Goal: Task Accomplishment & Management: Complete application form

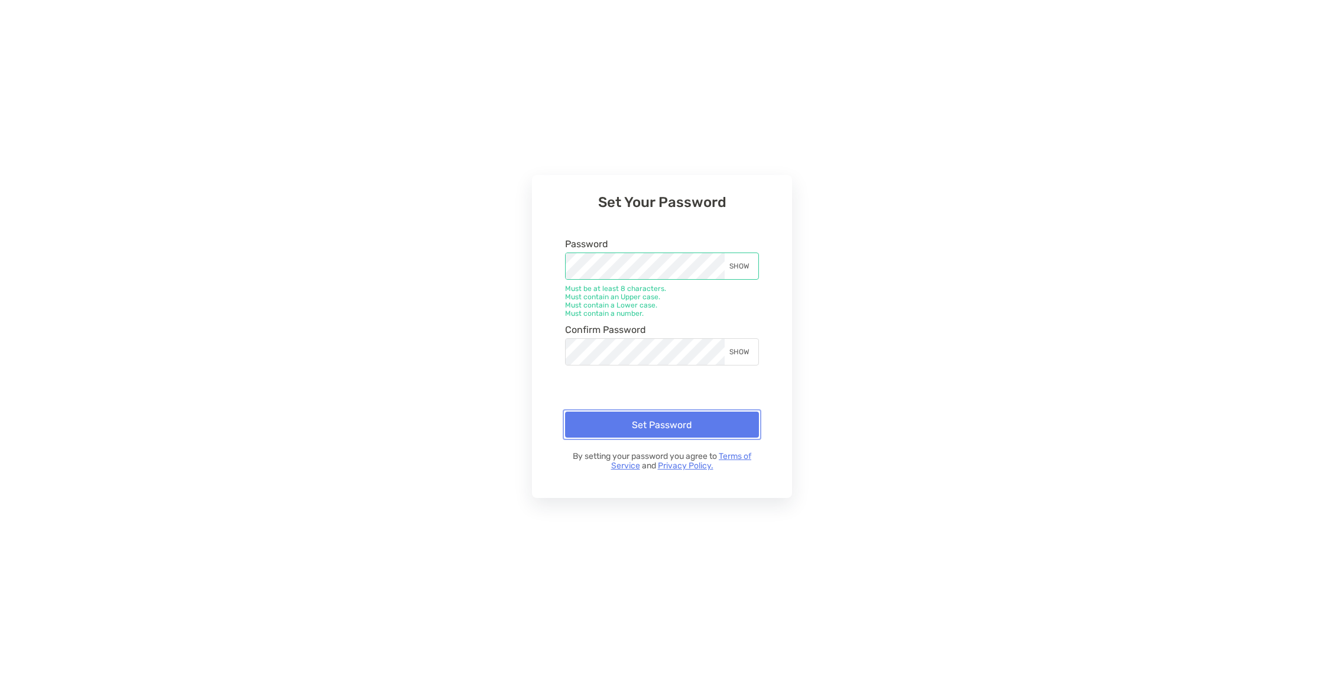
click at [701, 432] on button "Set Password" at bounding box center [662, 424] width 194 height 26
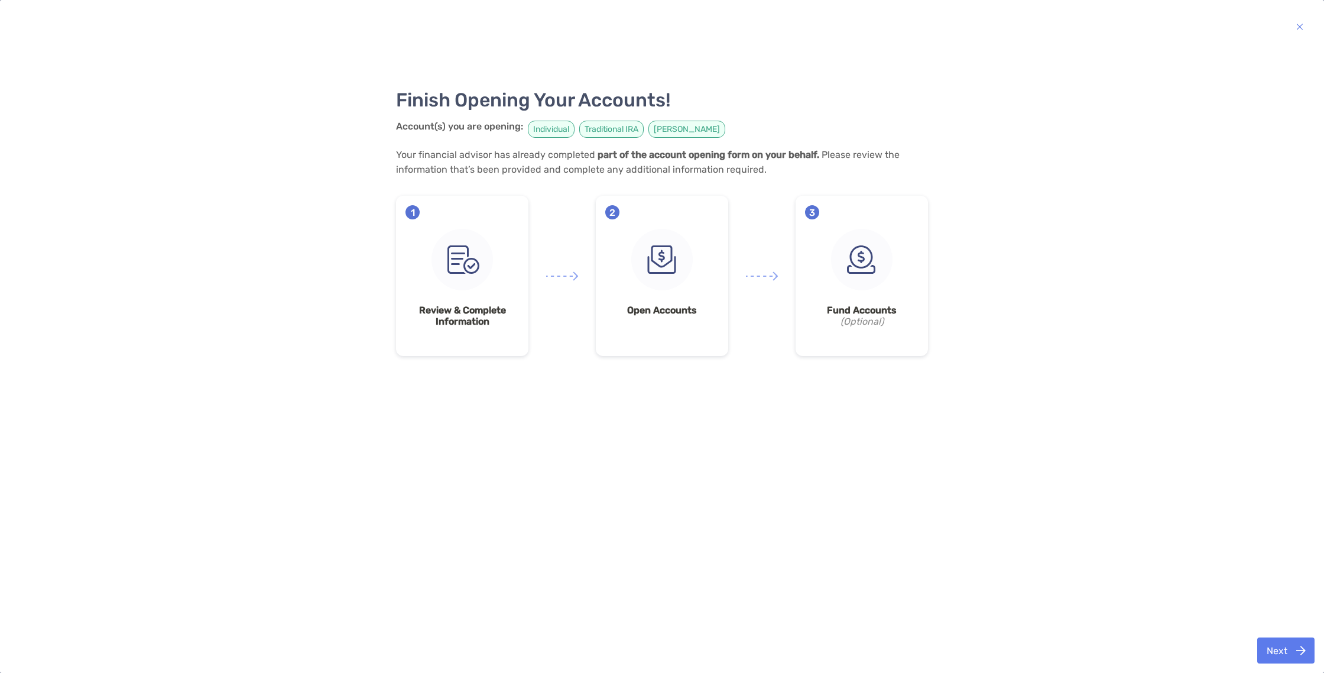
click at [1281, 624] on div "Finish Opening Your Accounts! Account(s) you are opening: Individual Traditiona…" at bounding box center [662, 336] width 1300 height 590
click at [1289, 641] on button "Next" at bounding box center [1285, 650] width 57 height 26
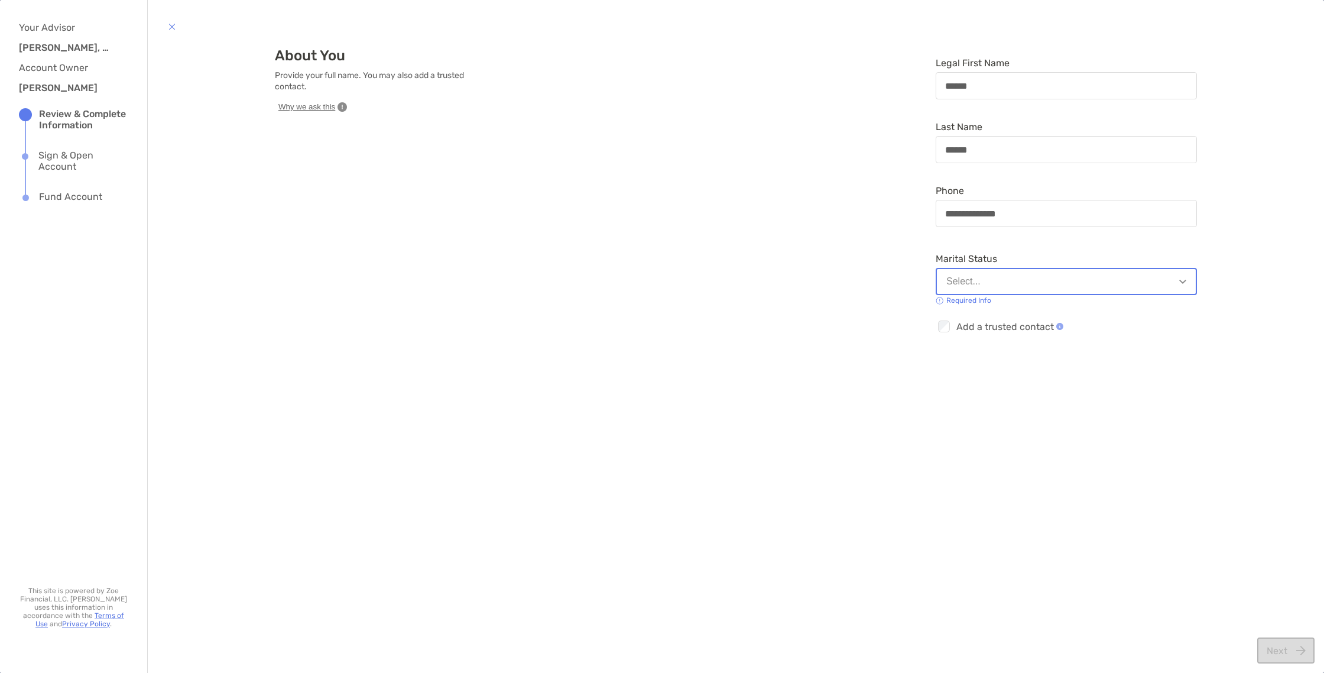
click at [1293, 651] on div "Next" at bounding box center [1285, 650] width 57 height 26
click at [1054, 274] on button "Select..." at bounding box center [1066, 281] width 261 height 27
click at [1050, 288] on button "Select..." at bounding box center [1066, 281] width 261 height 27
click at [1016, 281] on button "Select..." at bounding box center [1066, 281] width 261 height 27
click at [1004, 313] on button "Single" at bounding box center [1066, 310] width 260 height 31
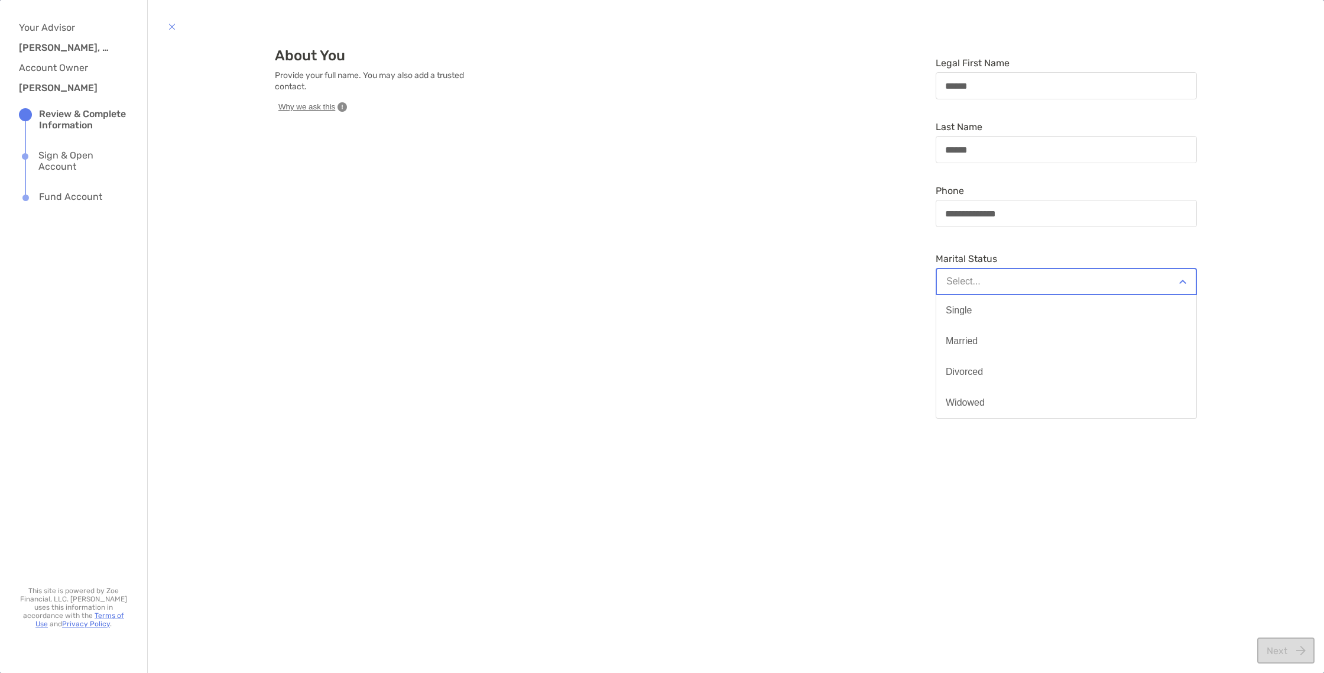
type input "**********"
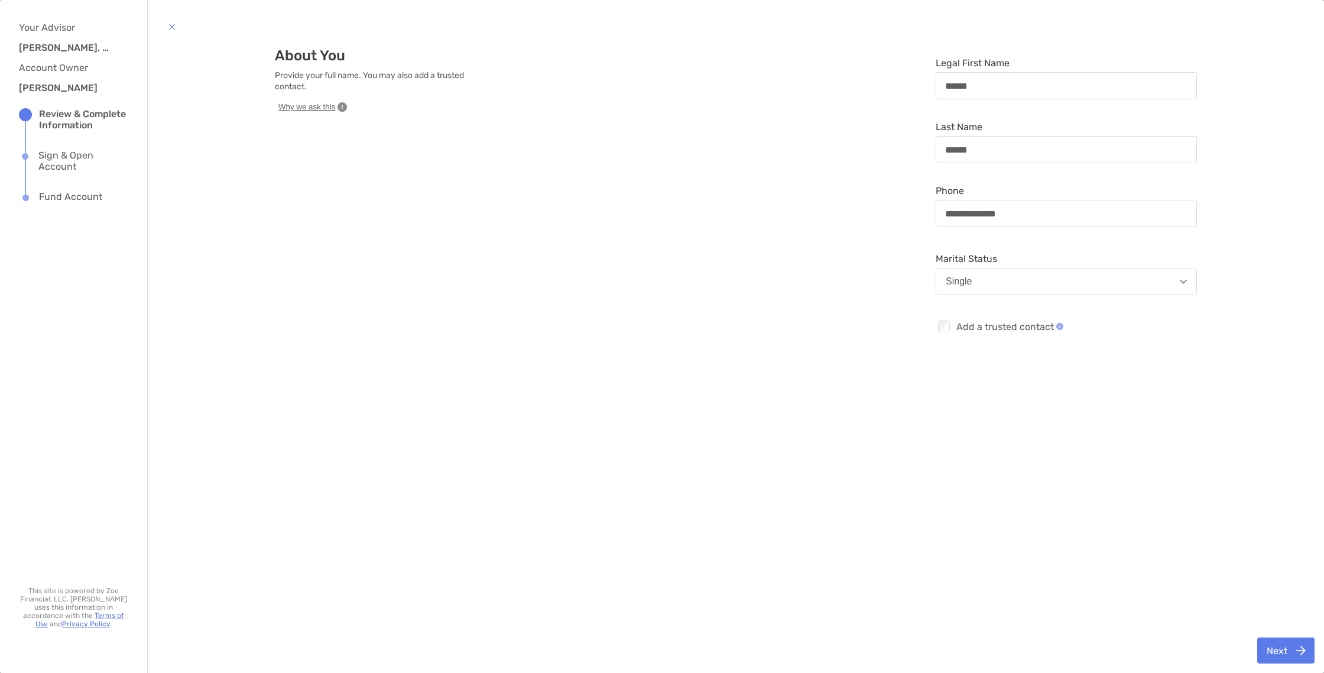
click at [1283, 671] on div "Next" at bounding box center [736, 650] width 1176 height 45
drag, startPoint x: 1288, startPoint y: 643, endPoint x: 1271, endPoint y: 632, distance: 19.7
click at [1288, 643] on button "Next" at bounding box center [1285, 650] width 57 height 26
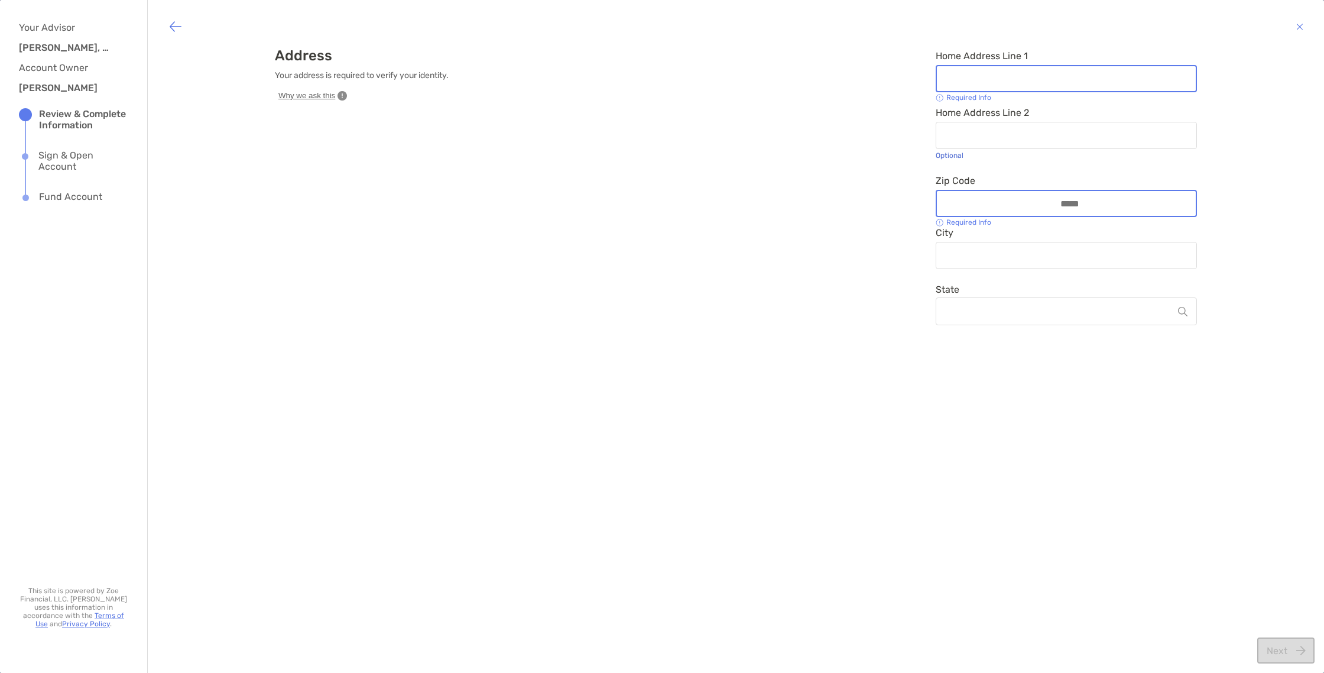
click at [961, 66] on div at bounding box center [1066, 78] width 261 height 27
click at [961, 74] on input "Home Address Line 1" at bounding box center [1066, 79] width 259 height 10
click at [964, 74] on input "Home Address Line 1" at bounding box center [1066, 79] width 259 height 10
type input "**********"
type input "*****"
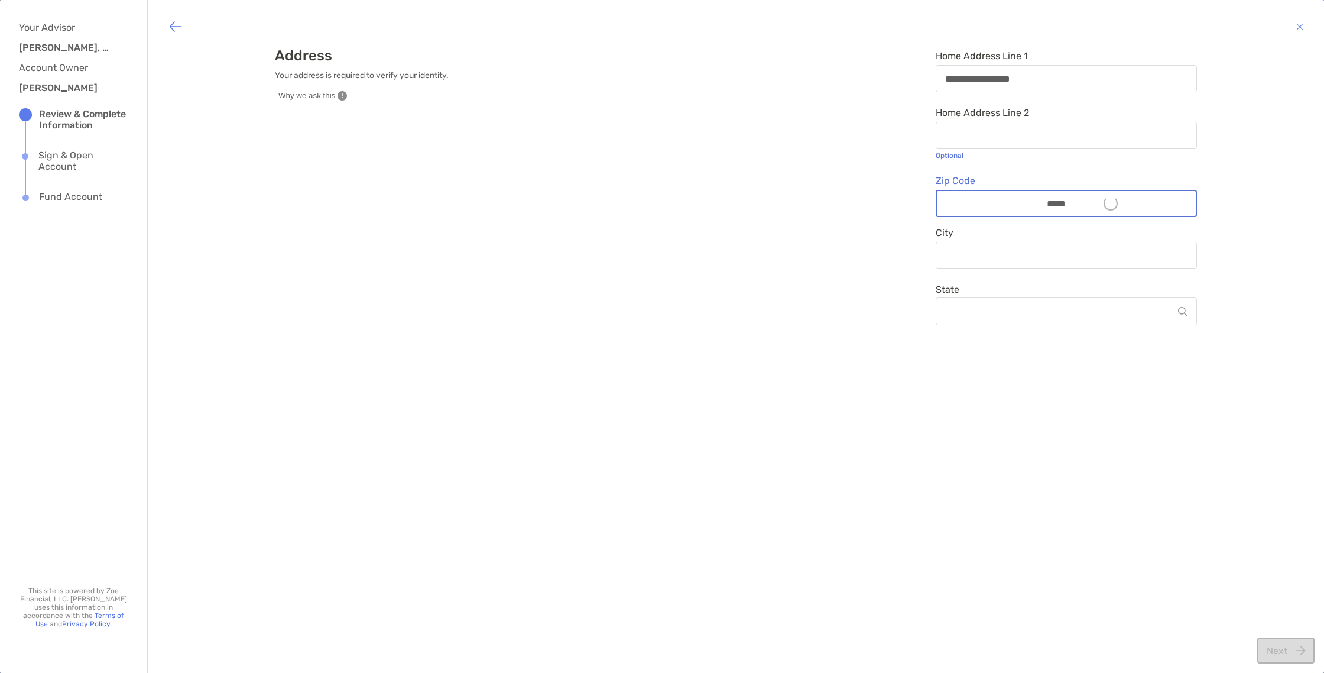
type input "*******"
type input "*****"
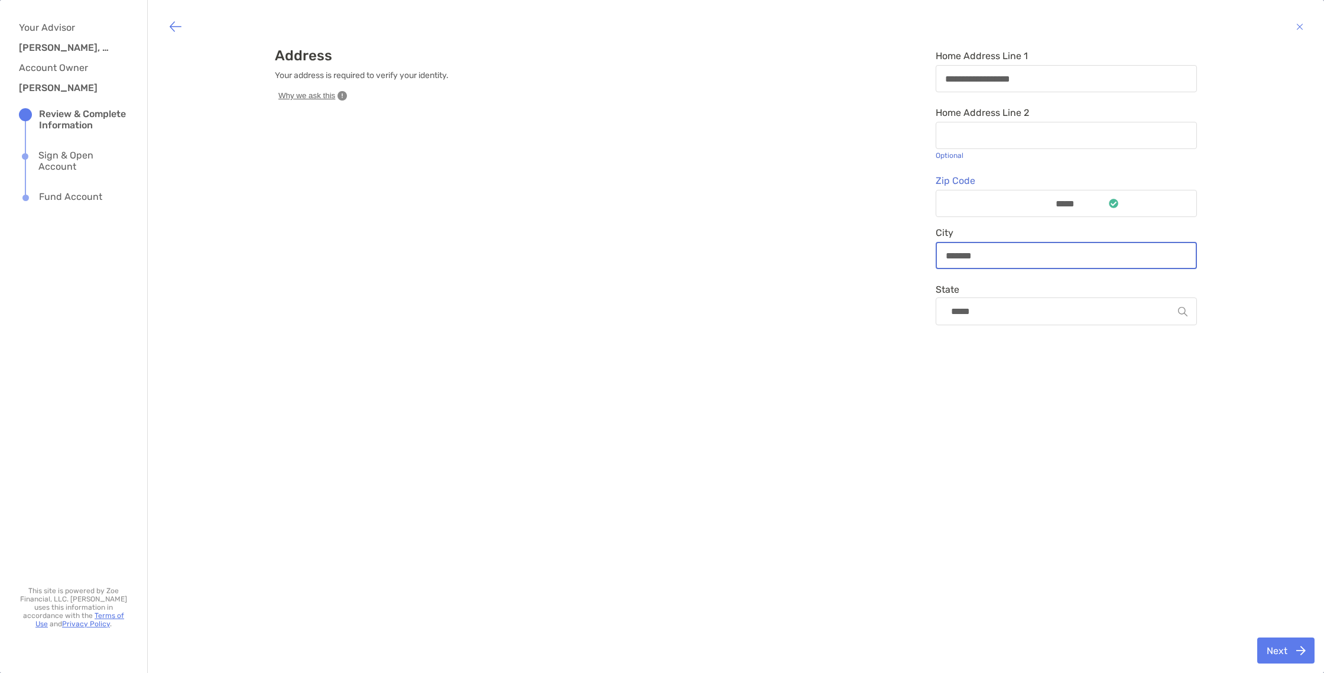
click at [1028, 257] on input "*******" at bounding box center [1066, 256] width 259 height 10
click at [1277, 641] on button "Next" at bounding box center [1285, 650] width 57 height 26
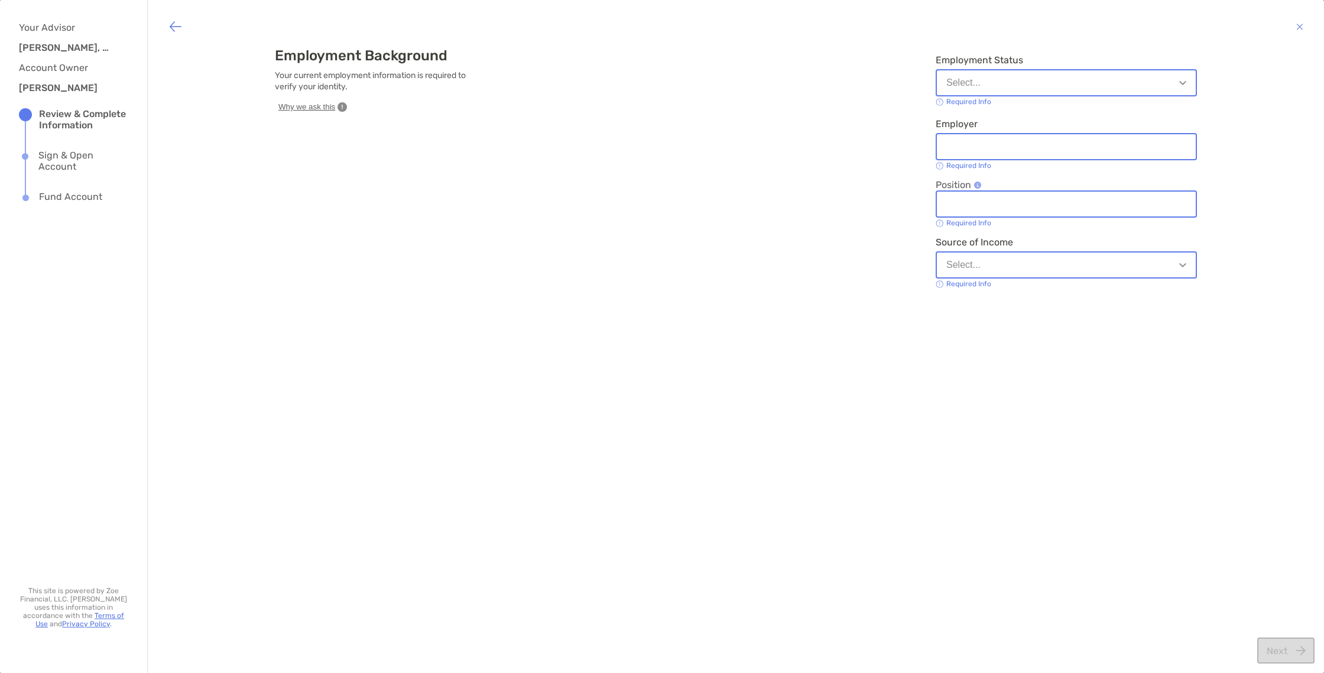
click at [988, 90] on button "Select..." at bounding box center [1066, 82] width 261 height 27
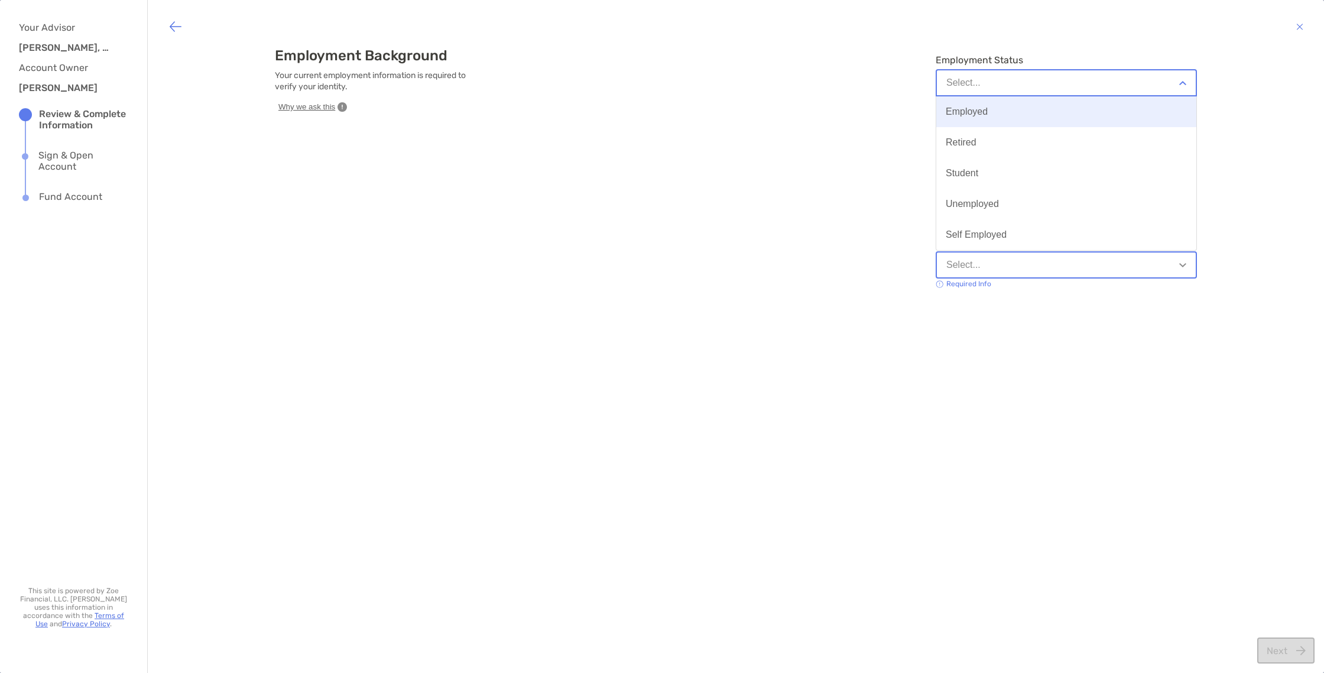
click at [987, 113] on button "Employed" at bounding box center [1066, 111] width 260 height 31
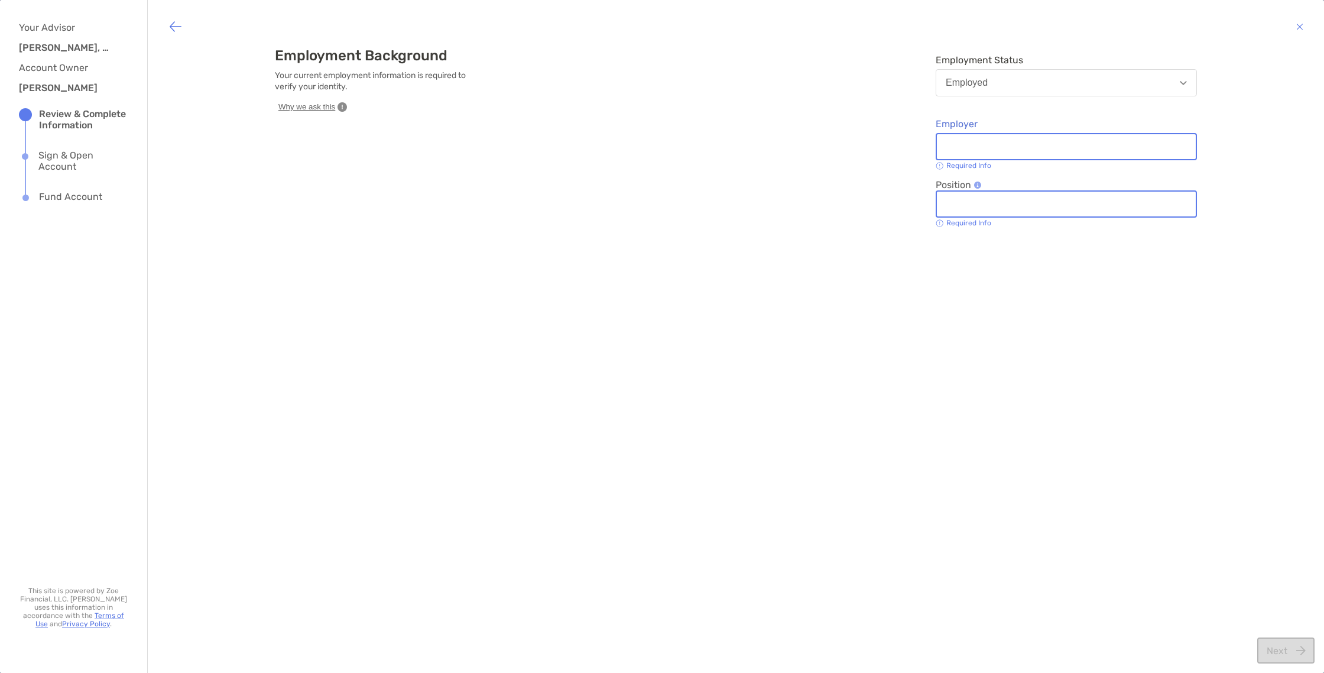
click at [993, 151] on input "Employer" at bounding box center [1066, 147] width 259 height 10
click at [1008, 211] on div at bounding box center [1066, 203] width 261 height 27
click at [1008, 209] on input "Position" at bounding box center [1066, 204] width 259 height 10
click at [1028, 156] on div "***" at bounding box center [1066, 146] width 261 height 27
click at [1028, 152] on input "***" at bounding box center [1066, 147] width 259 height 10
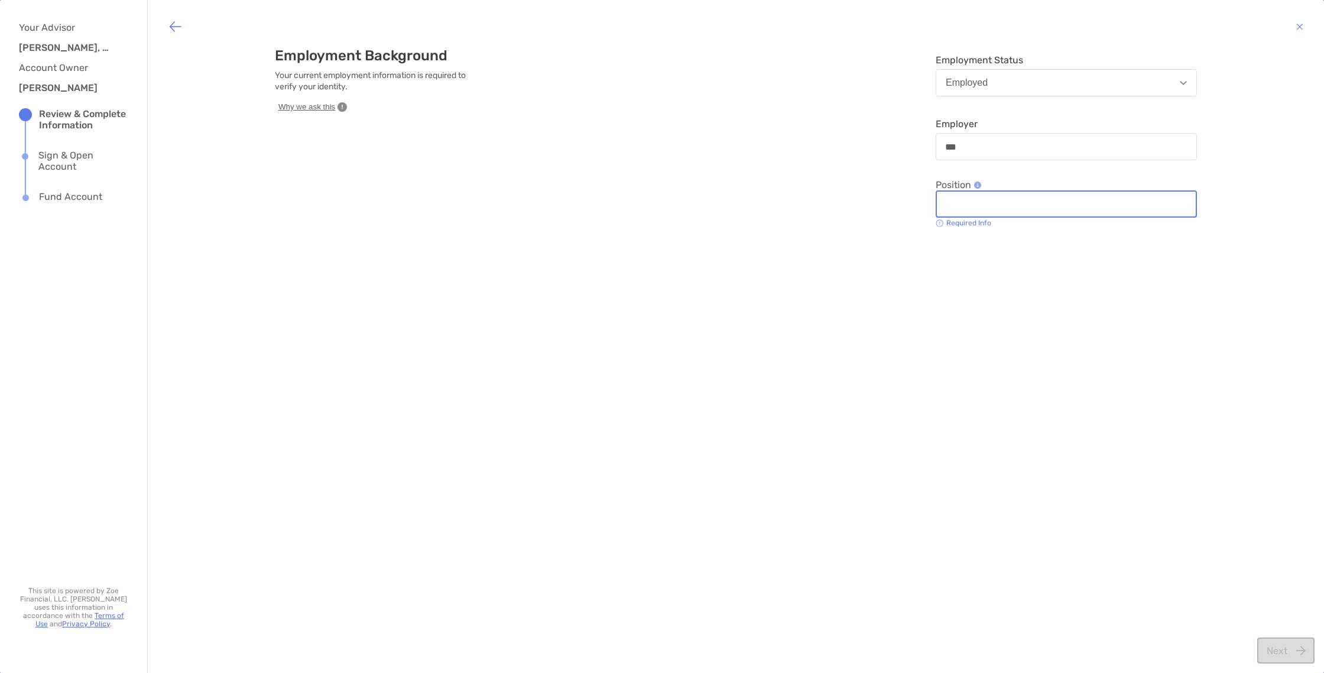
click at [1028, 156] on div "***" at bounding box center [1066, 146] width 261 height 27
click at [1028, 152] on input "***" at bounding box center [1066, 147] width 260 height 10
click at [1028, 151] on input "***" at bounding box center [1066, 147] width 259 height 10
click at [1047, 212] on div at bounding box center [1066, 203] width 261 height 27
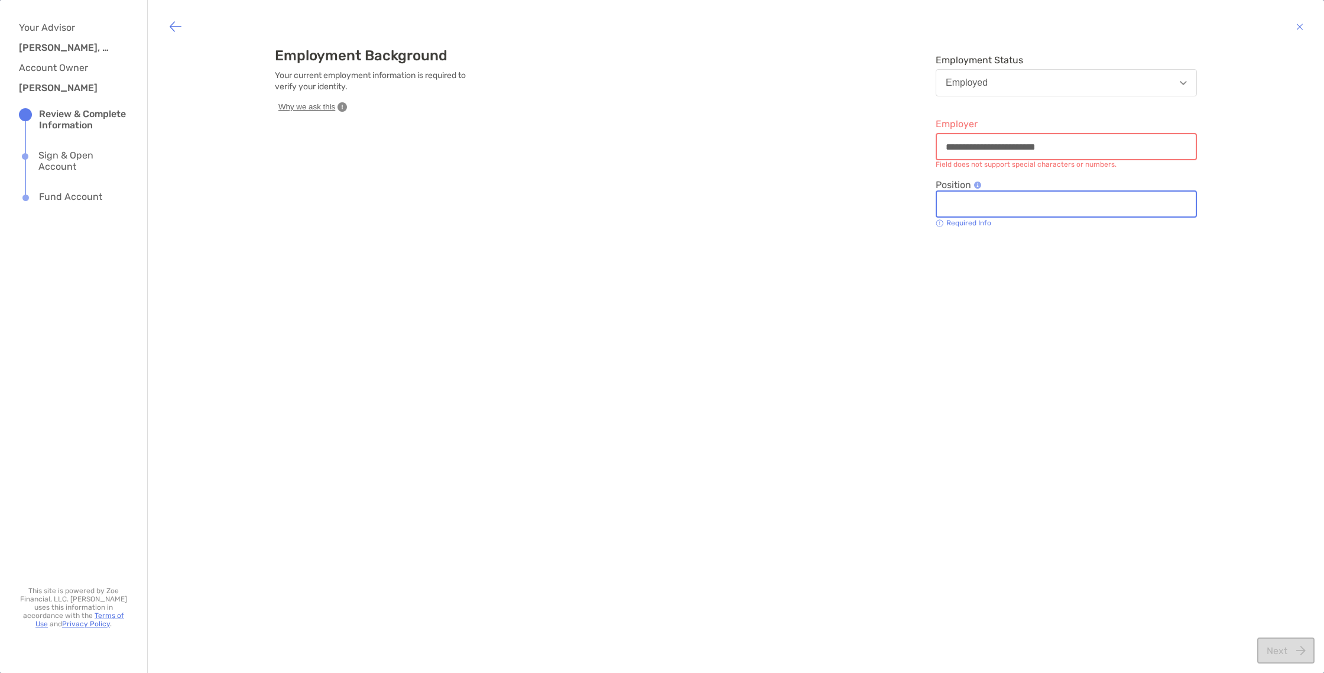
click at [1047, 209] on input "Position" at bounding box center [1066, 204] width 259 height 10
drag, startPoint x: 1073, startPoint y: 129, endPoint x: 1072, endPoint y: 137, distance: 7.8
click at [1073, 131] on label "**********" at bounding box center [1066, 137] width 261 height 45
click at [1073, 144] on input "**********" at bounding box center [1066, 147] width 259 height 10
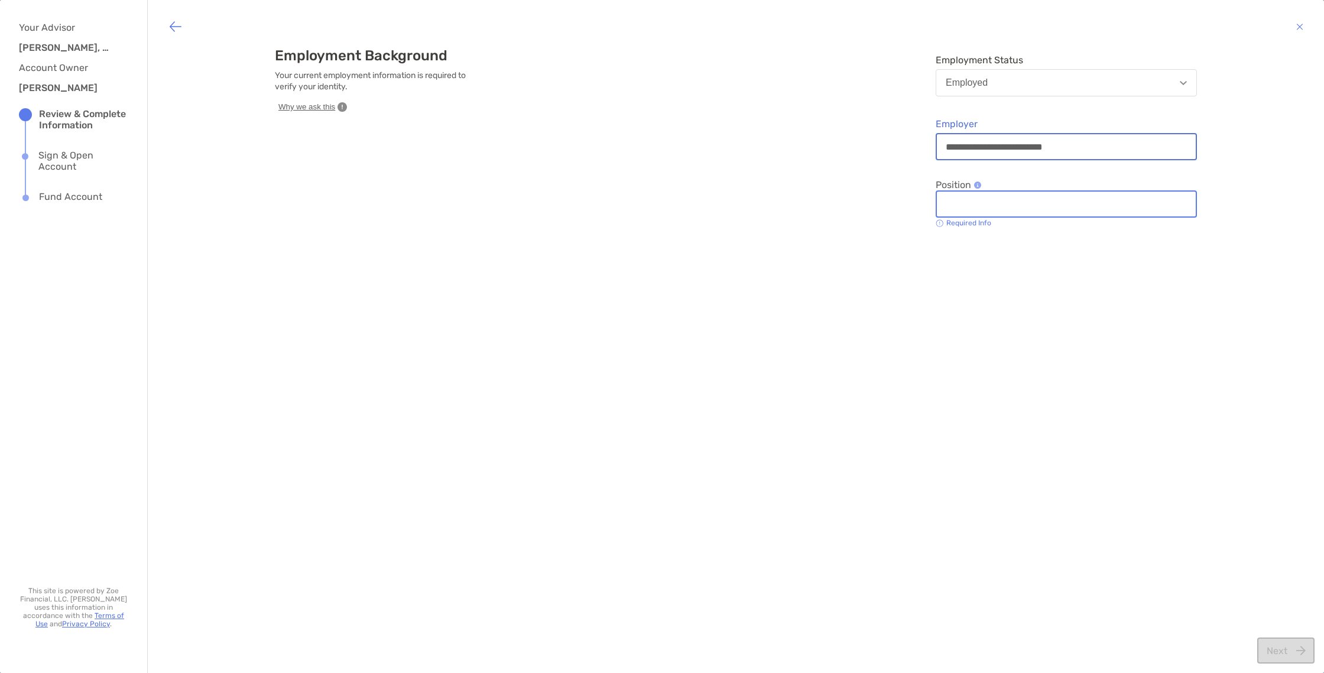
type input "**********"
click at [1044, 217] on div at bounding box center [1066, 203] width 261 height 27
click at [1044, 209] on input "Position" at bounding box center [1066, 204] width 259 height 10
type input "***"
click at [1281, 656] on button "Next" at bounding box center [1285, 650] width 57 height 26
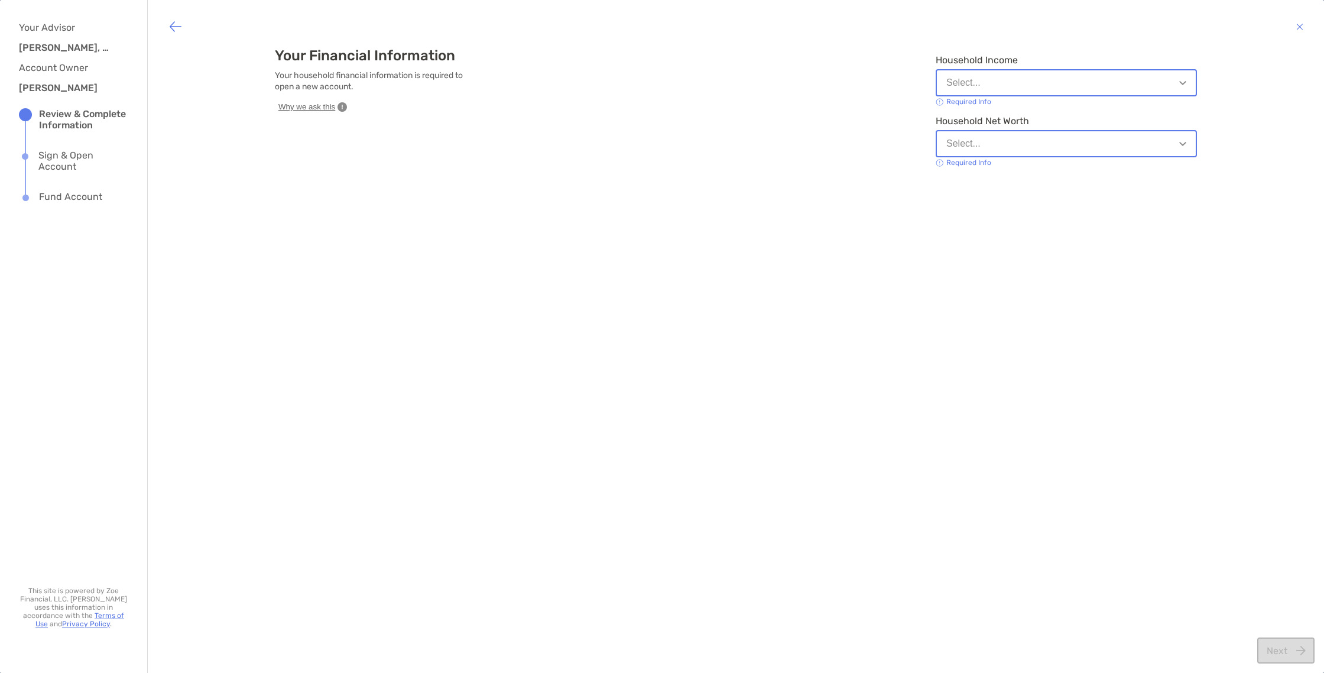
click at [1032, 81] on button "Select..." at bounding box center [1066, 82] width 261 height 27
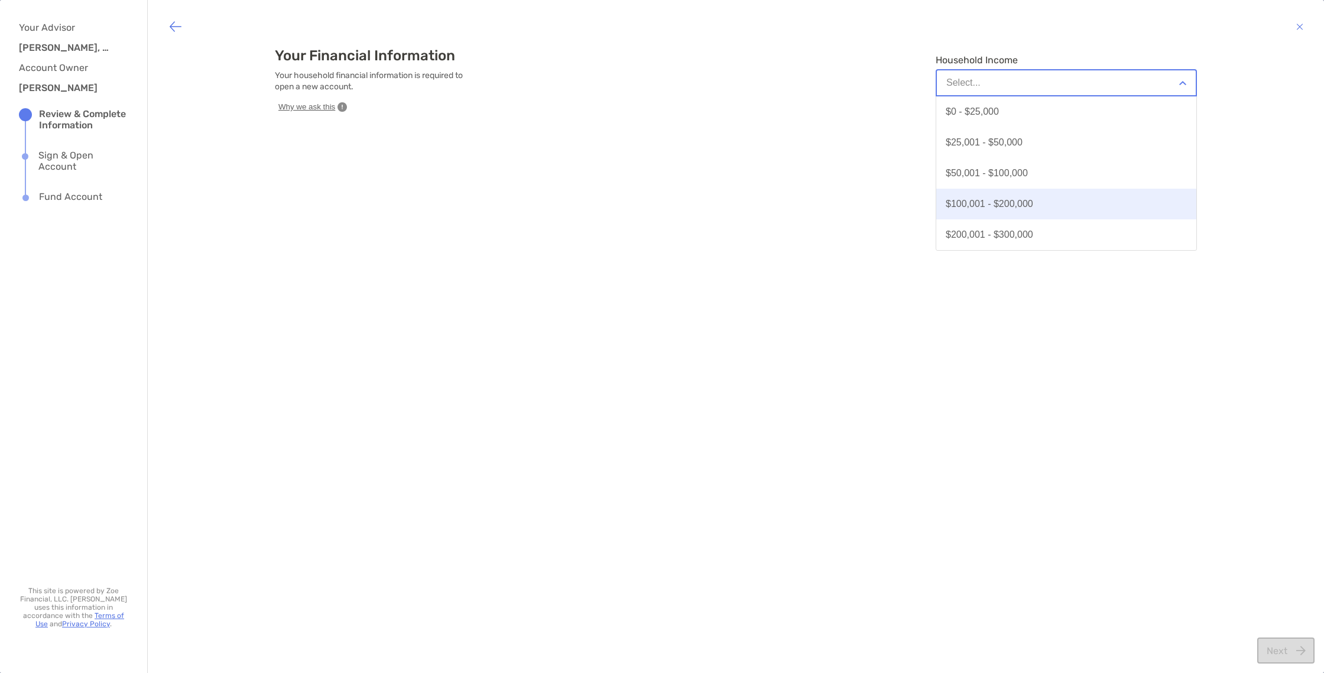
click at [1027, 202] on button "$100,001 - $200,000" at bounding box center [1066, 204] width 260 height 31
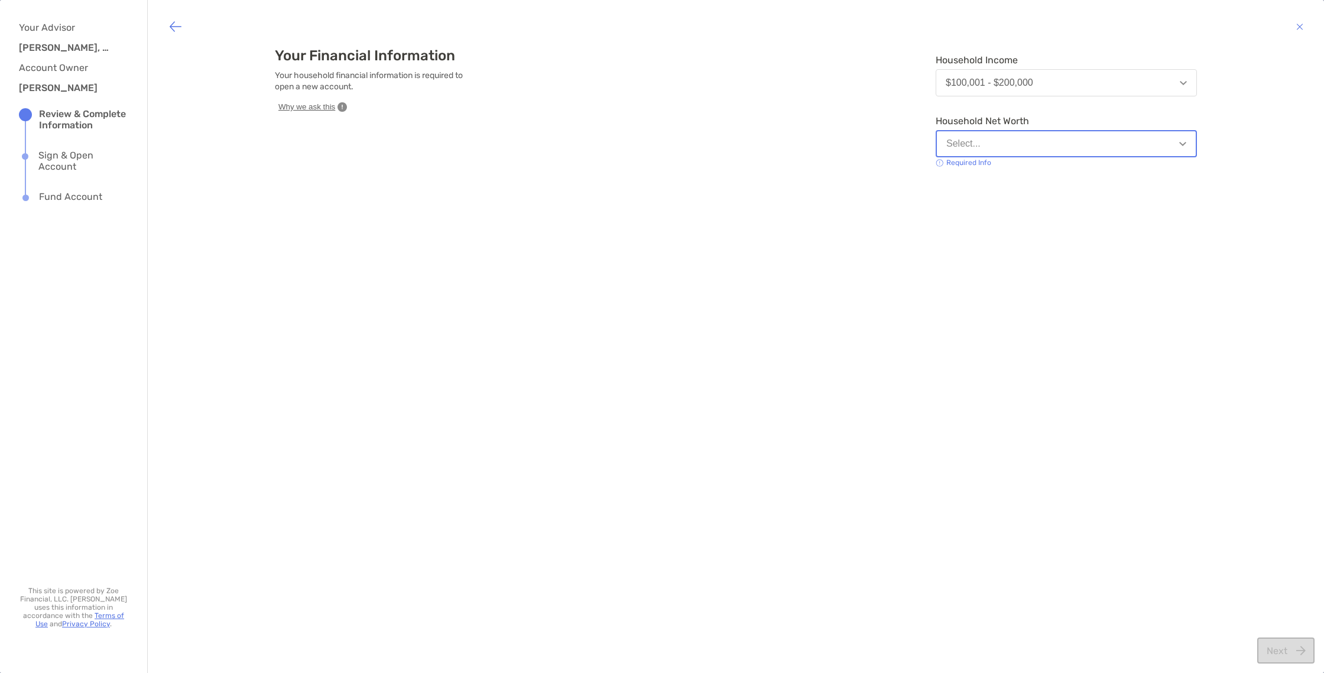
click at [1007, 141] on button "Select..." at bounding box center [1066, 143] width 261 height 27
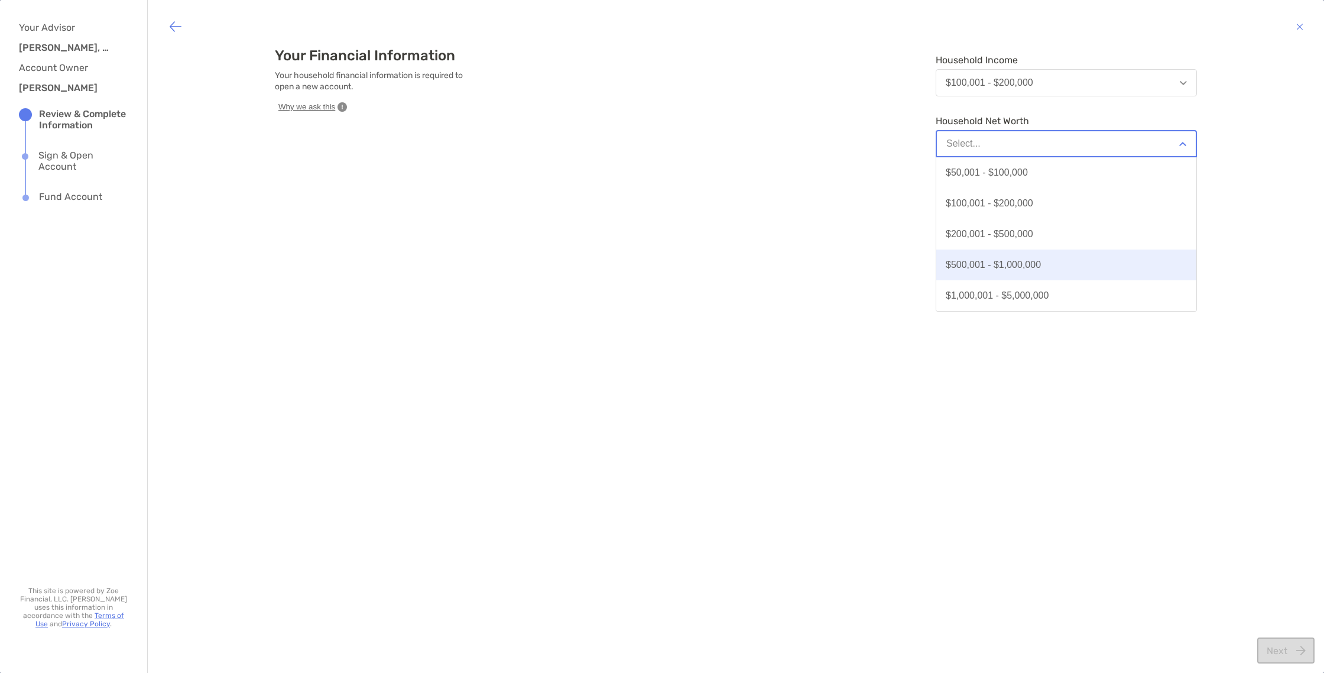
scroll to position [61, 0]
click at [1016, 270] on div "$1,000,001 - $5,000,000" at bounding box center [997, 264] width 103 height 11
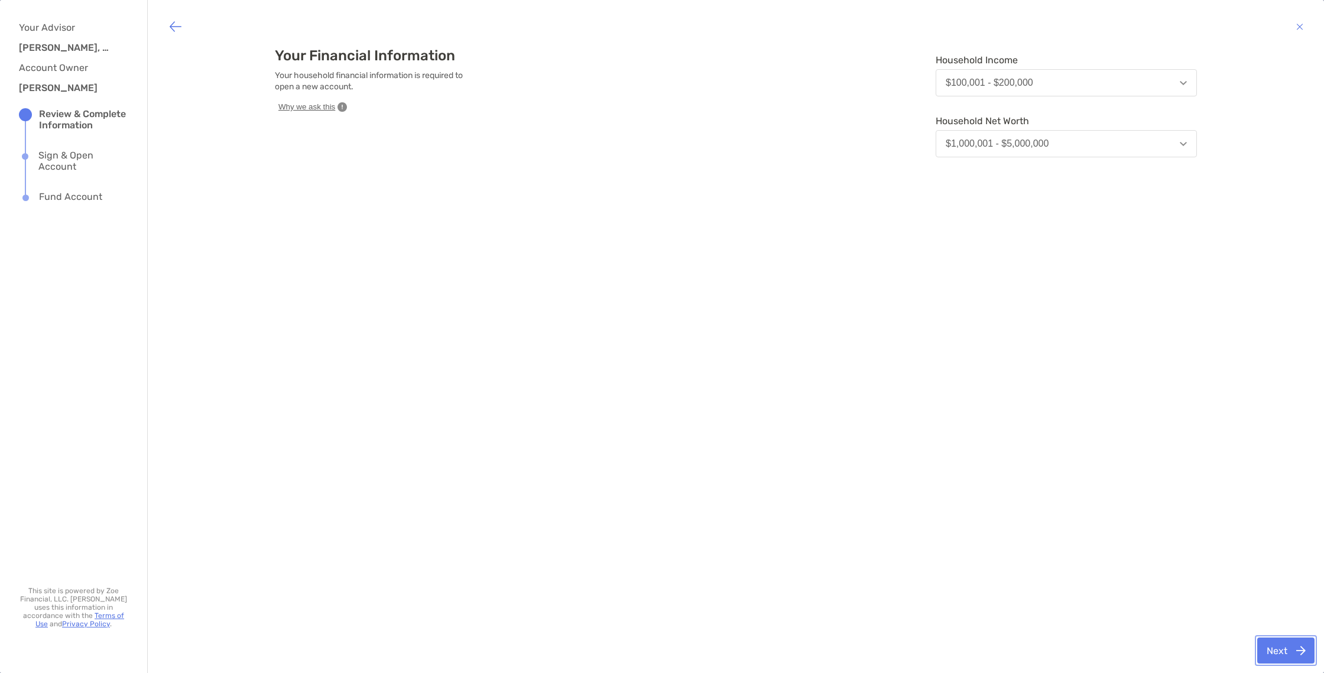
click at [1283, 659] on button "Next" at bounding box center [1285, 650] width 57 height 26
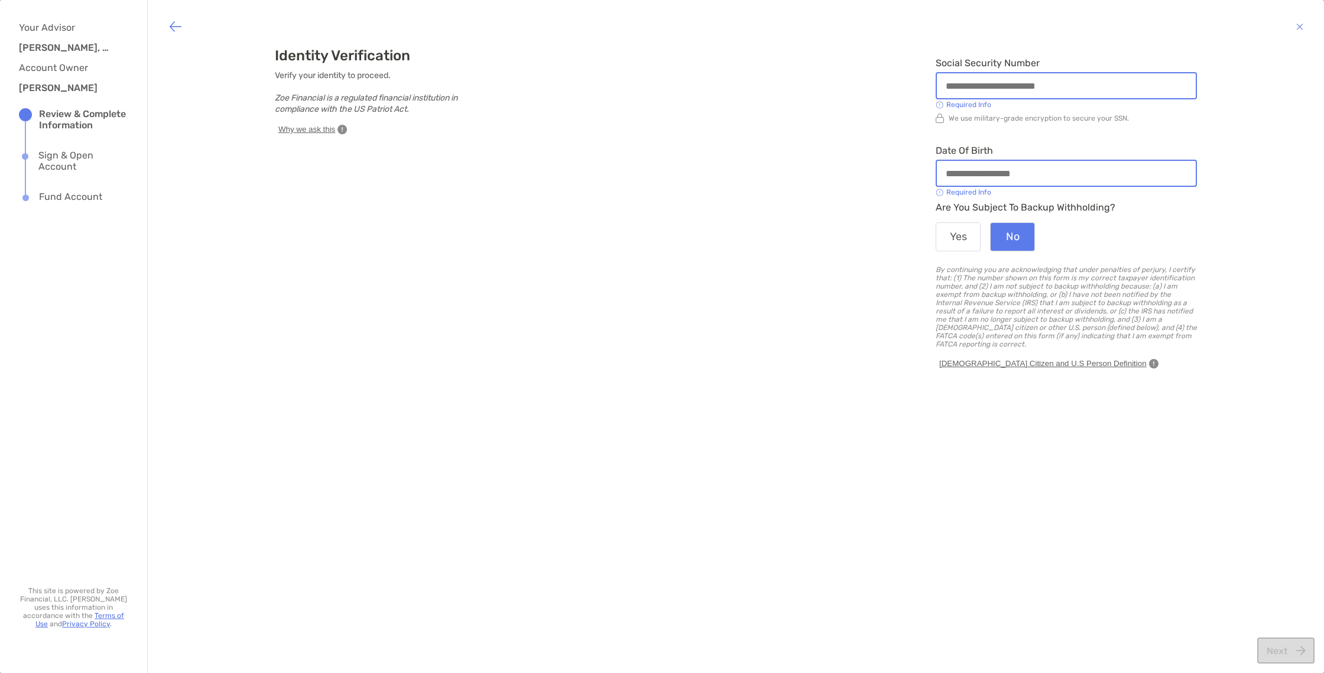
click at [951, 88] on input "Social Security Number" at bounding box center [1066, 86] width 259 height 10
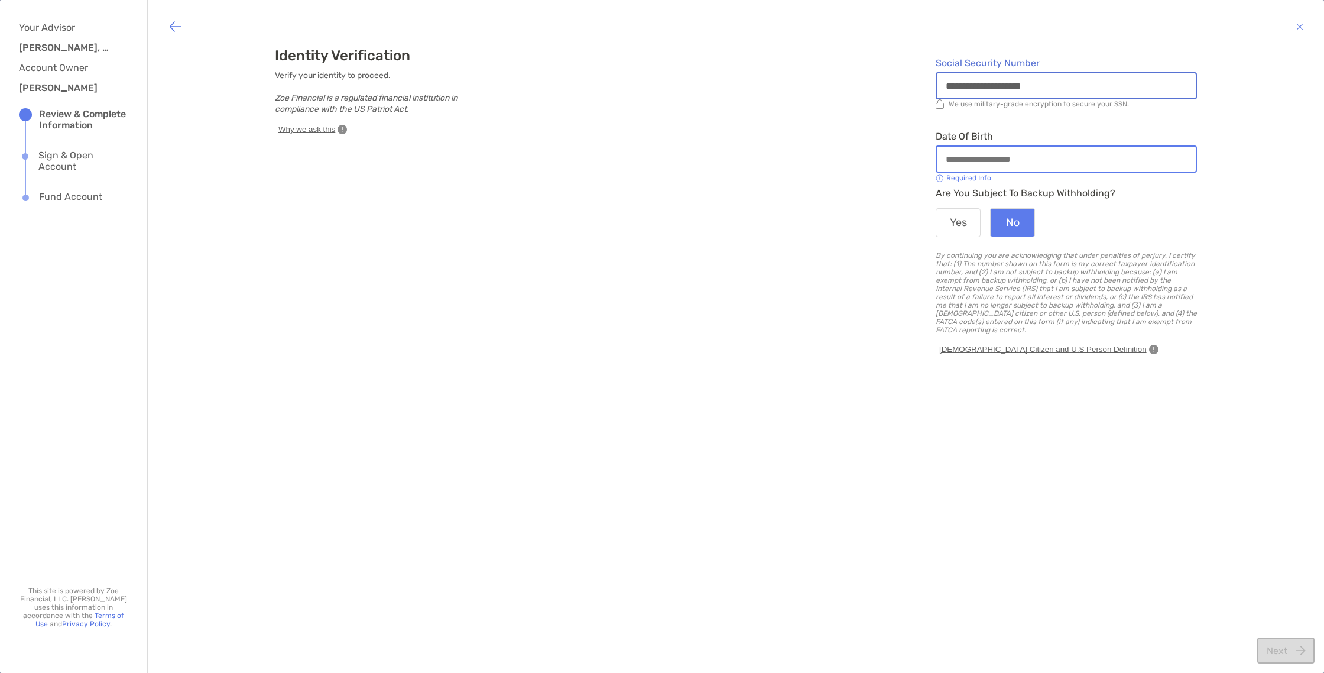
type input "**********"
click at [956, 163] on input "Date of Birth" at bounding box center [1066, 159] width 259 height 10
type input "**********"
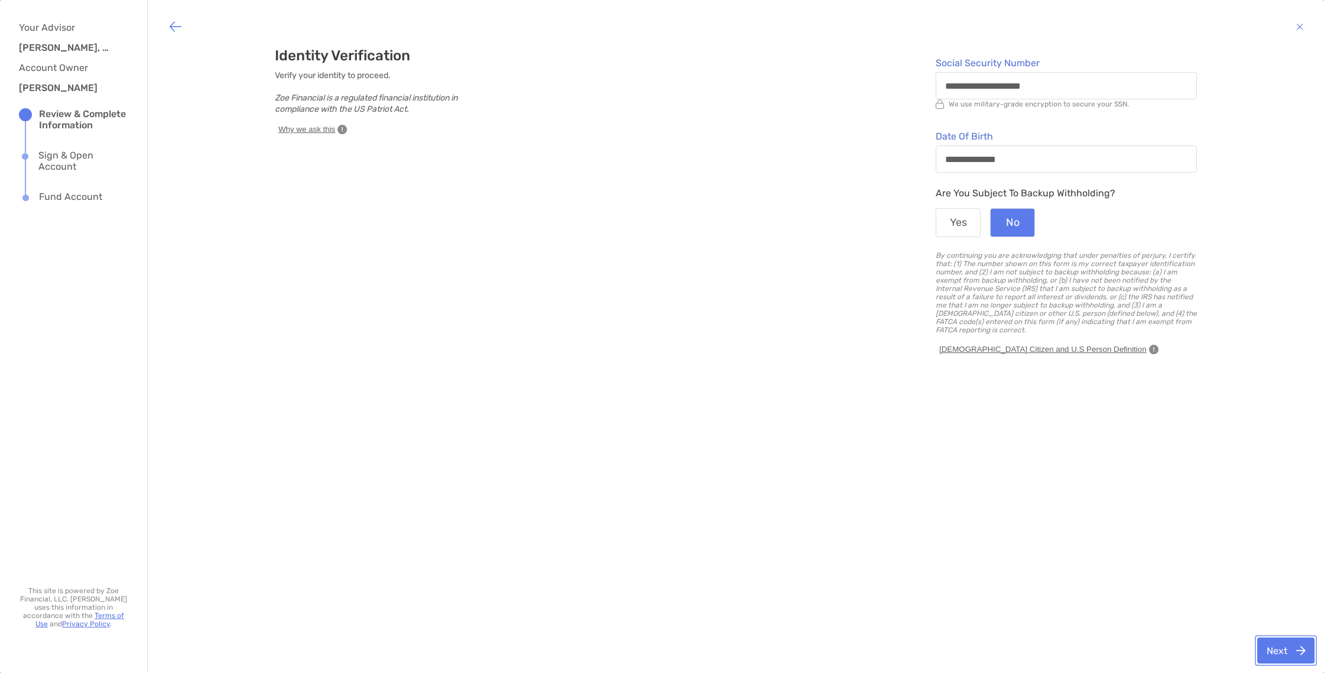
click at [1294, 649] on button "Next" at bounding box center [1285, 650] width 57 height 26
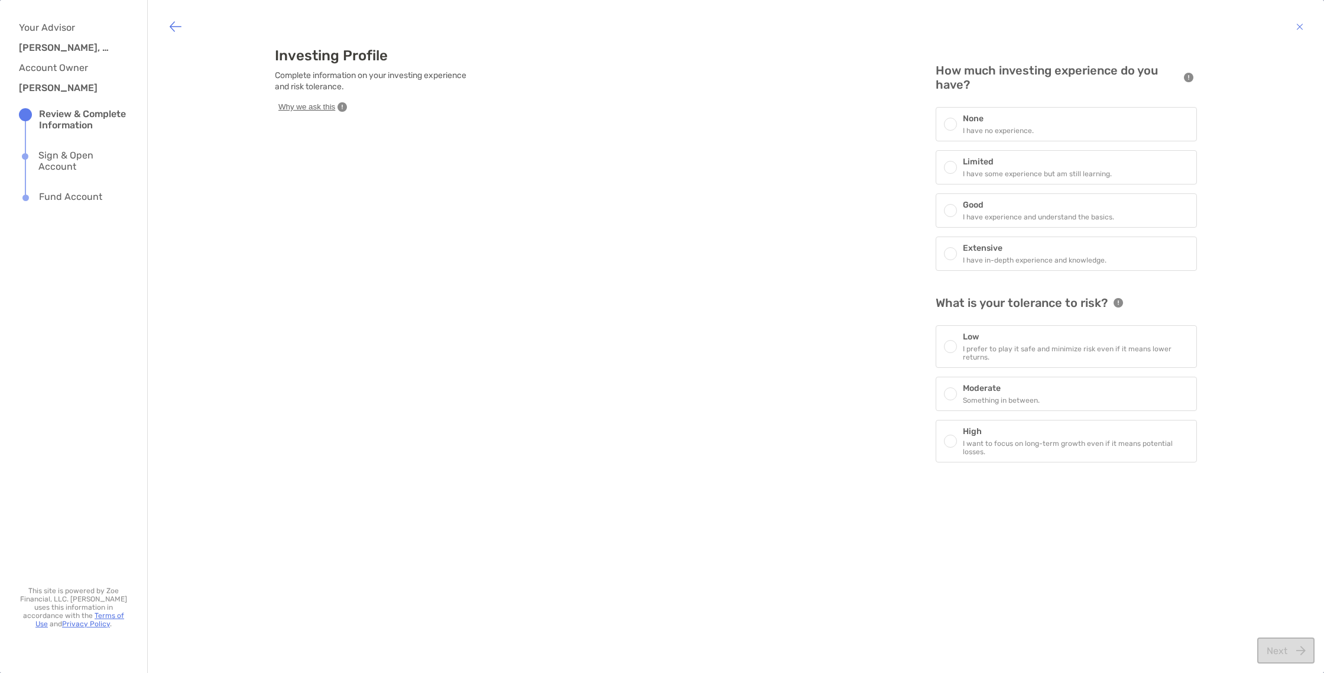
click at [1002, 202] on h6 "Good" at bounding box center [1038, 205] width 151 height 10
click at [1056, 433] on h6 "High" at bounding box center [1076, 432] width 226 height 10
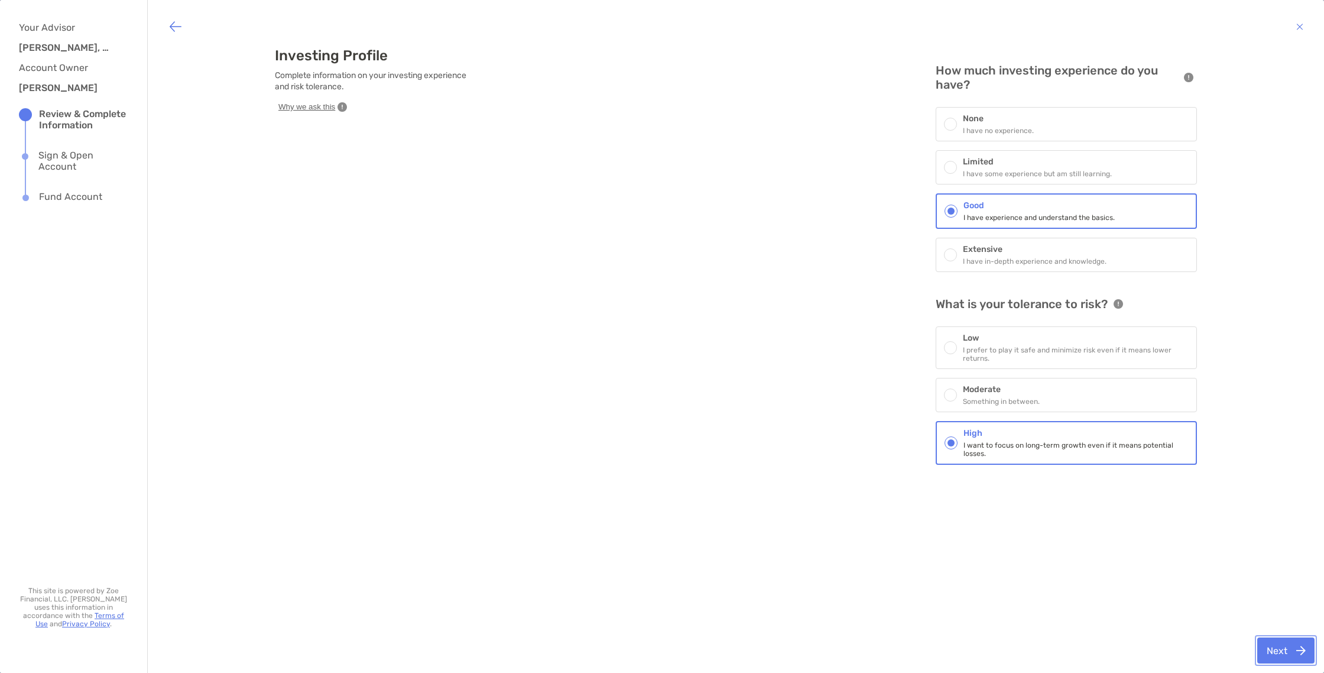
click at [1295, 653] on button "Next" at bounding box center [1285, 650] width 57 height 26
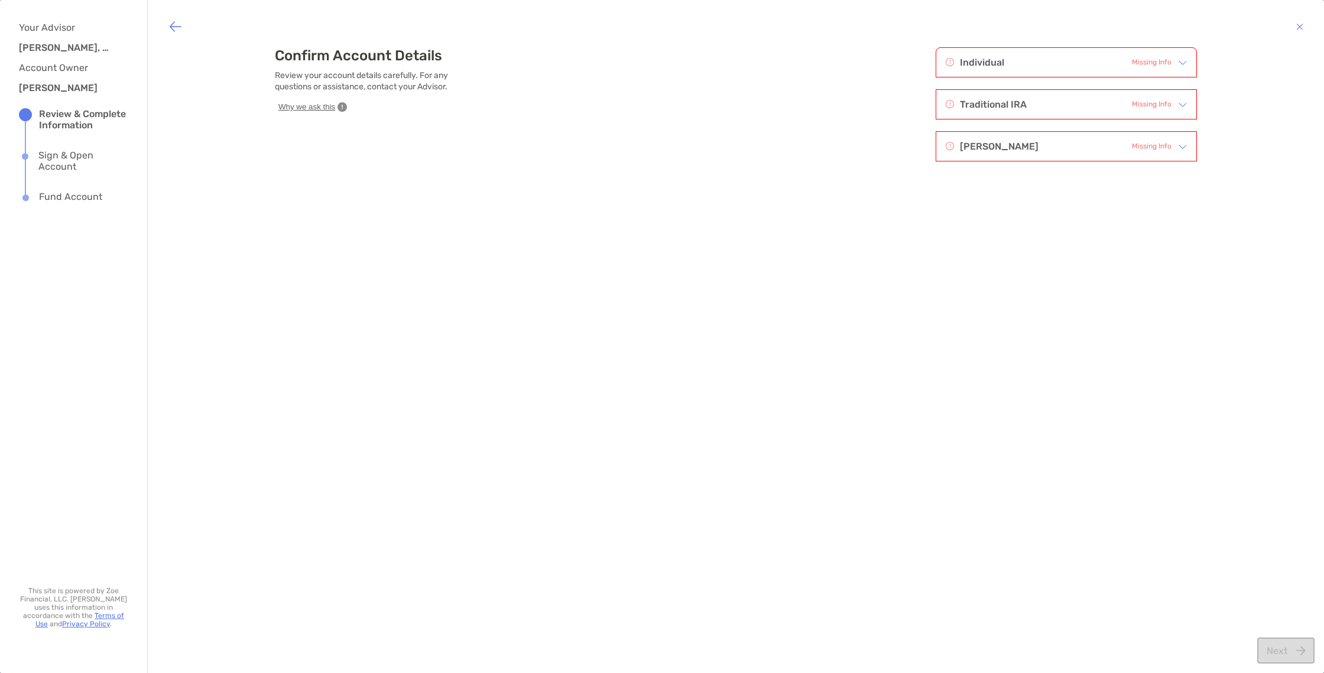
click at [1043, 63] on div "Individual Missing Info" at bounding box center [1059, 62] width 226 height 15
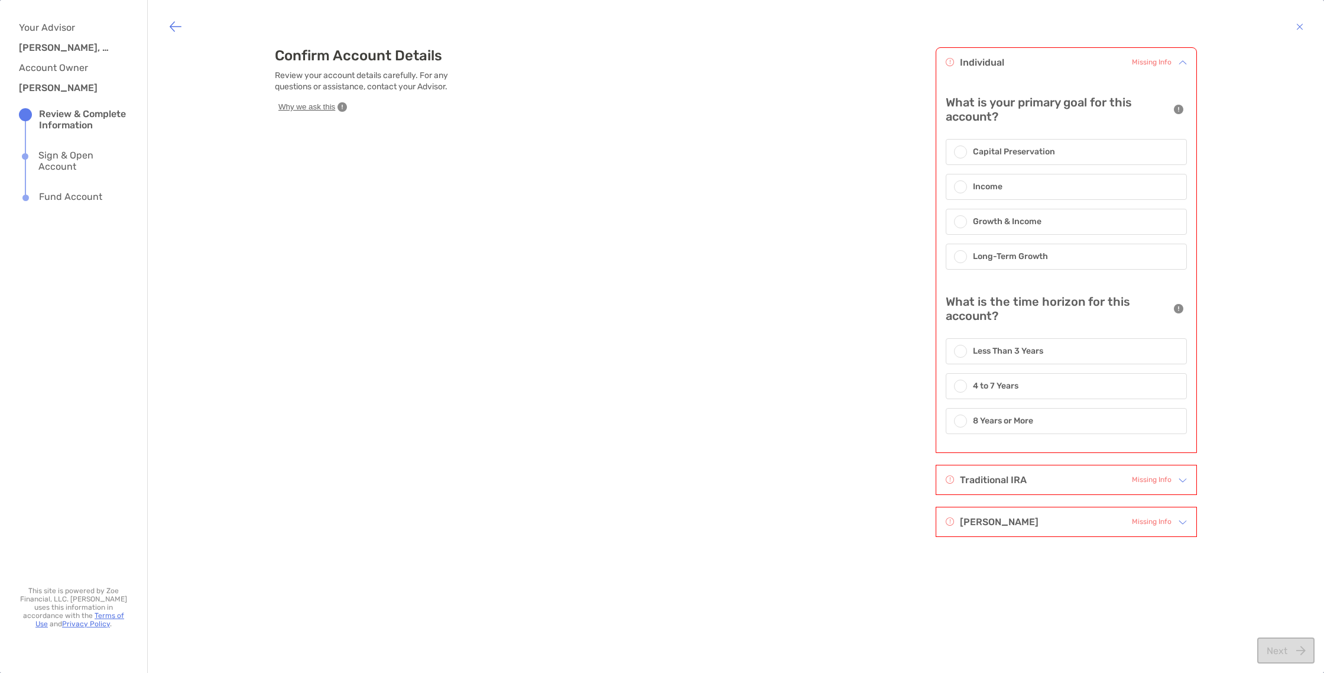
click at [999, 218] on h6 "Growth & Income" at bounding box center [1007, 221] width 69 height 13
click at [1014, 418] on h6 "8 Years or More" at bounding box center [1003, 422] width 60 height 13
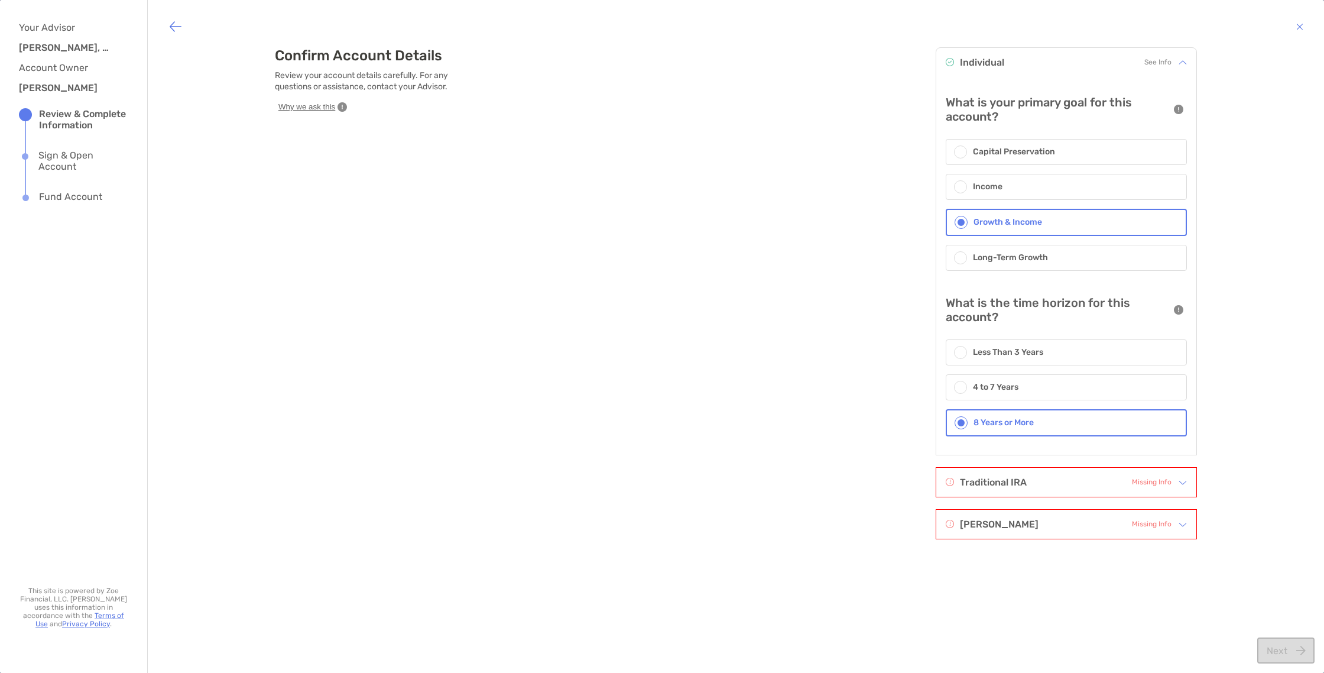
click at [1005, 391] on h6 "4 to 7 Years" at bounding box center [996, 387] width 46 height 13
click at [1024, 477] on div "Traditional IRA Missing Info" at bounding box center [1059, 482] width 226 height 15
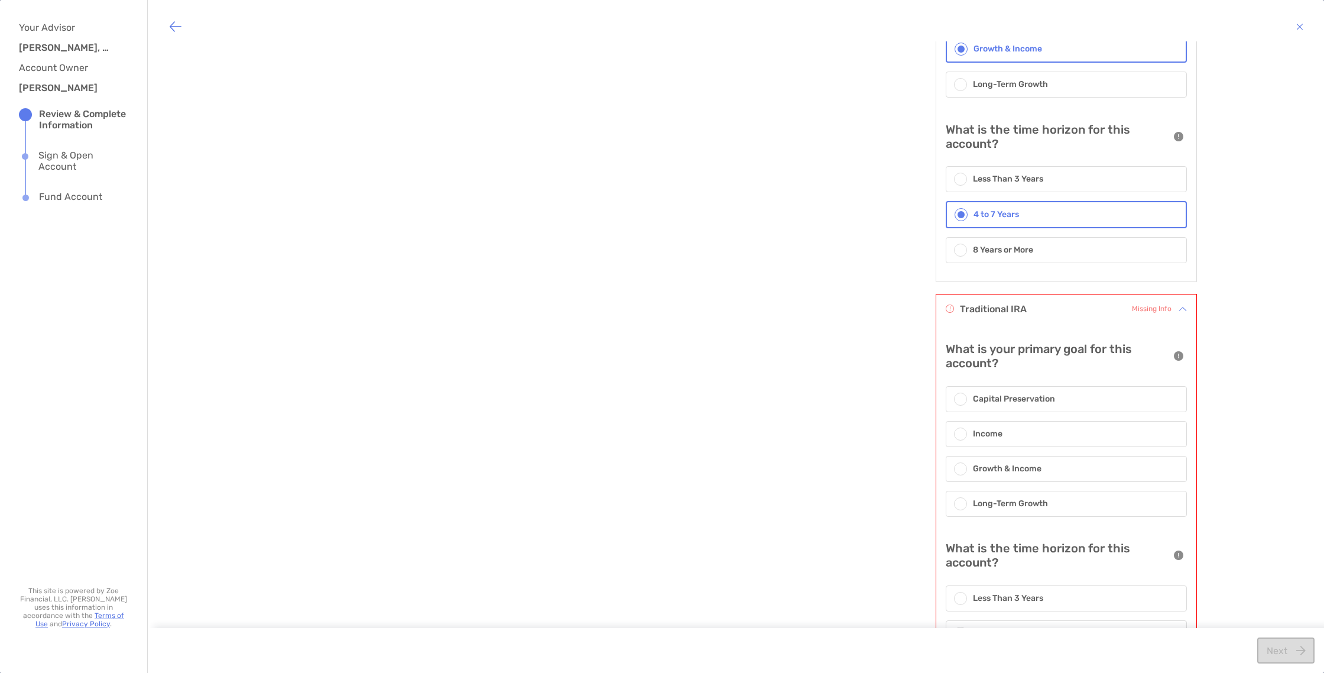
scroll to position [305, 0]
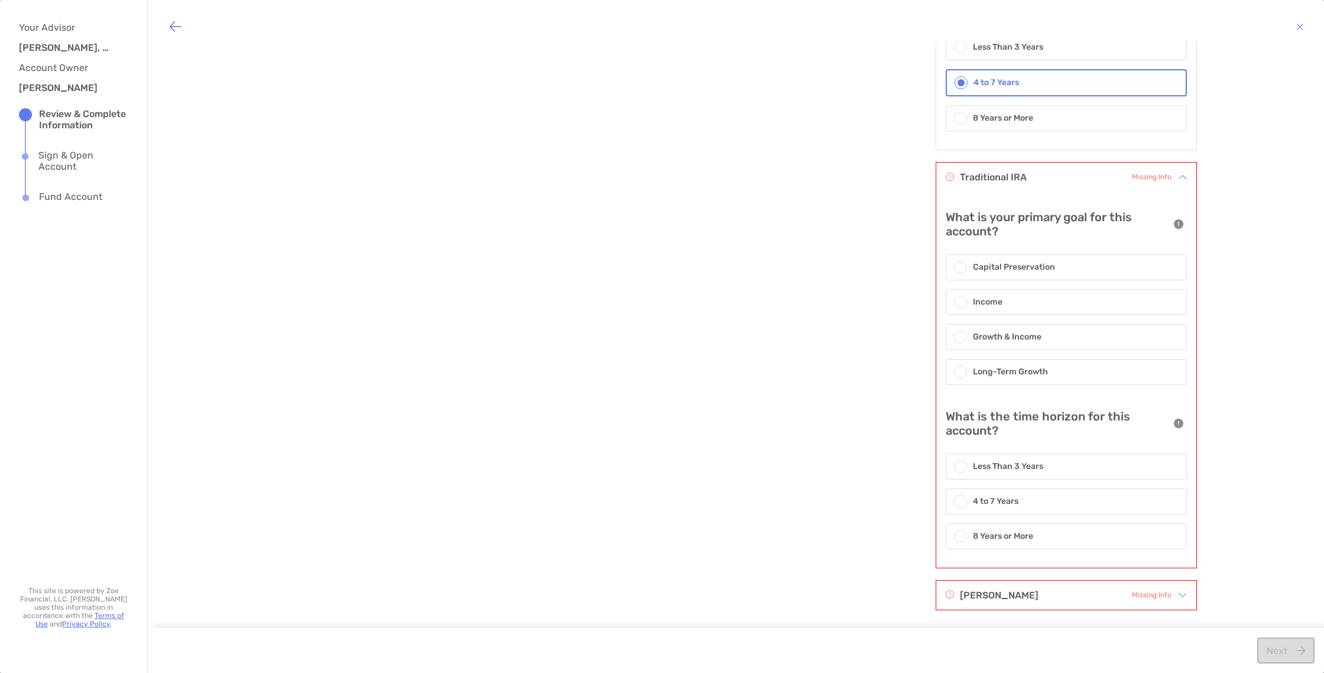
click at [1000, 327] on div "Growth & Income" at bounding box center [1066, 337] width 241 height 26
click at [1015, 496] on div "4 to 7 Years" at bounding box center [1066, 502] width 241 height 26
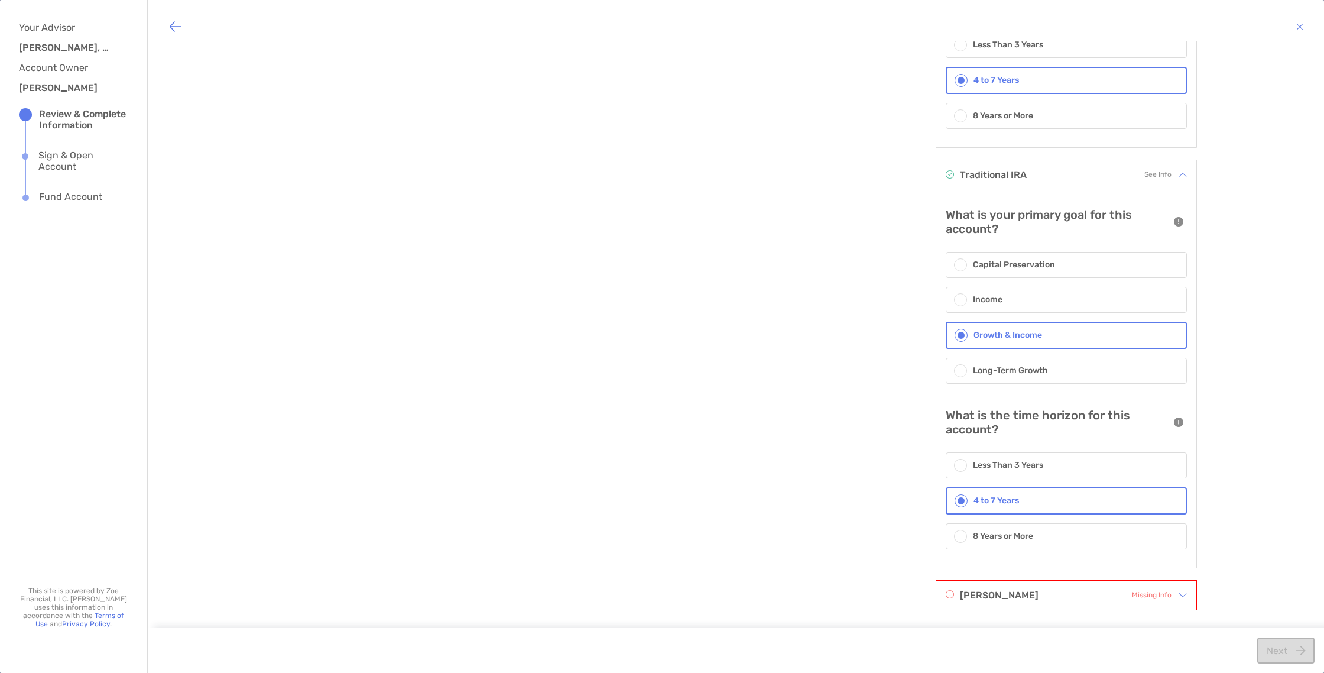
click at [1000, 595] on div "Roth IRA Missing Info" at bounding box center [1059, 595] width 226 height 15
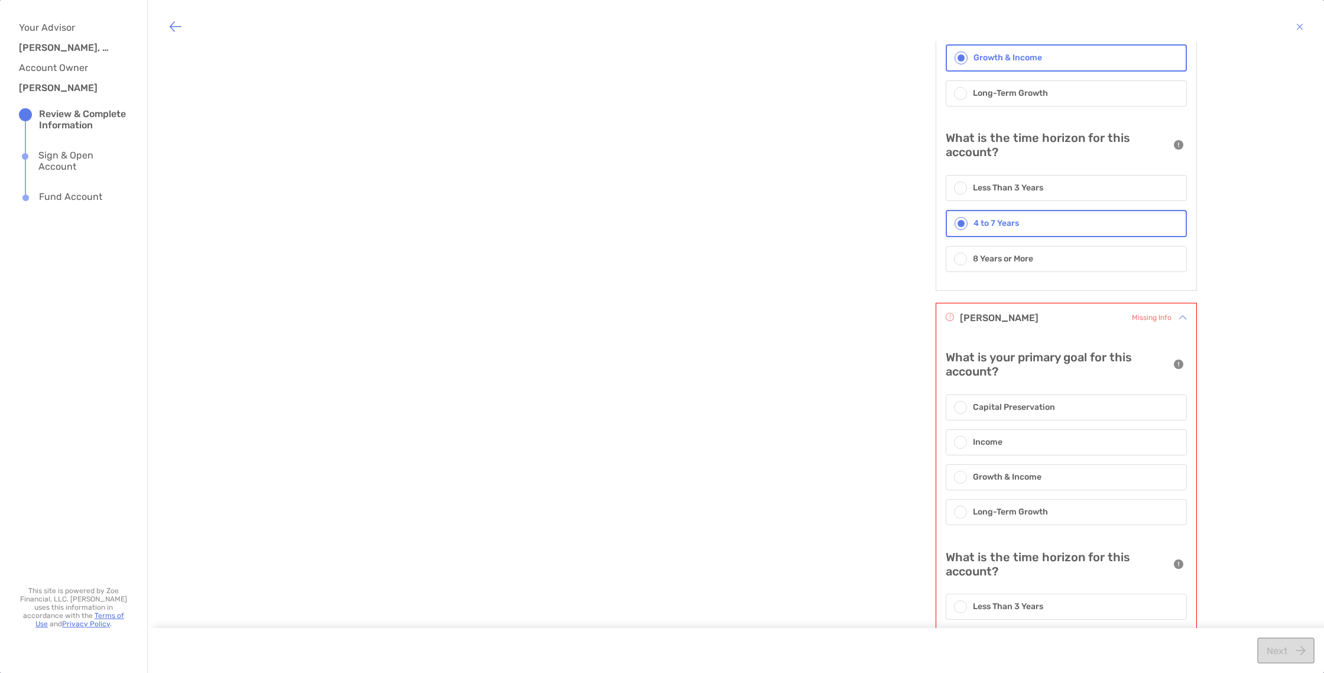
scroll to position [682, 0]
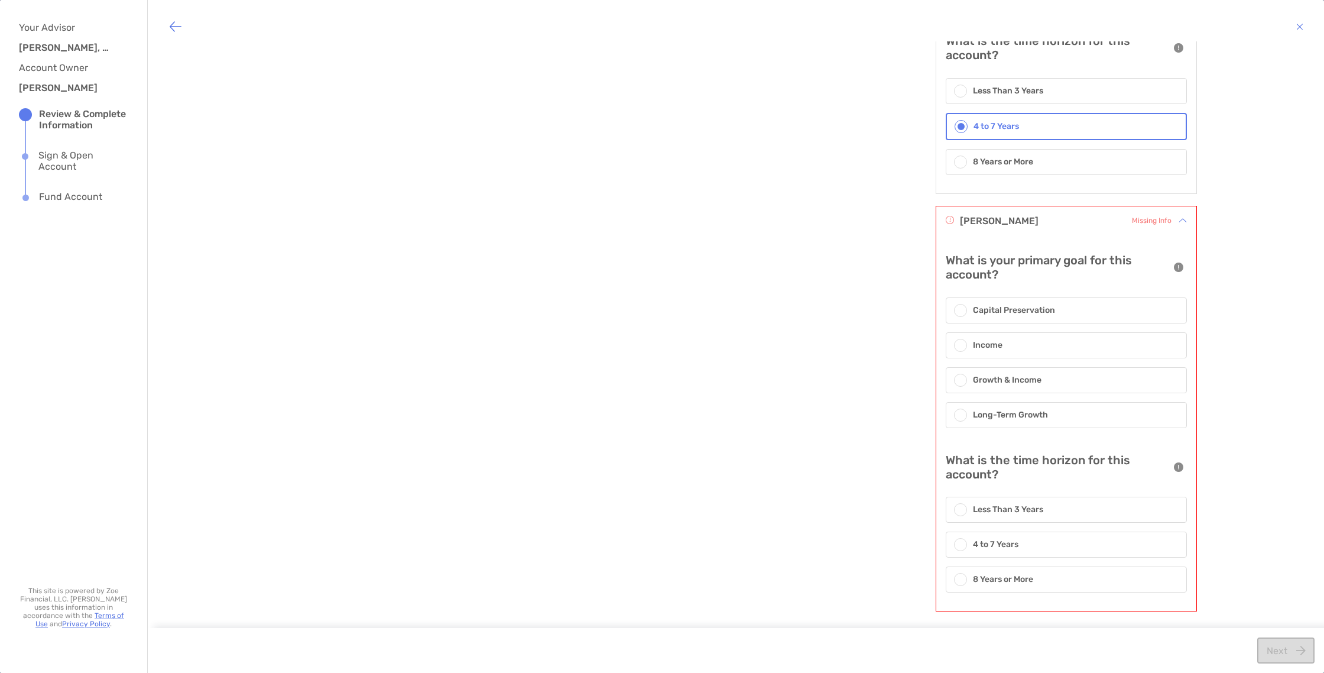
click at [983, 367] on div "Growth & Income" at bounding box center [1066, 380] width 241 height 26
click at [988, 535] on div "4 to 7 Years" at bounding box center [1066, 546] width 241 height 26
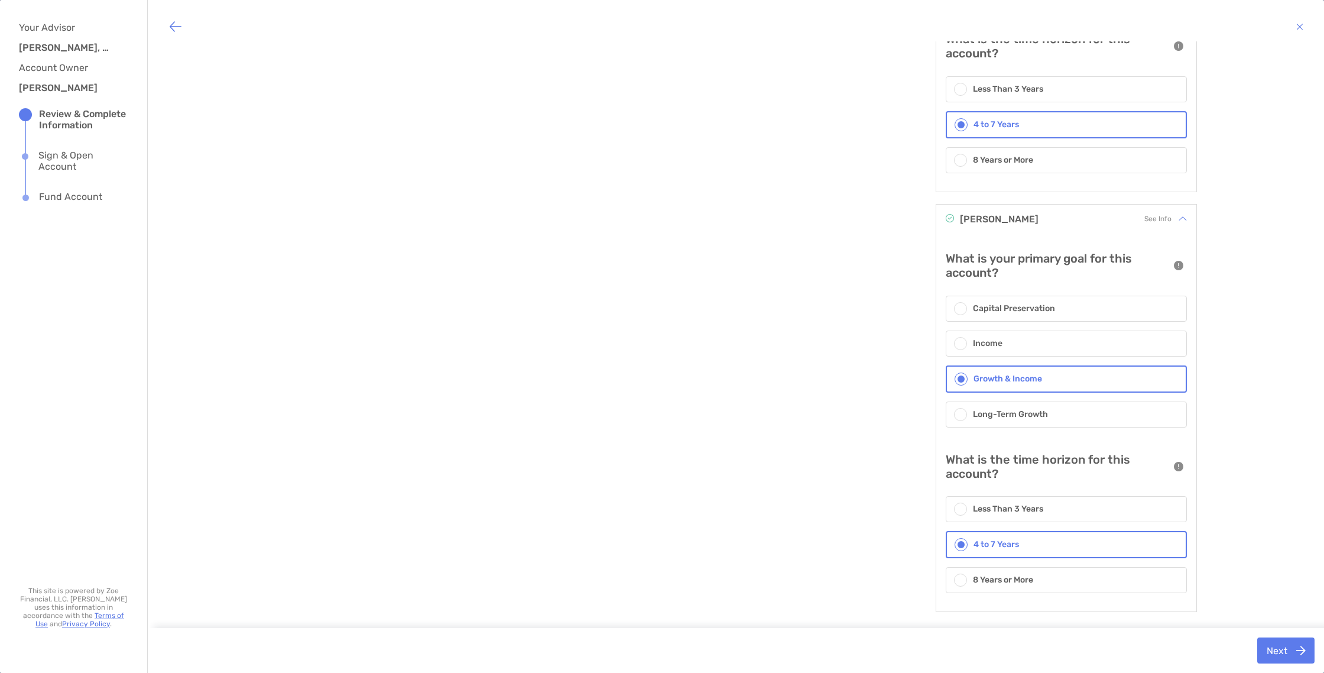
scroll to position [684, 0]
click at [1268, 641] on button "Next" at bounding box center [1285, 650] width 57 height 26
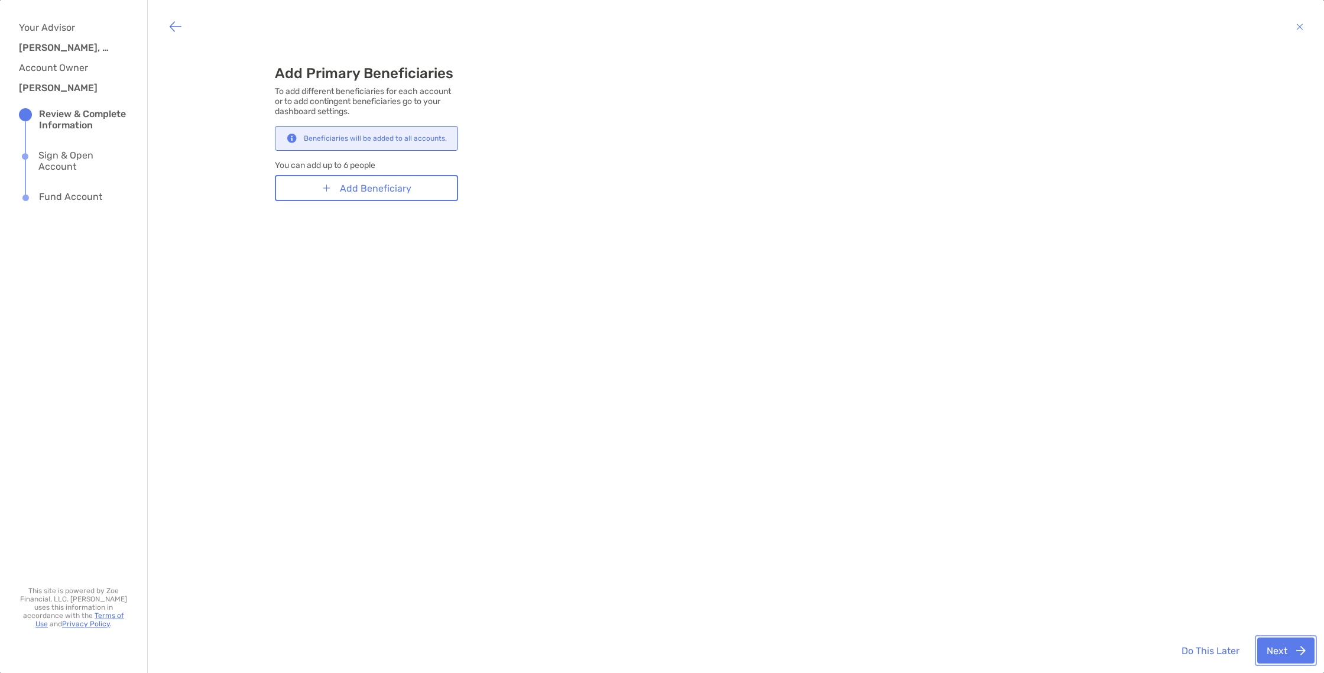
scroll to position [0, 0]
click at [1313, 654] on button "Next" at bounding box center [1285, 650] width 57 height 26
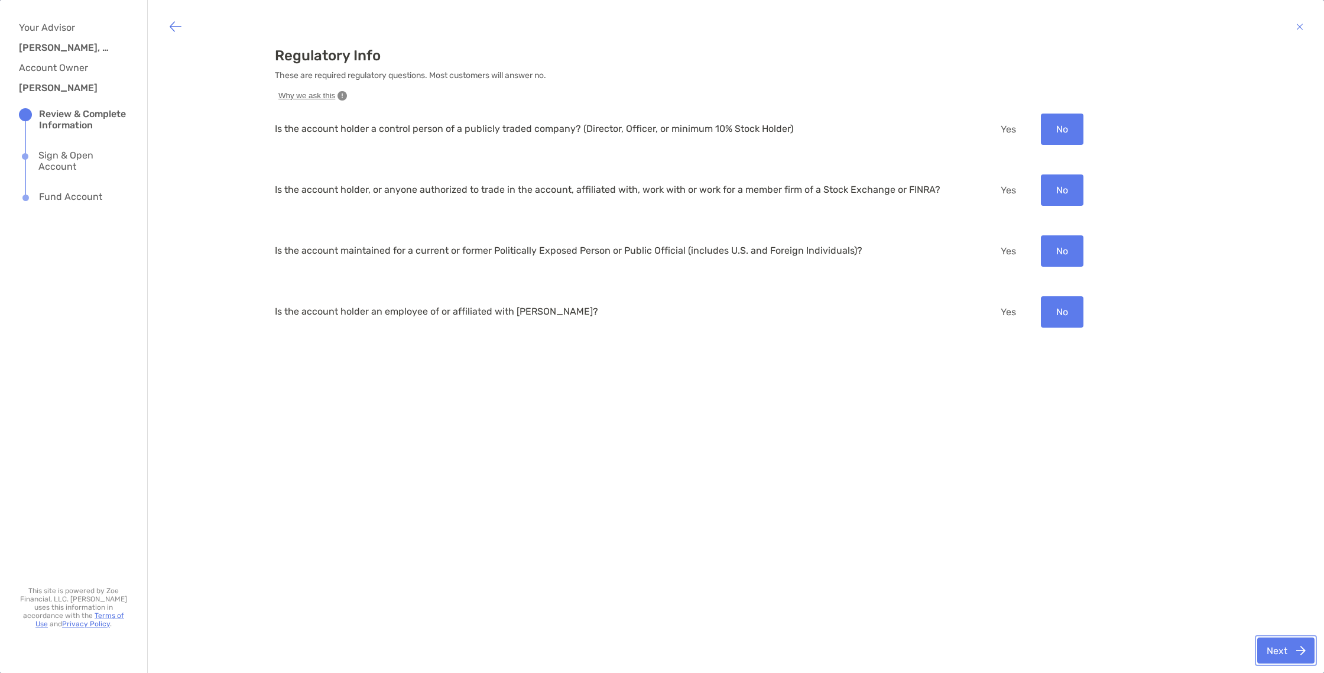
click at [1289, 638] on button "Next" at bounding box center [1285, 650] width 57 height 26
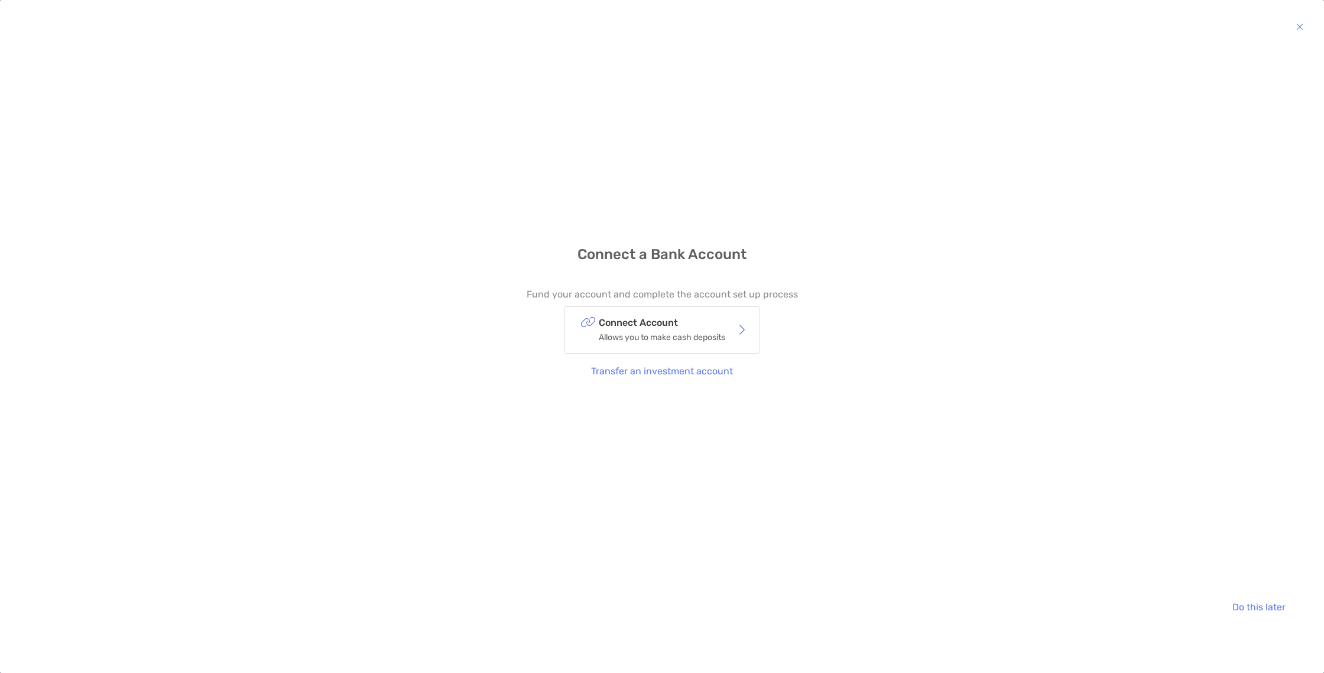
click at [718, 335] on p "Allows you to make cash deposits" at bounding box center [662, 337] width 126 height 15
click at [1243, 611] on button "Do this later" at bounding box center [1259, 606] width 72 height 26
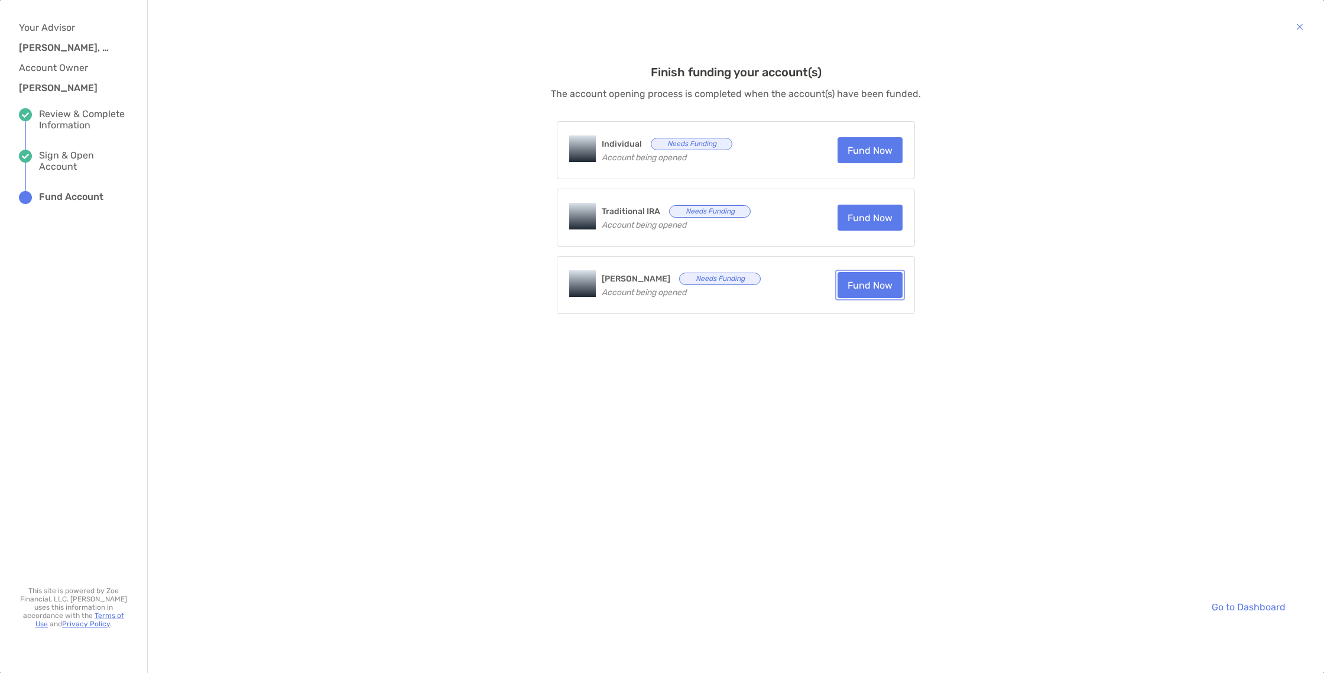
click at [872, 291] on button "Fund Now" at bounding box center [870, 285] width 65 height 26
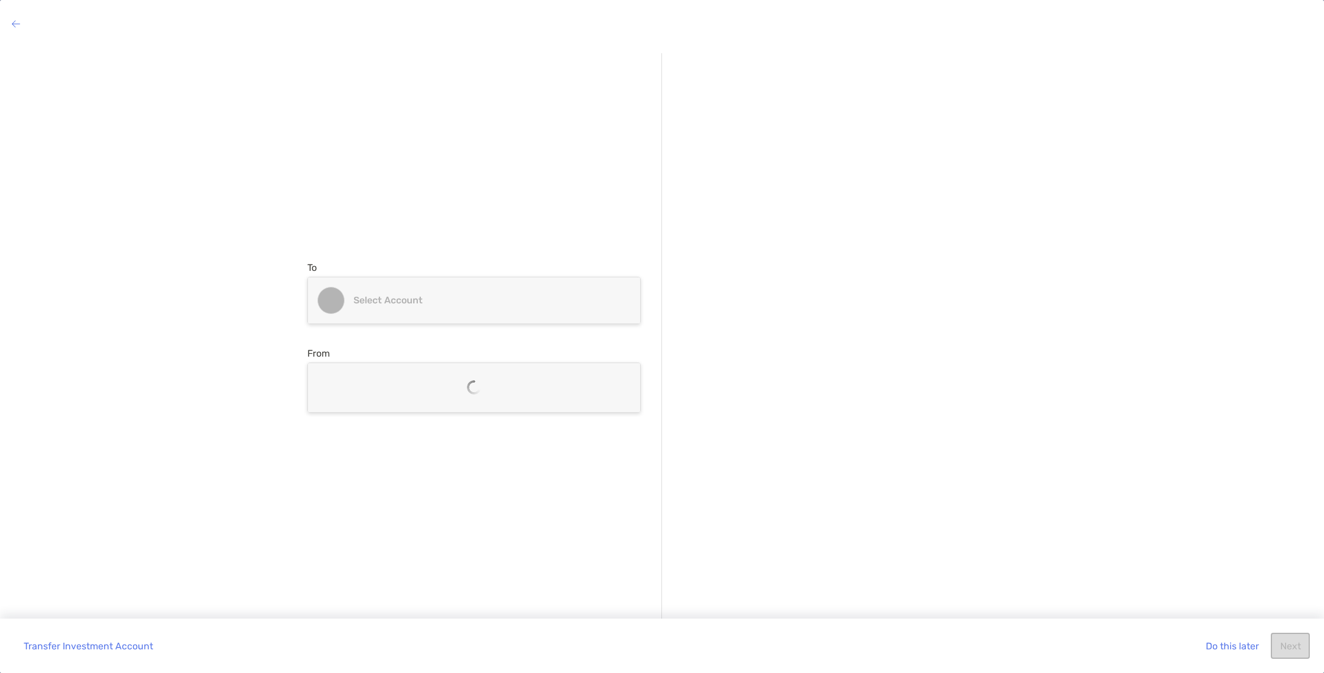
click at [430, 310] on div "Select account" at bounding box center [474, 300] width 332 height 46
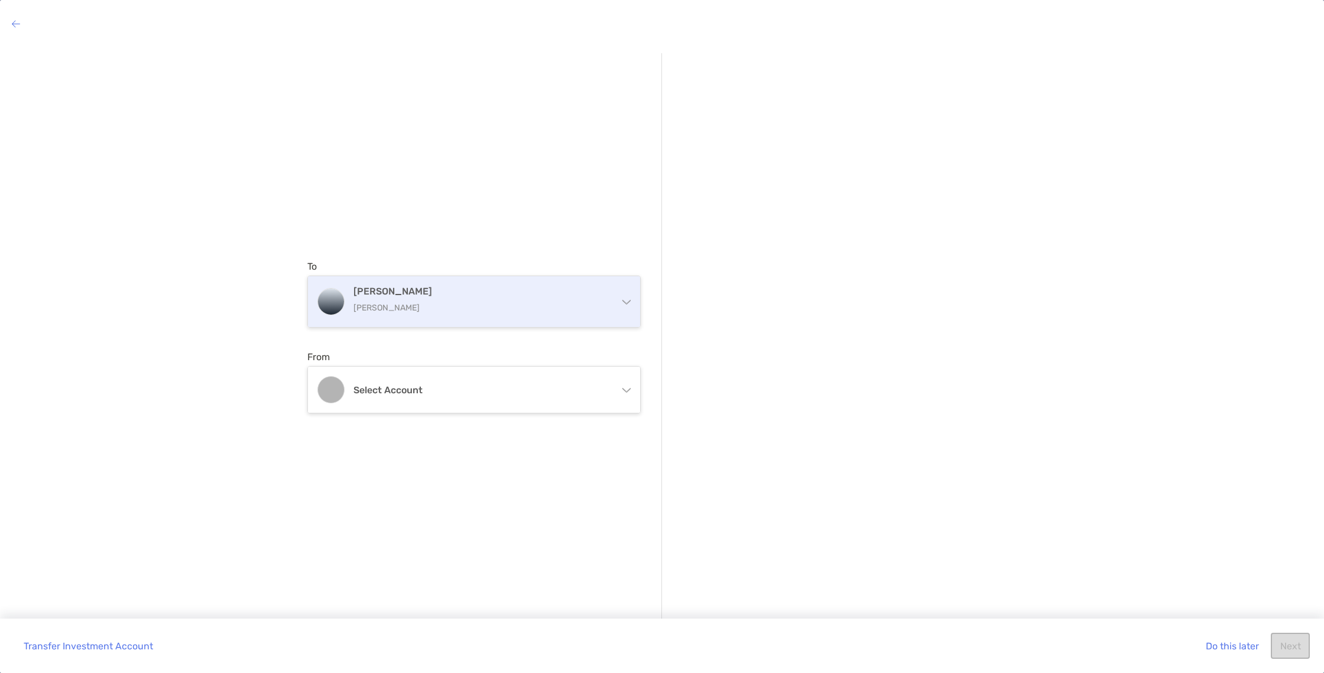
click at [410, 300] on div "Roth IRA Roth IRA" at bounding box center [480, 301] width 255 height 32
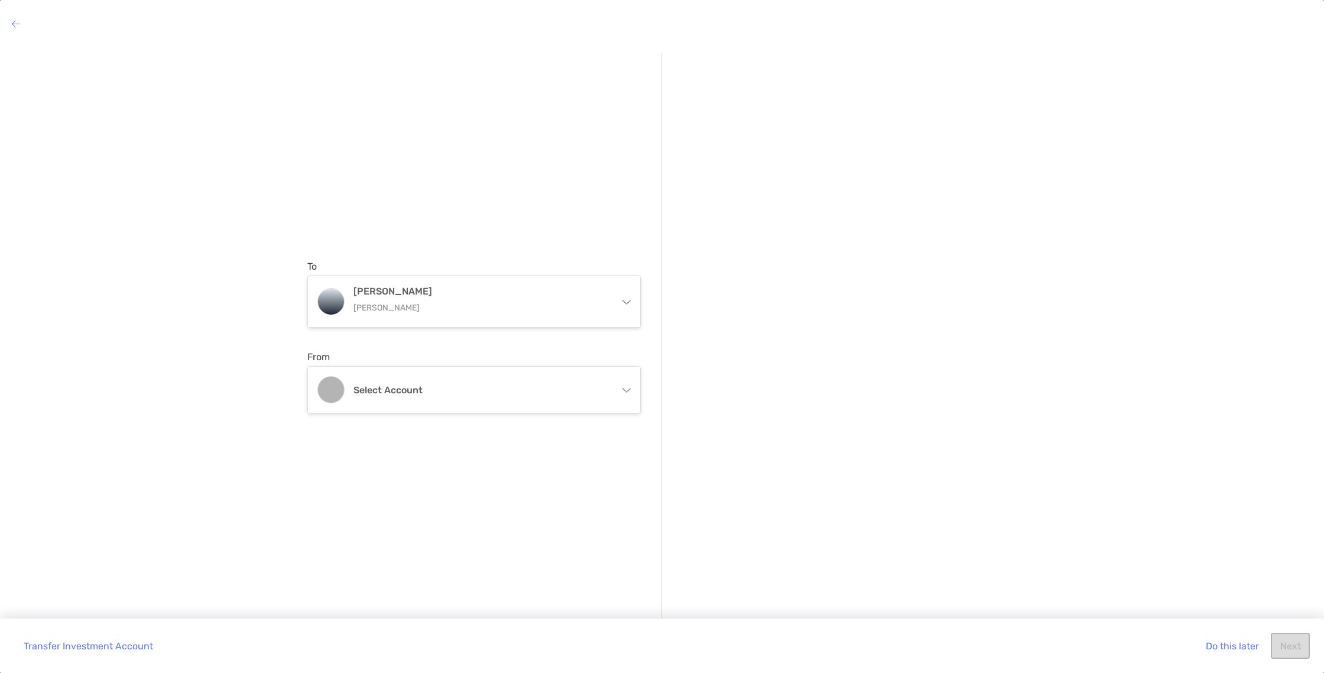
click at [257, 178] on div "To Roth IRA Roth IRA Individual Individual Traditional IRA Traditional IRA Roth…" at bounding box center [662, 349] width 1324 height 611
click at [400, 384] on div "Select account" at bounding box center [474, 389] width 332 height 46
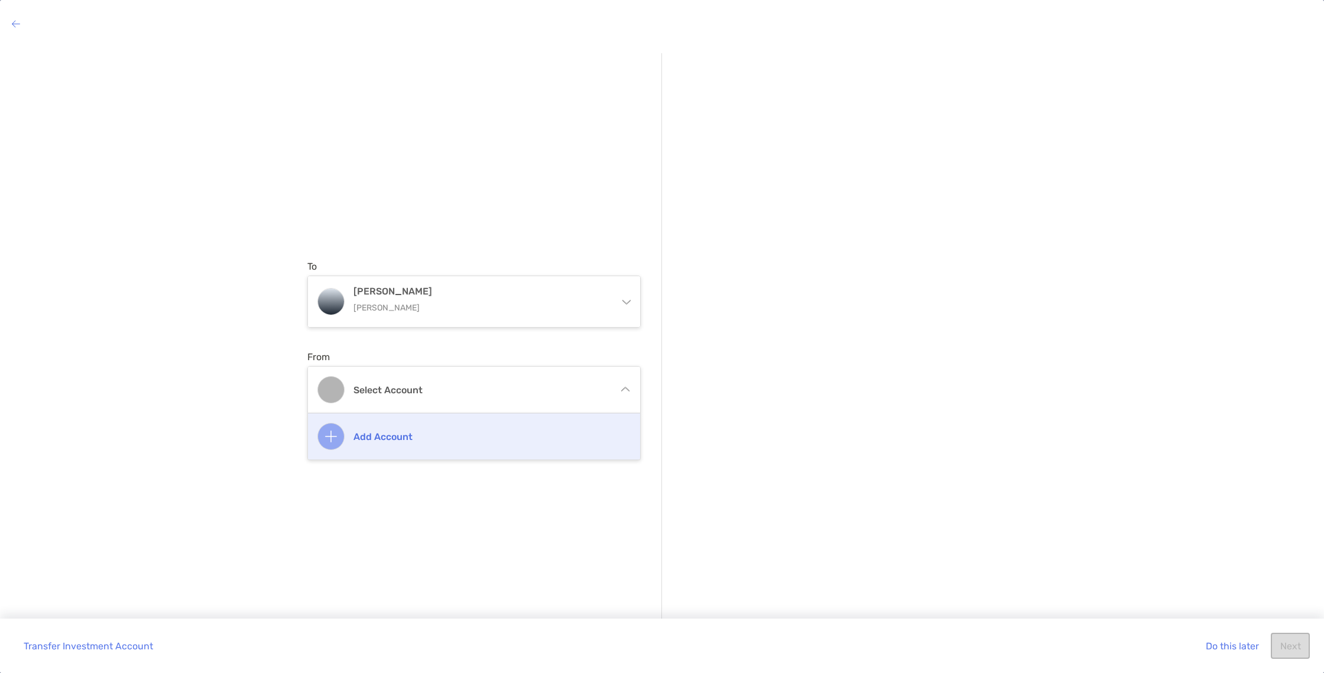
click at [392, 433] on h4 "Add account" at bounding box center [486, 436] width 267 height 11
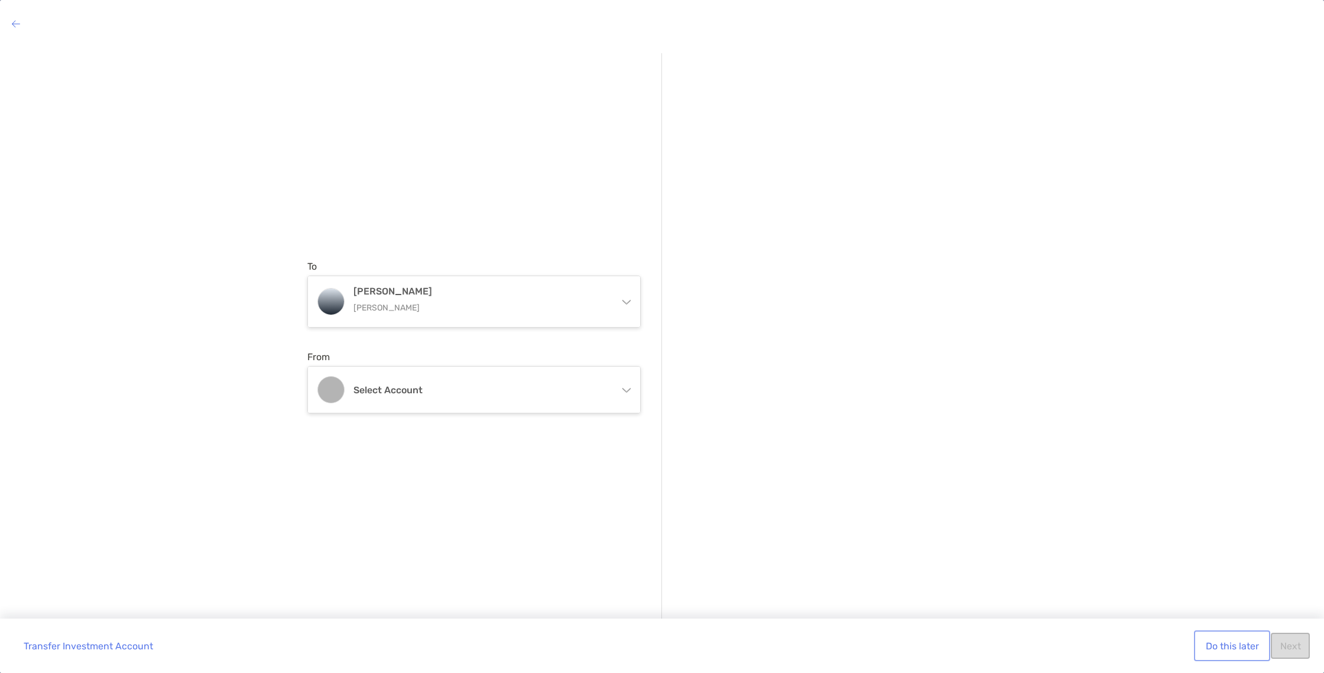
click at [1228, 644] on button "Do this later" at bounding box center [1232, 645] width 72 height 26
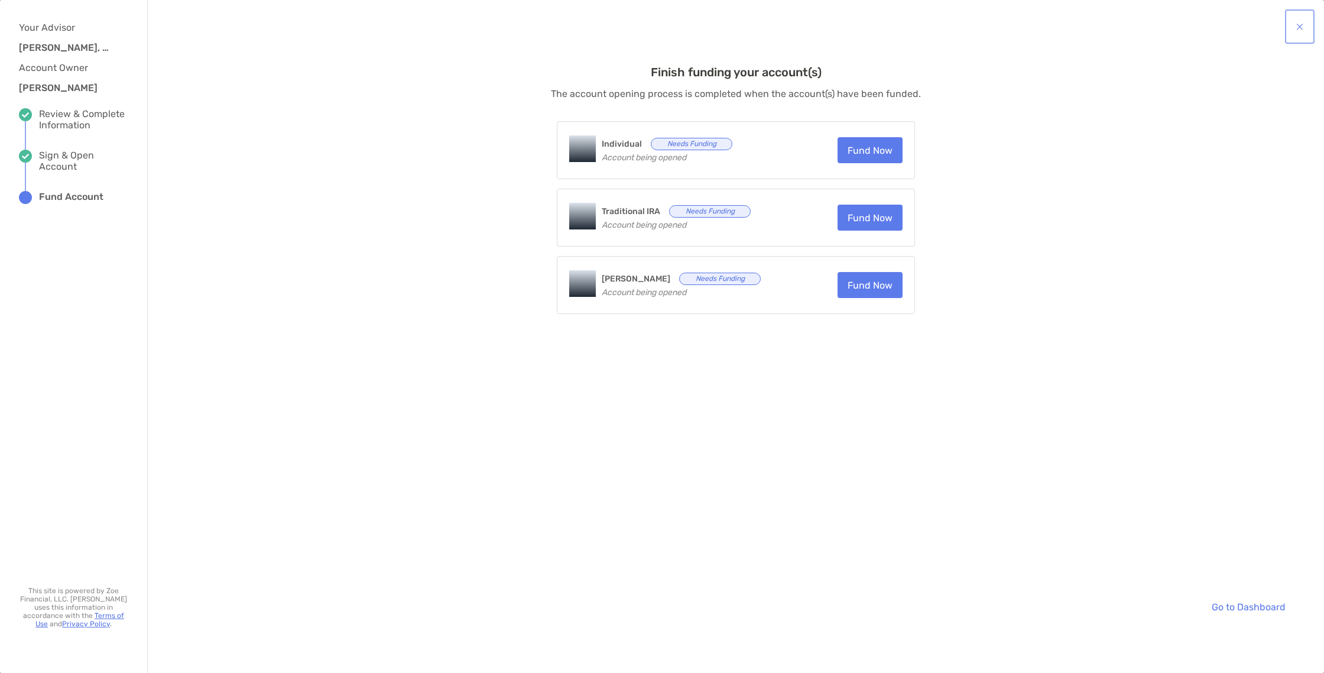
click at [1299, 30] on button "button" at bounding box center [1299, 27] width 25 height 30
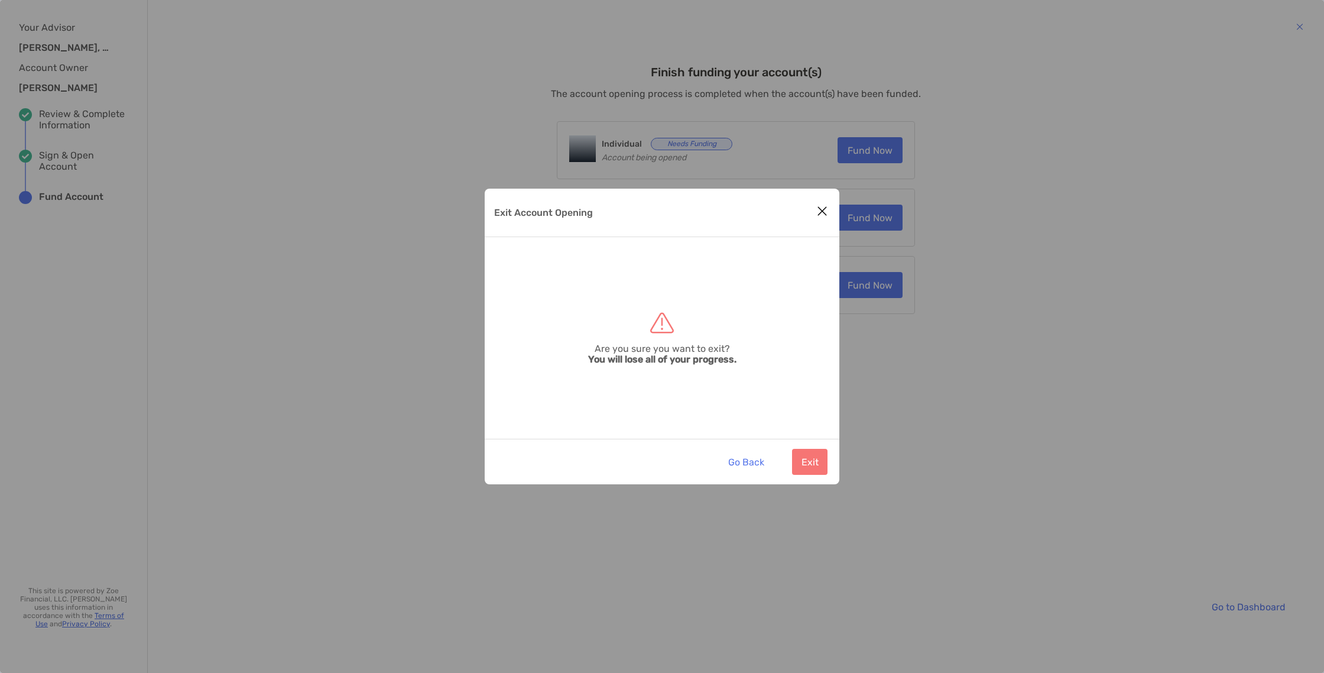
click at [817, 209] on icon "Close modal" at bounding box center [822, 211] width 11 height 14
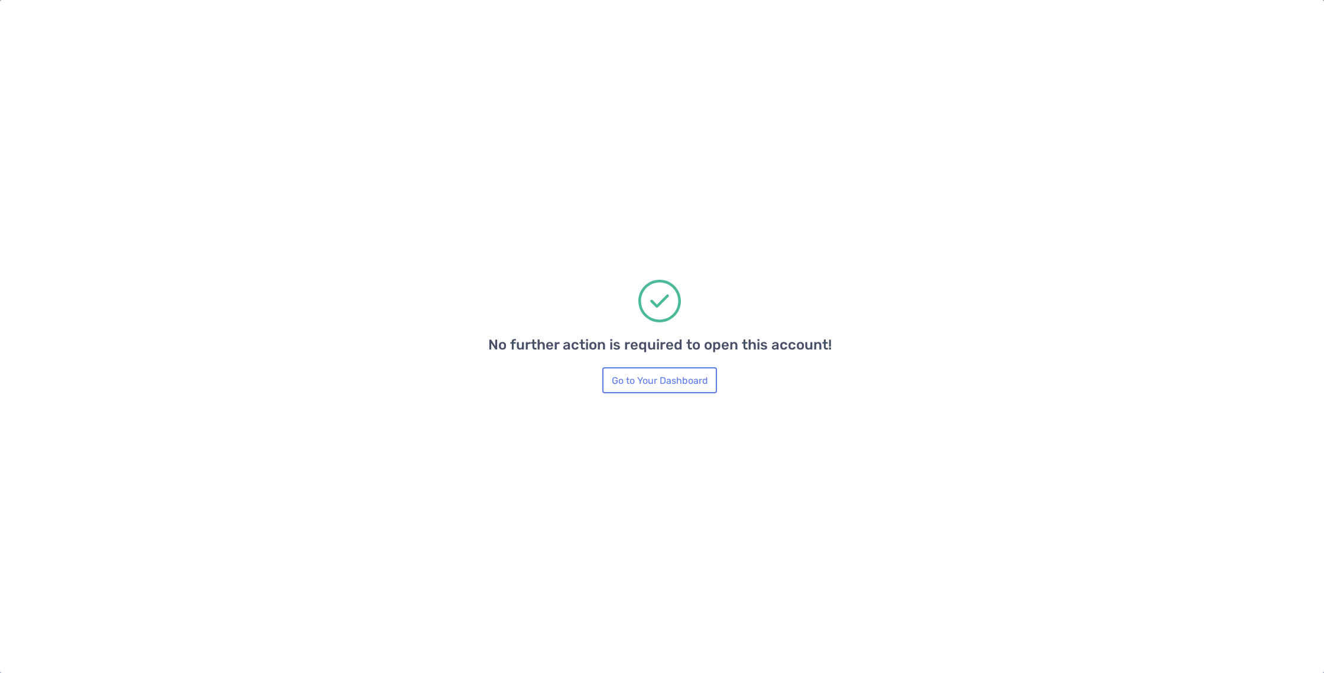
click at [639, 366] on div "No further action is required to open this account! Go to Your Dashboard" at bounding box center [659, 336] width 343 height 673
click at [641, 372] on button "Go to Your Dashboard" at bounding box center [659, 380] width 115 height 26
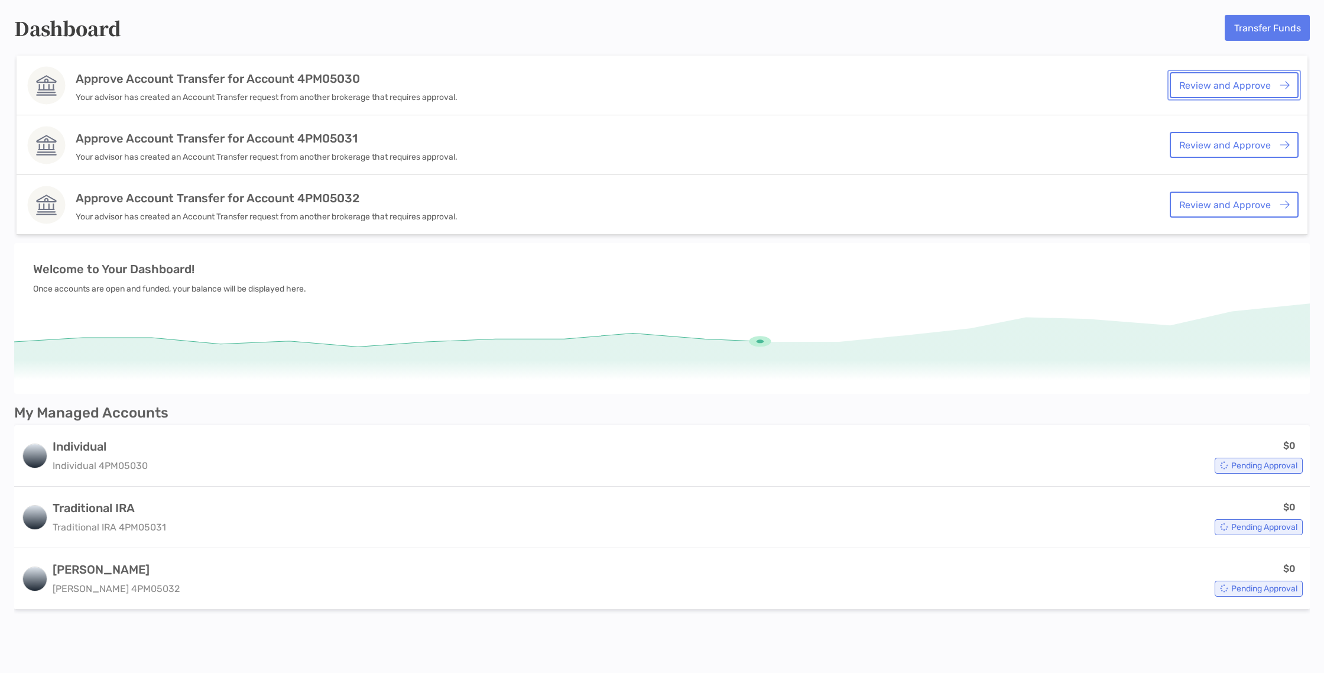
click at [1228, 87] on link "Review and Approve" at bounding box center [1234, 85] width 129 height 26
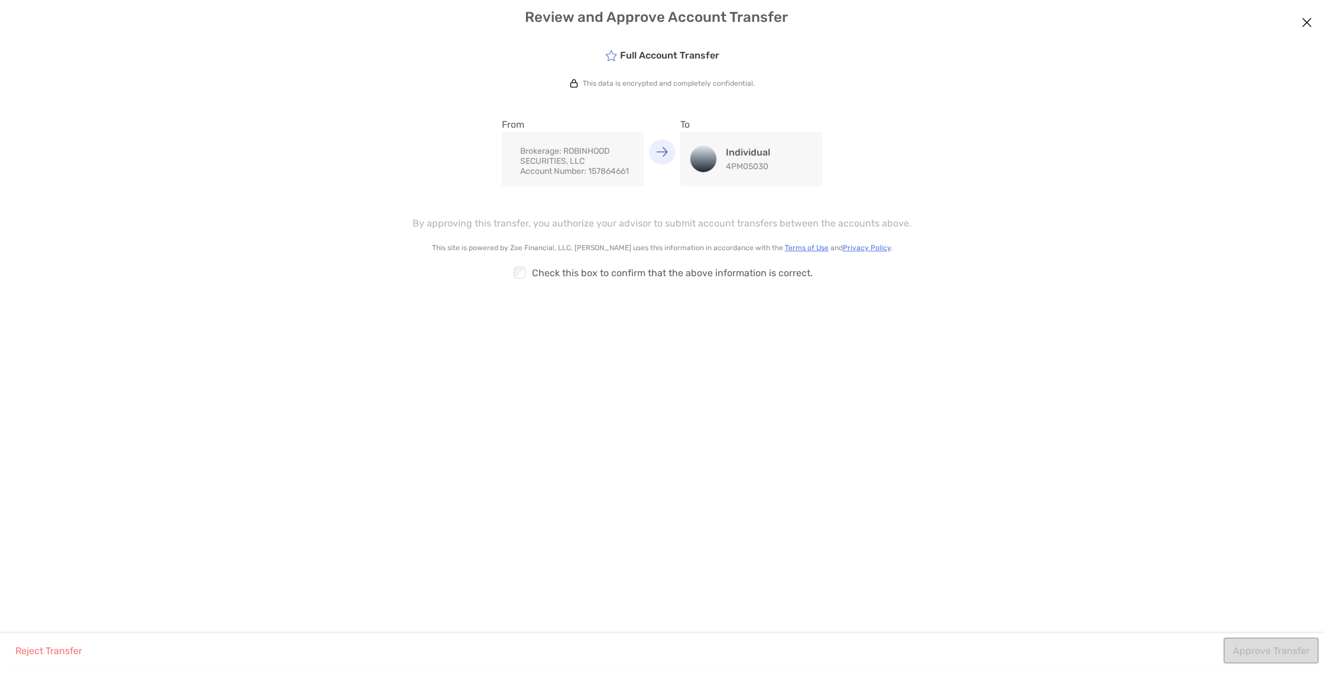
click at [570, 274] on div "Checkbox Check this box to confirm that the above information is correct." at bounding box center [661, 272] width 969 height 27
click at [1289, 647] on button "Approve Transfer" at bounding box center [1271, 650] width 95 height 26
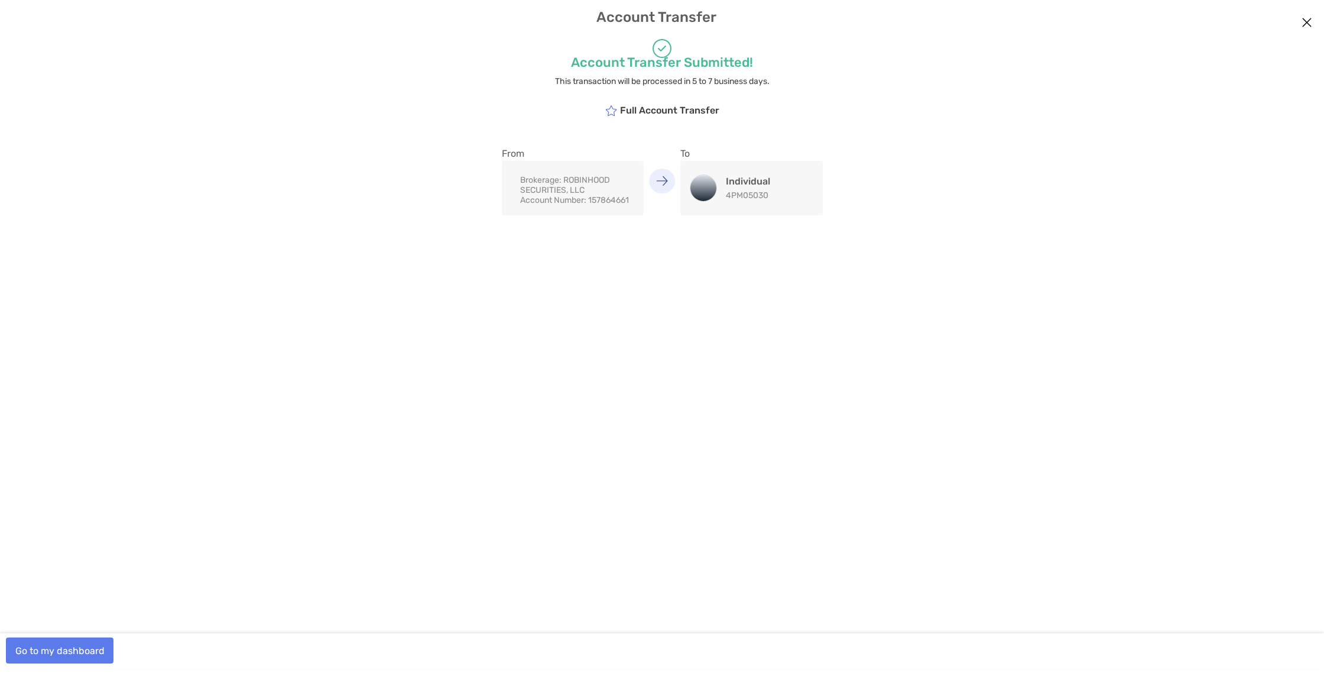
click at [1307, 21] on icon "Close modal" at bounding box center [1307, 22] width 11 height 14
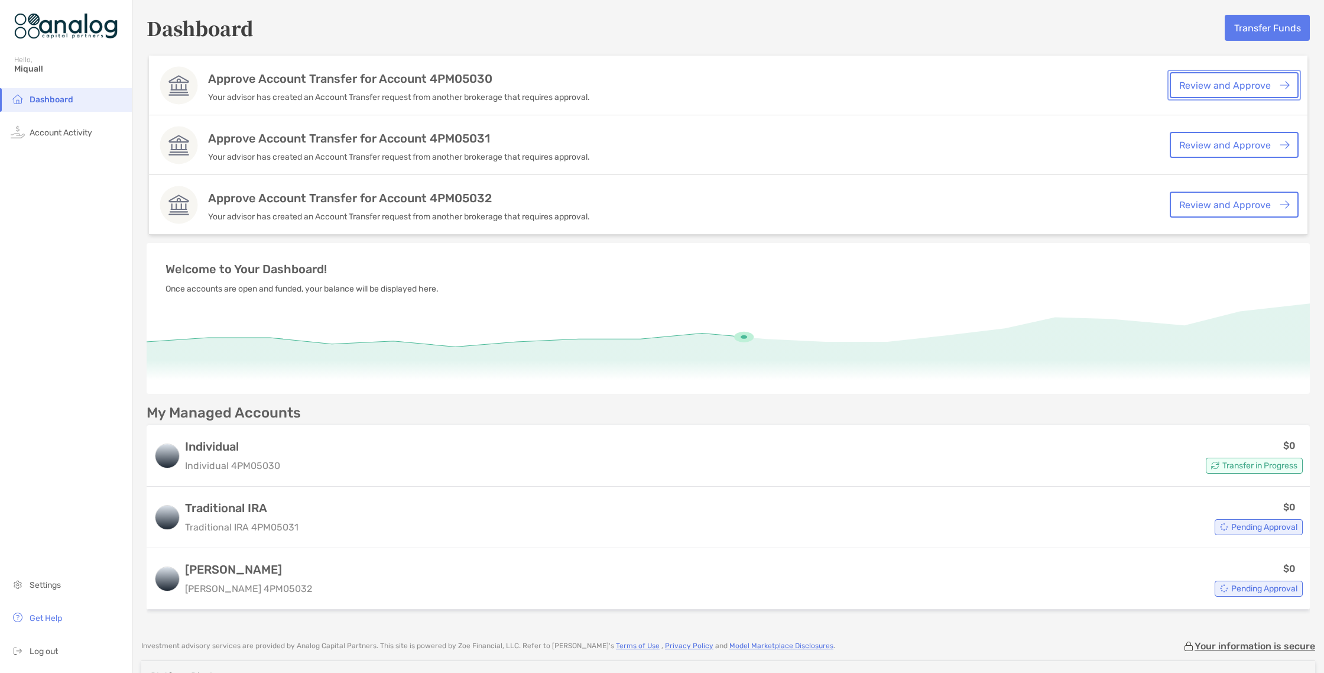
click at [1197, 80] on link "Review and Approve" at bounding box center [1234, 85] width 129 height 26
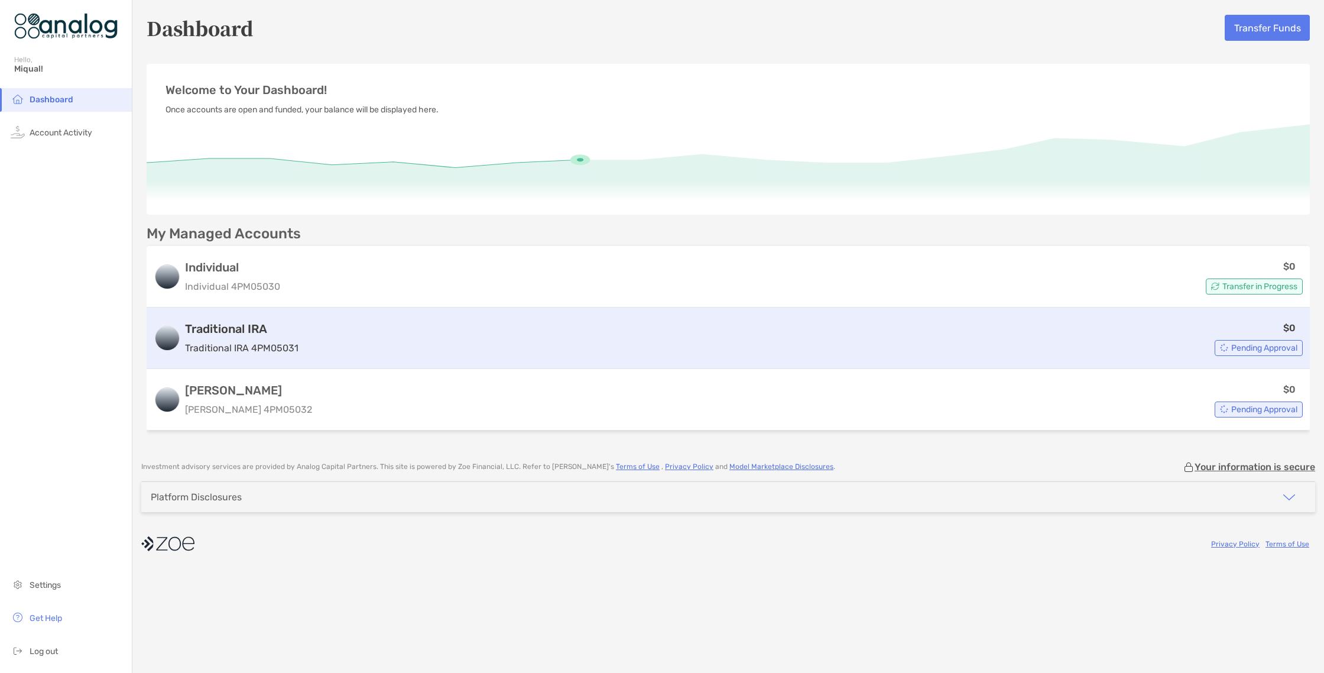
click at [1251, 349] on span "Pending Approval" at bounding box center [1264, 348] width 66 height 7
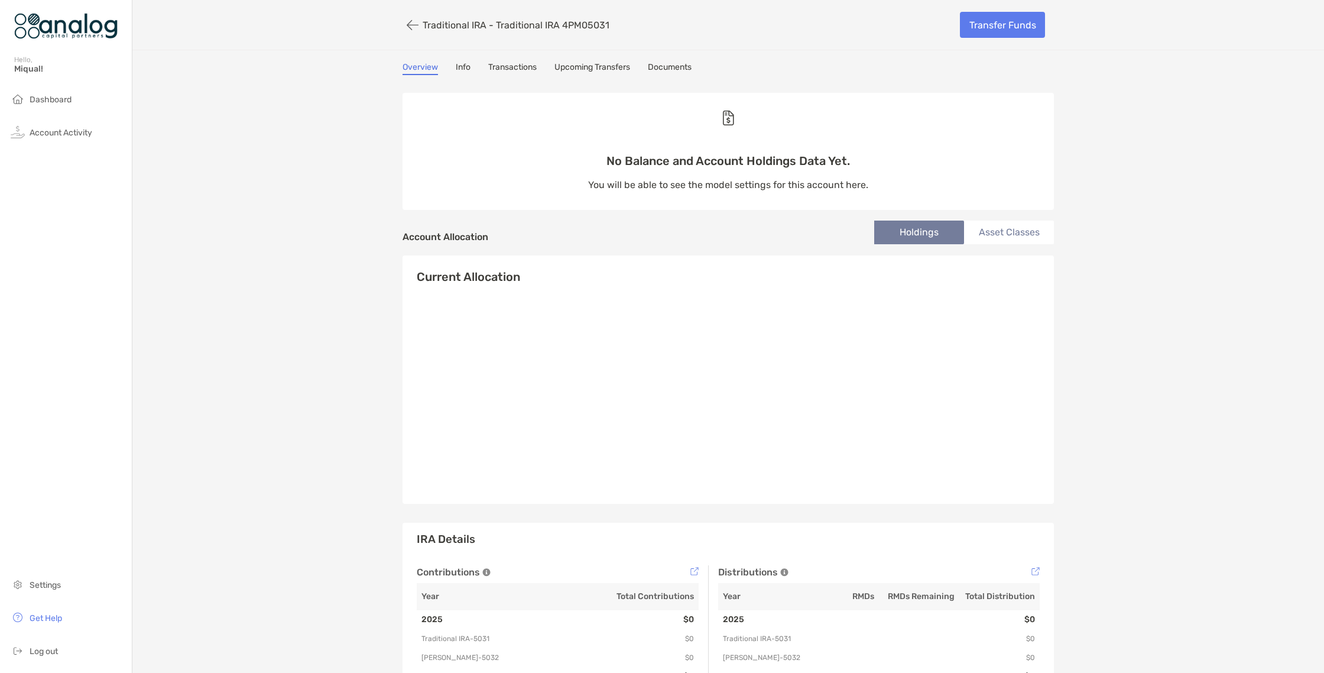
click at [682, 74] on link "Documents" at bounding box center [670, 68] width 44 height 13
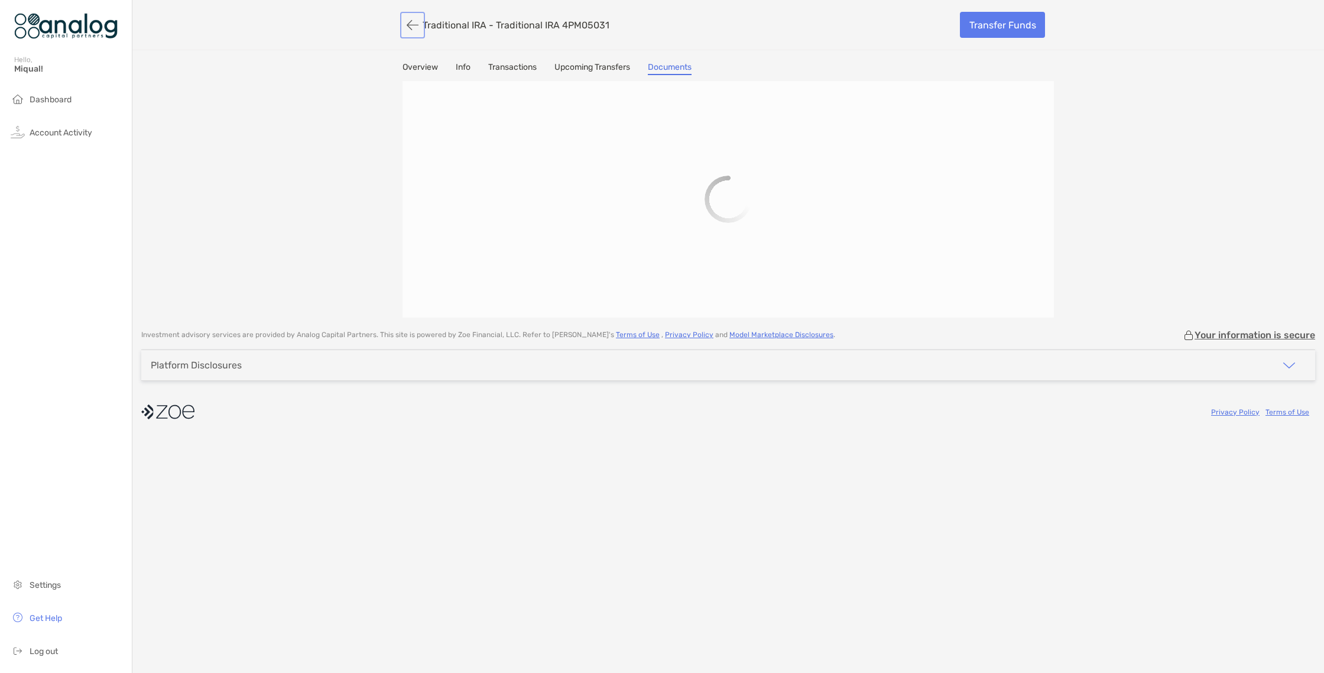
click at [416, 28] on button "button" at bounding box center [413, 25] width 20 height 22
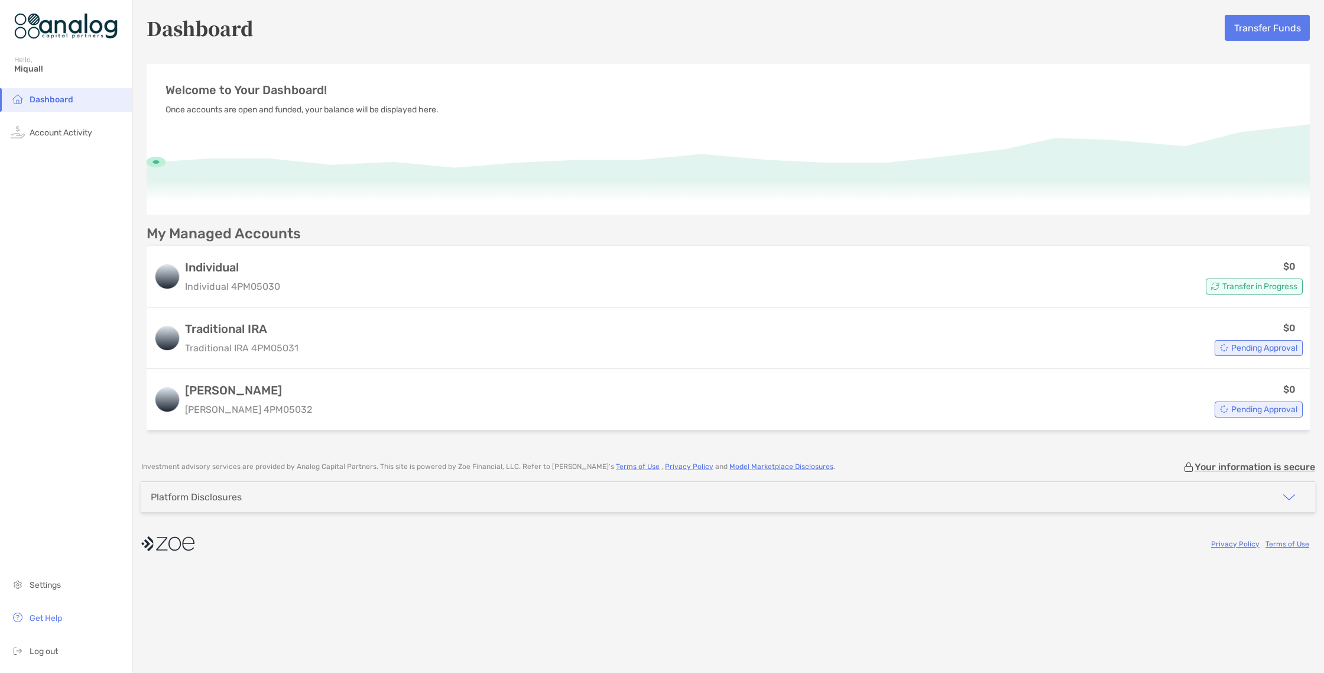
click at [65, 100] on span "Dashboard" at bounding box center [52, 100] width 44 height 10
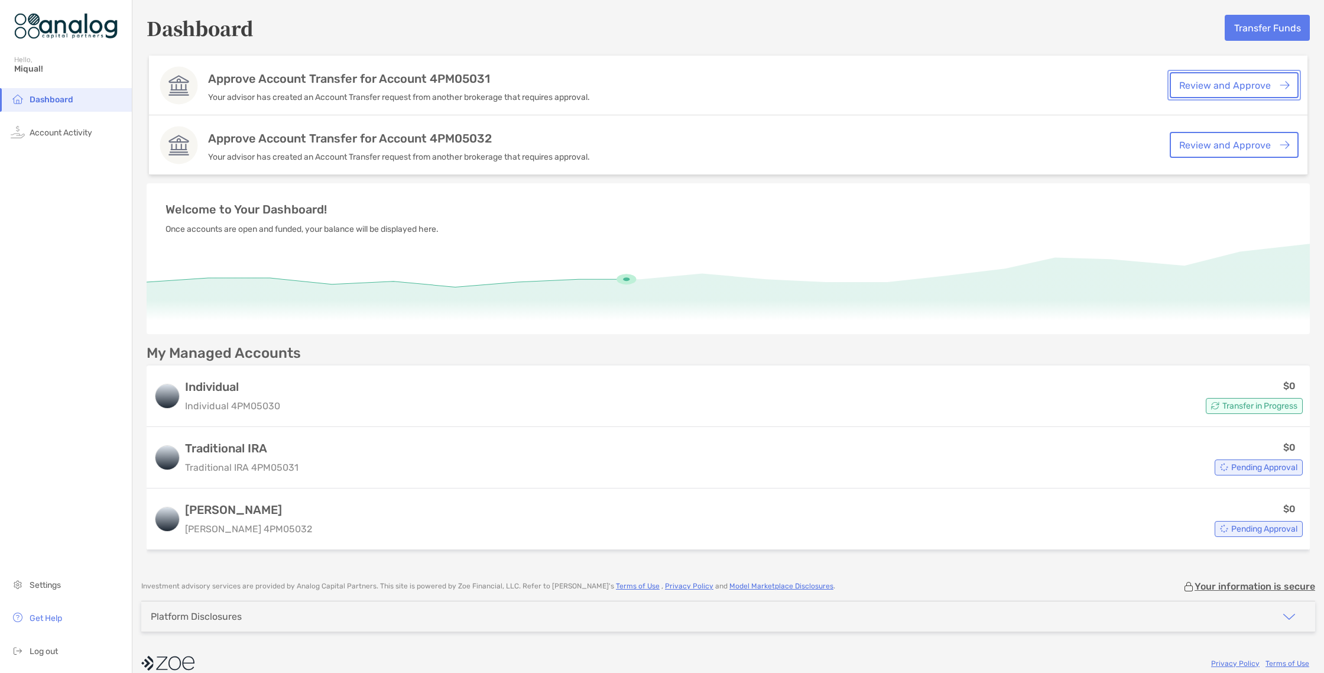
click at [1225, 84] on link "Review and Approve" at bounding box center [1234, 85] width 129 height 26
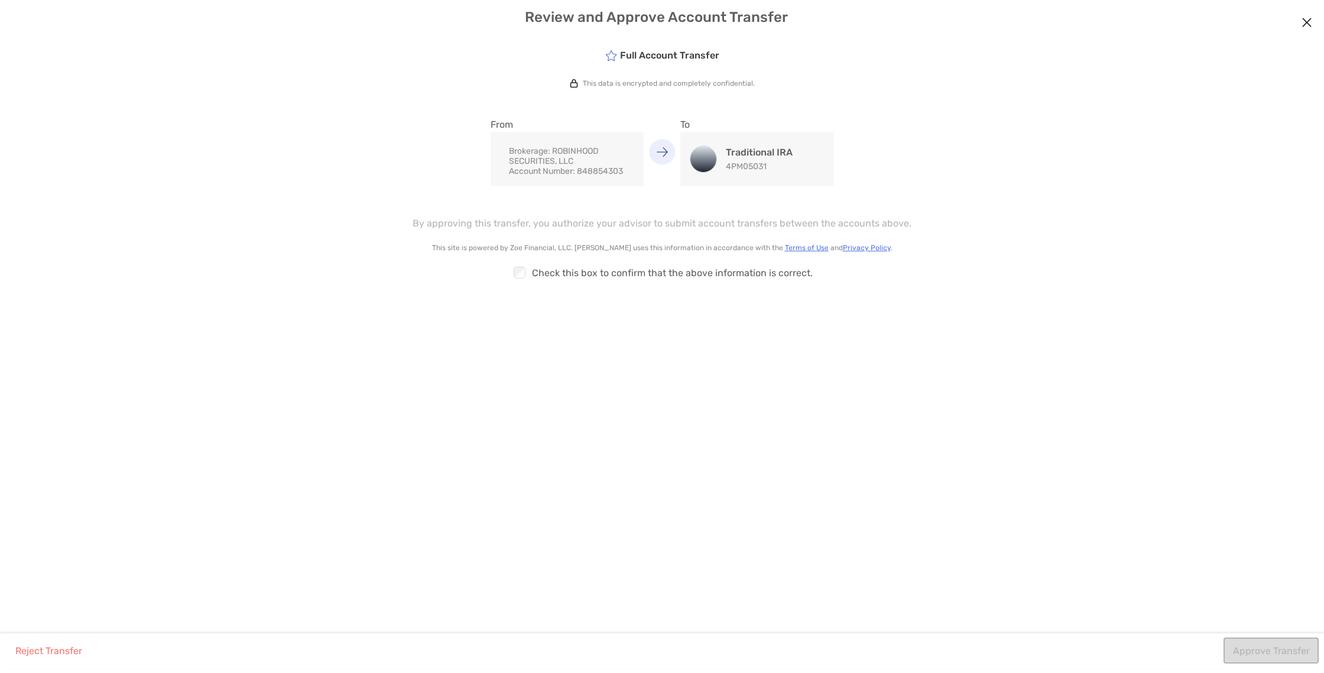
click at [563, 272] on div "Checkbox Check this box to confirm that the above information is correct." at bounding box center [661, 272] width 969 height 27
click at [1266, 647] on button "Approve Transfer" at bounding box center [1271, 650] width 95 height 26
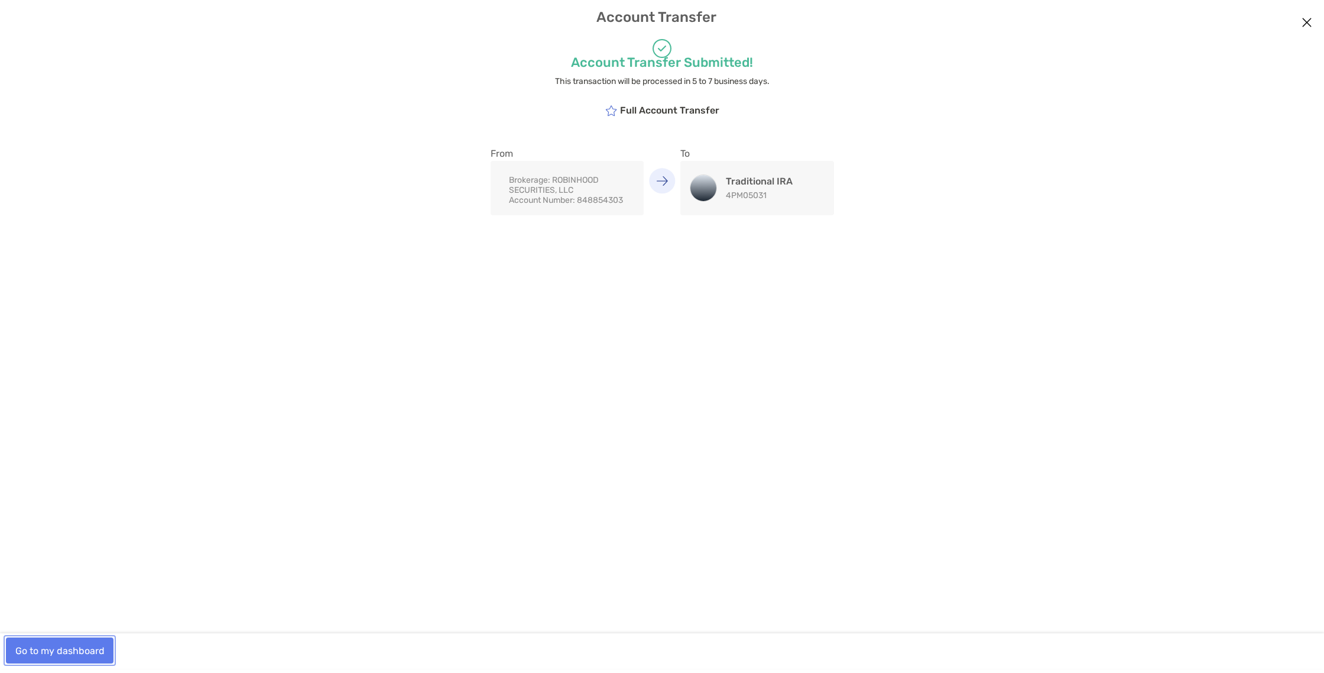
drag, startPoint x: 79, startPoint y: 657, endPoint x: 87, endPoint y: 648, distance: 12.5
click at [79, 657] on button "Go to my dashboard" at bounding box center [60, 650] width 108 height 26
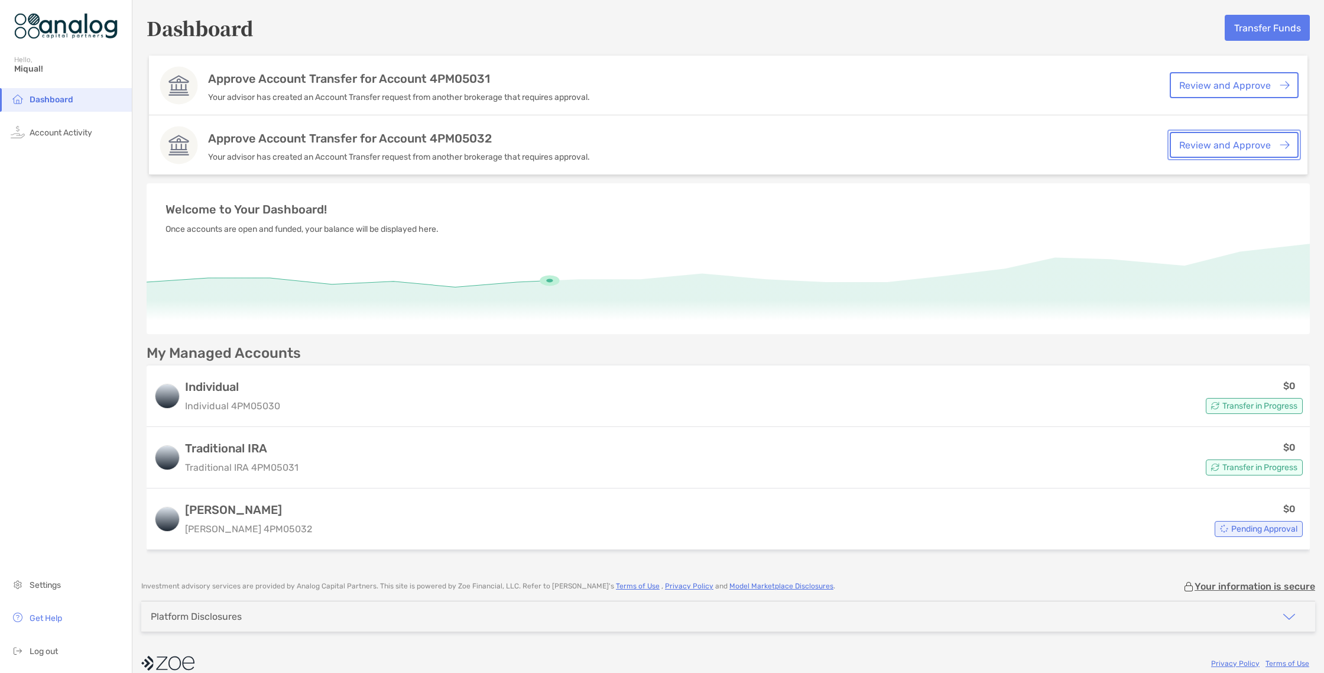
click at [1206, 140] on link "Review and Approve" at bounding box center [1234, 145] width 129 height 26
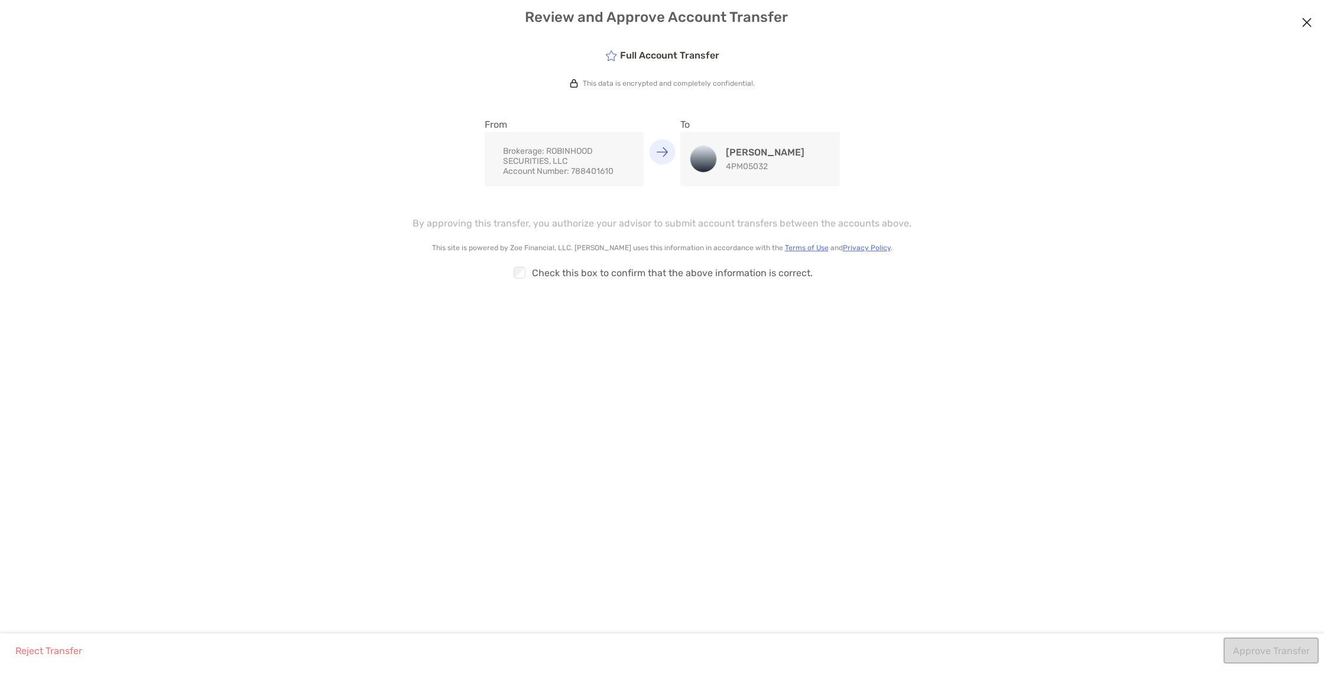
click at [511, 271] on div "Checkbox Check this box to confirm that the above information is correct." at bounding box center [661, 272] width 969 height 27
click at [1292, 648] on button "Approve Transfer" at bounding box center [1271, 650] width 95 height 26
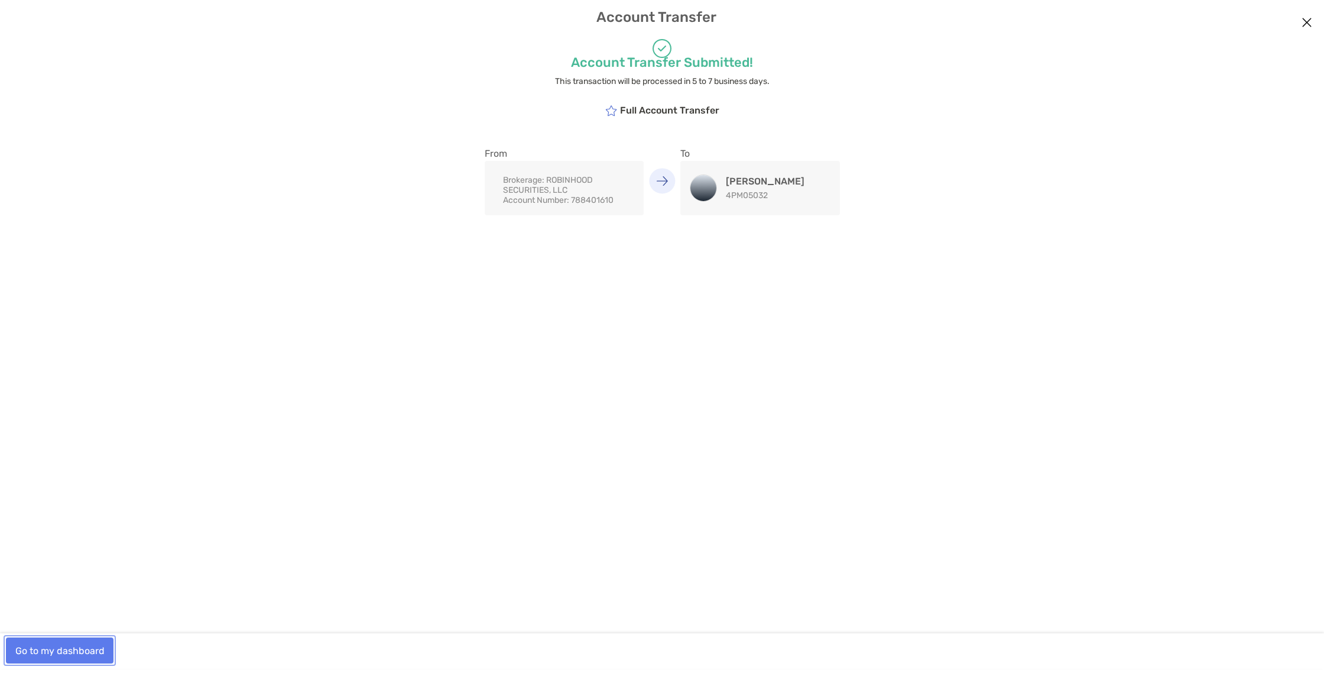
click at [67, 658] on button "Go to my dashboard" at bounding box center [60, 650] width 108 height 26
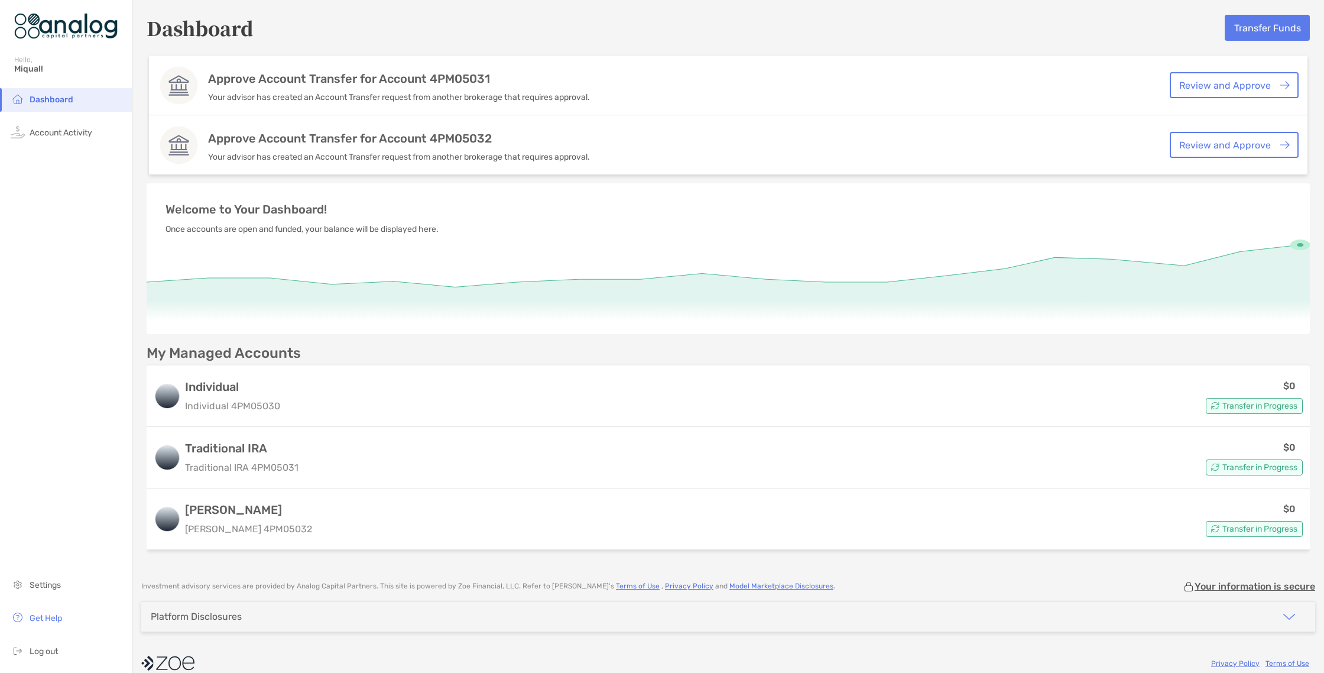
click at [89, 103] on li "Dashboard" at bounding box center [66, 100] width 132 height 24
click at [51, 103] on span "Dashboard" at bounding box center [52, 100] width 44 height 10
click at [1265, 21] on button "Transfer Funds" at bounding box center [1267, 28] width 85 height 26
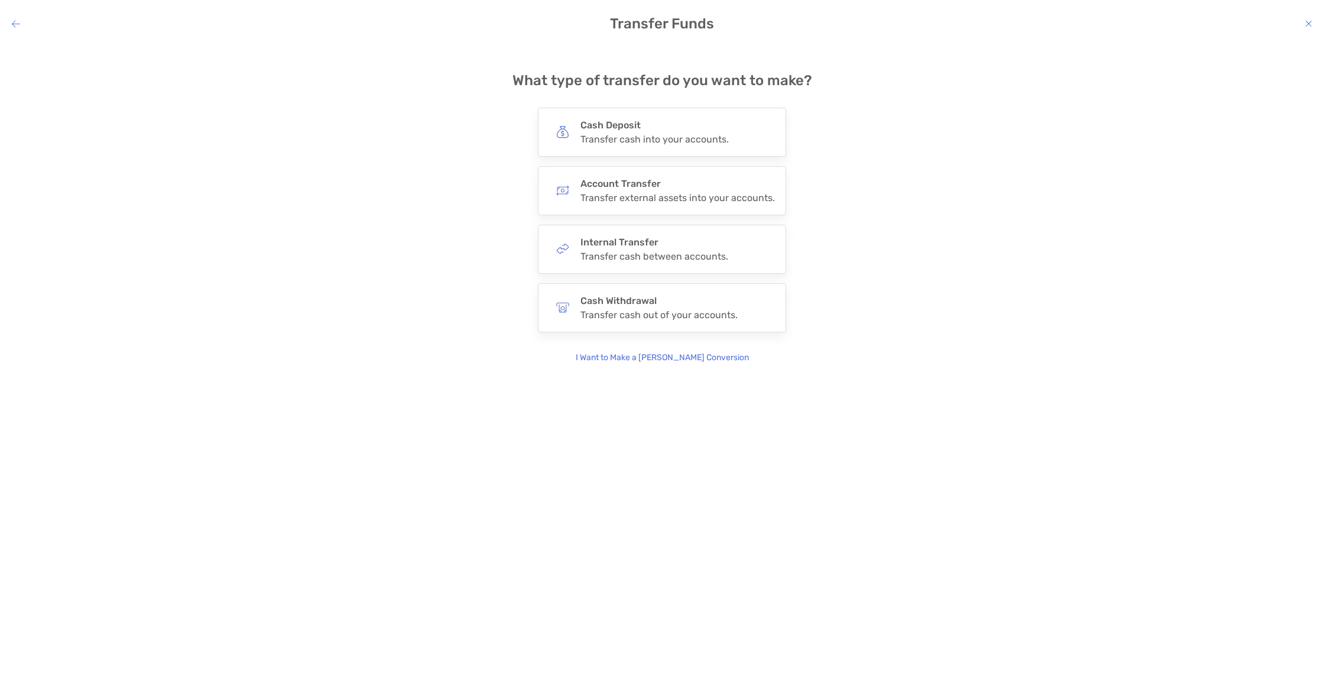
click at [9, 21] on h4 "Transfer Funds" at bounding box center [662, 23] width 1324 height 17
click at [12, 24] on icon "modal" at bounding box center [16, 23] width 8 height 9
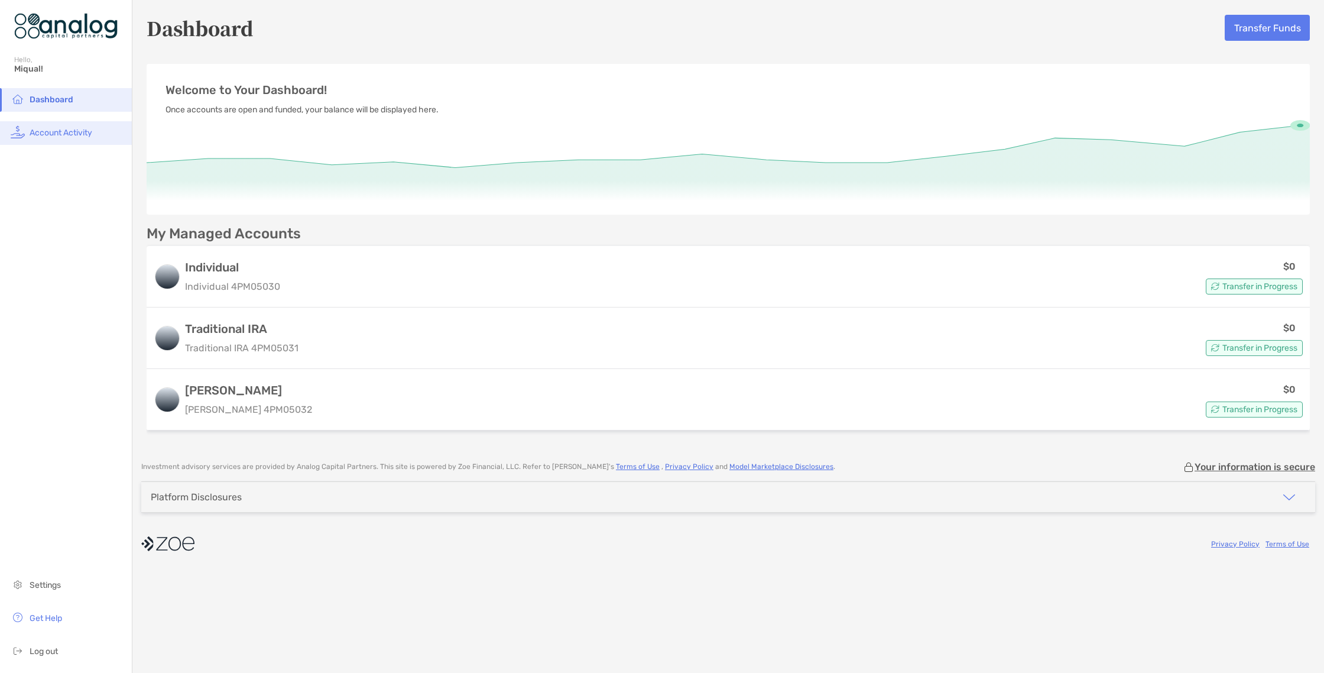
click at [67, 132] on span "Account Activity" at bounding box center [61, 133] width 63 height 10
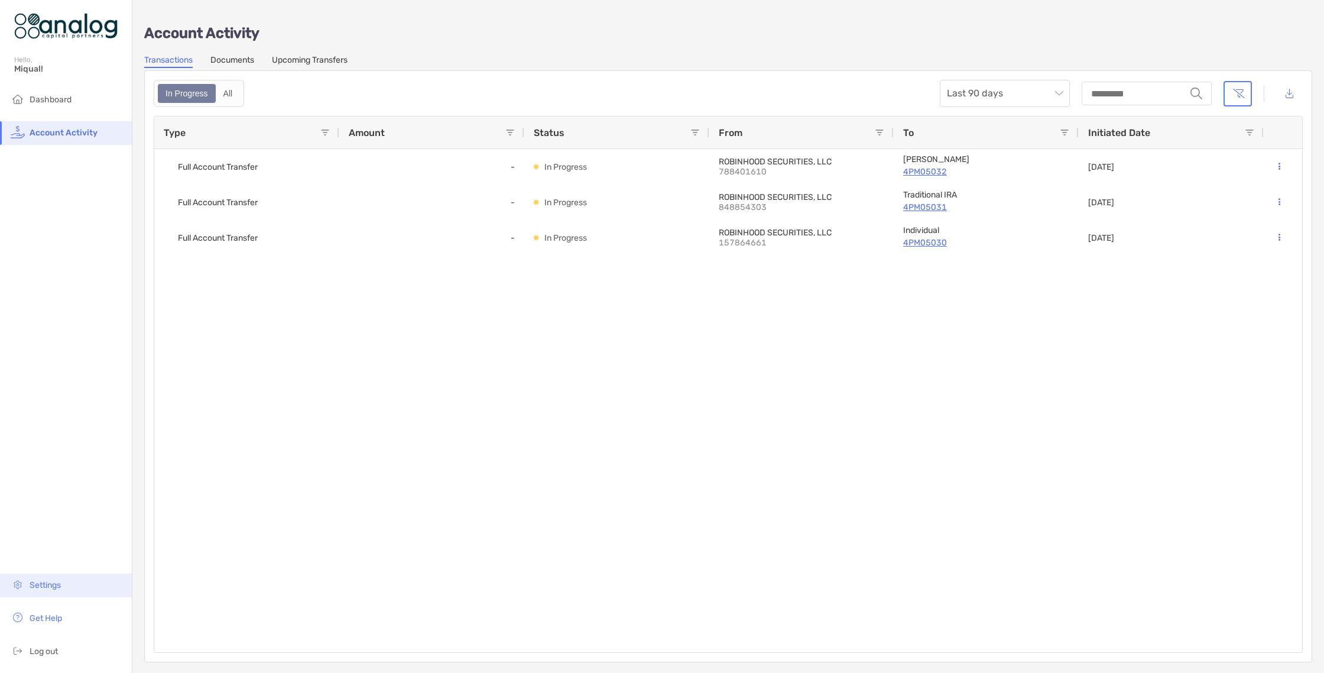
click at [30, 585] on span "Settings" at bounding box center [45, 585] width 31 height 10
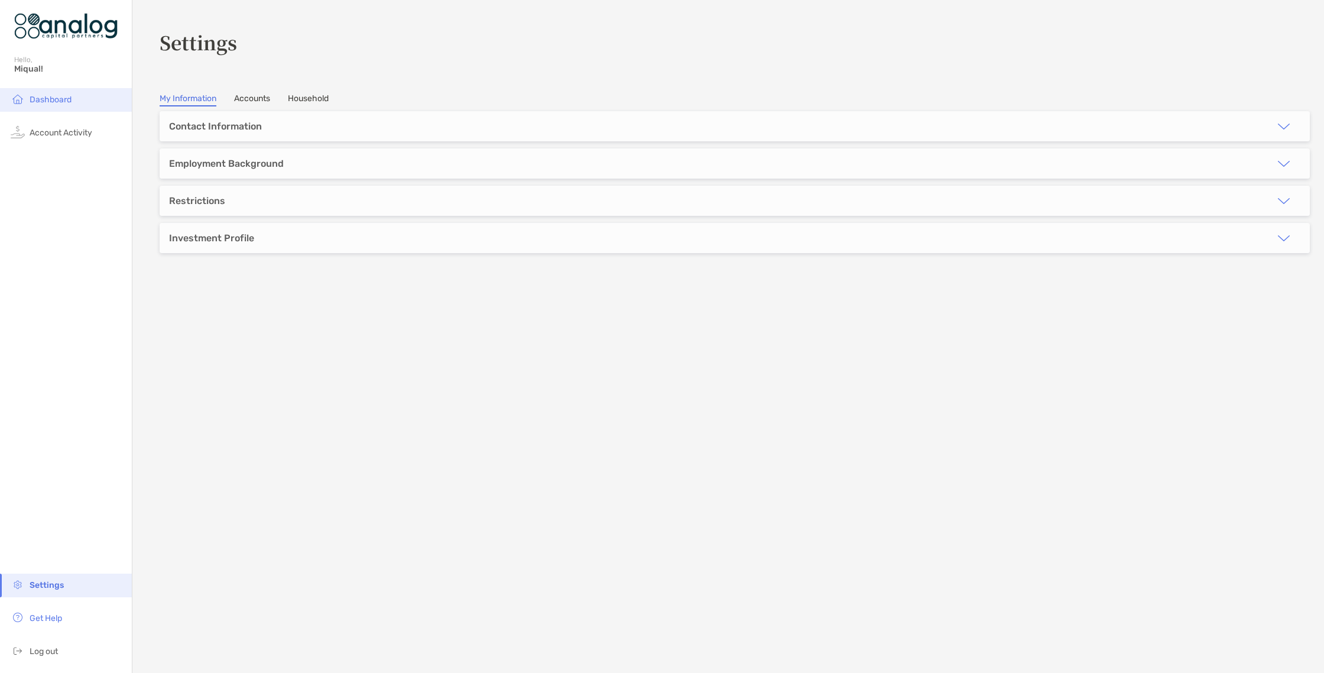
click at [44, 98] on span "Dashboard" at bounding box center [51, 100] width 42 height 10
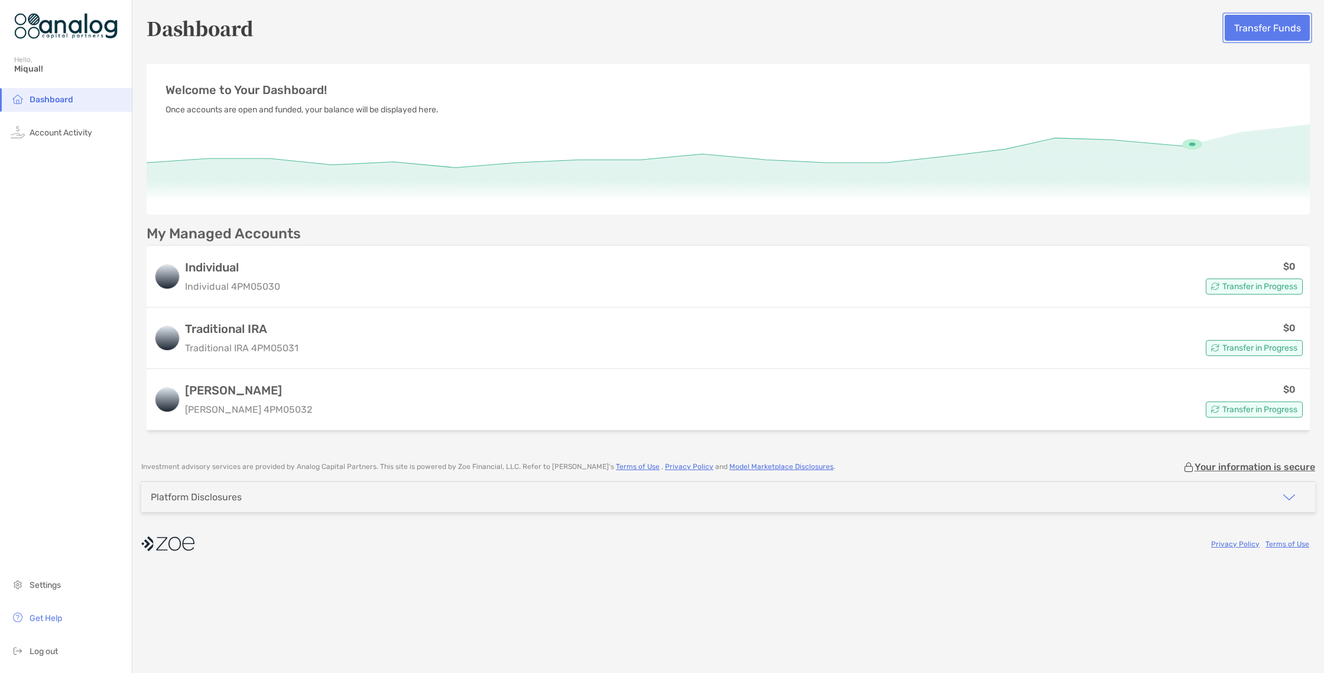
click at [1252, 25] on button "Transfer Funds" at bounding box center [1267, 28] width 85 height 26
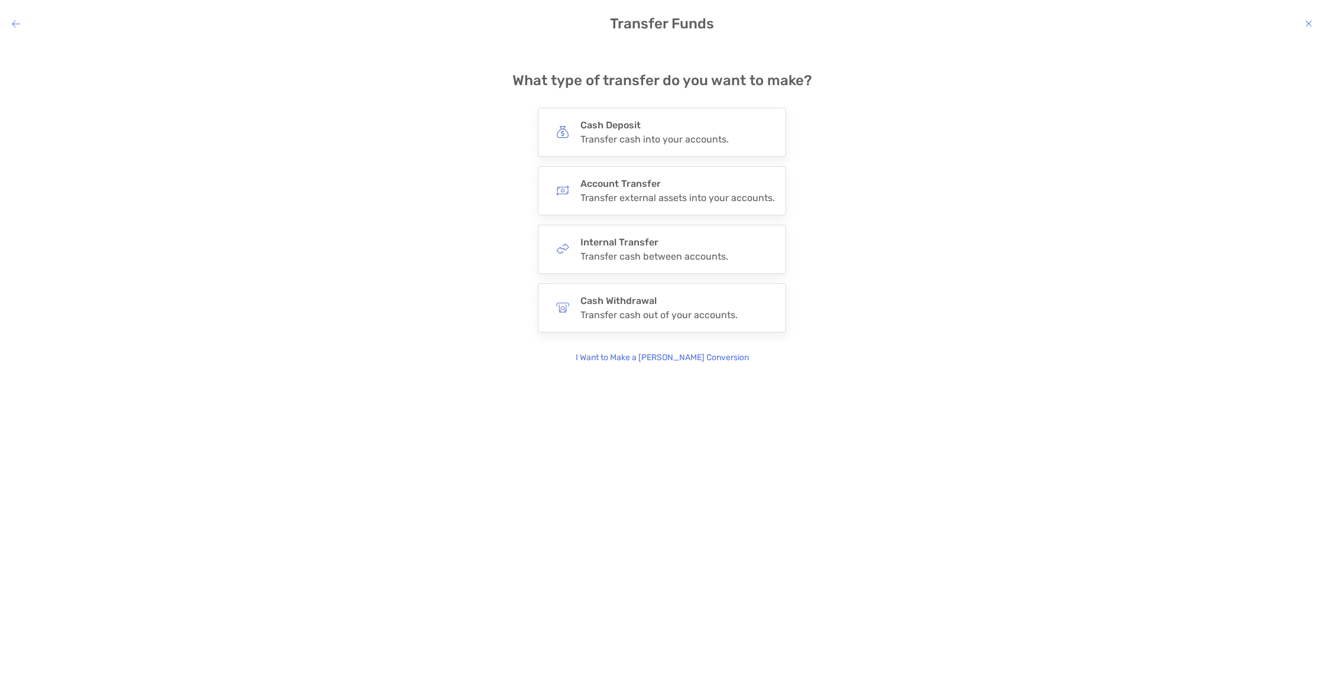
click at [17, 24] on icon "modal" at bounding box center [16, 23] width 8 height 9
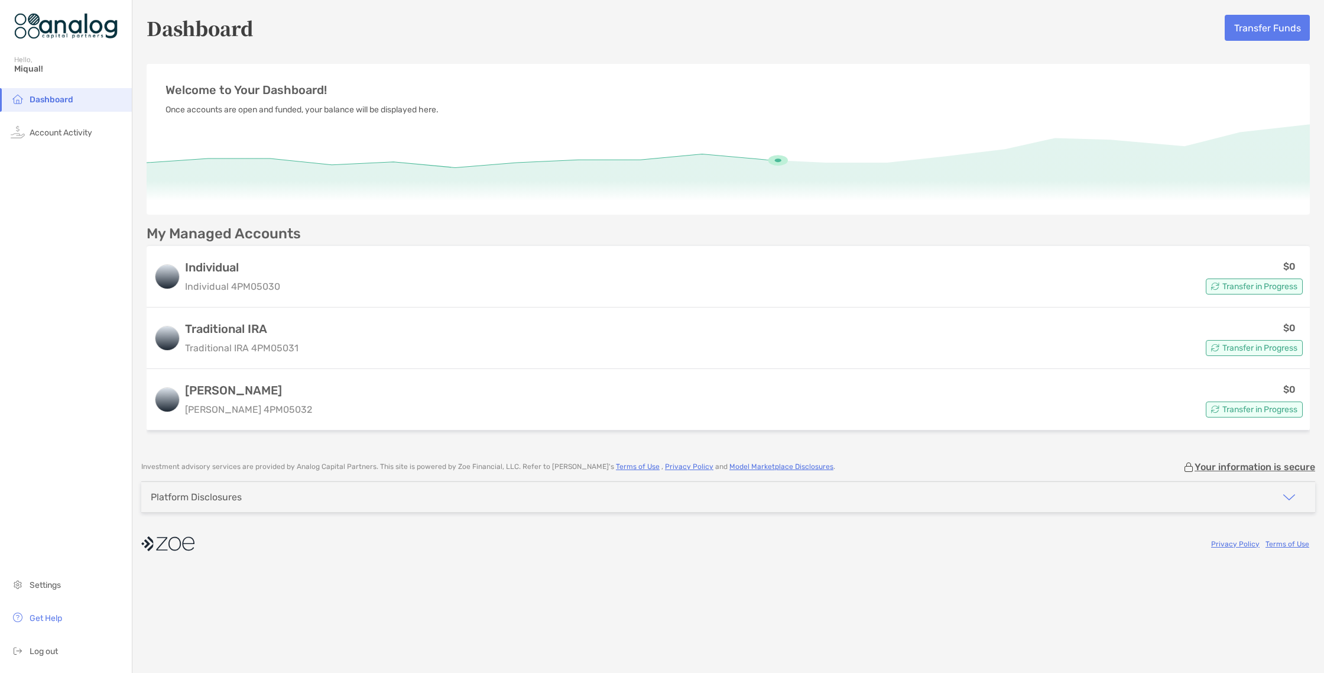
drag, startPoint x: 333, startPoint y: 476, endPoint x: 332, endPoint y: 484, distance: 8.5
click at [332, 482] on div "Investment advisory services are provided by Analog Capital Partners . This sit…" at bounding box center [728, 509] width 1192 height 96
click at [332, 492] on div "Platform Disclosures" at bounding box center [728, 497] width 1174 height 30
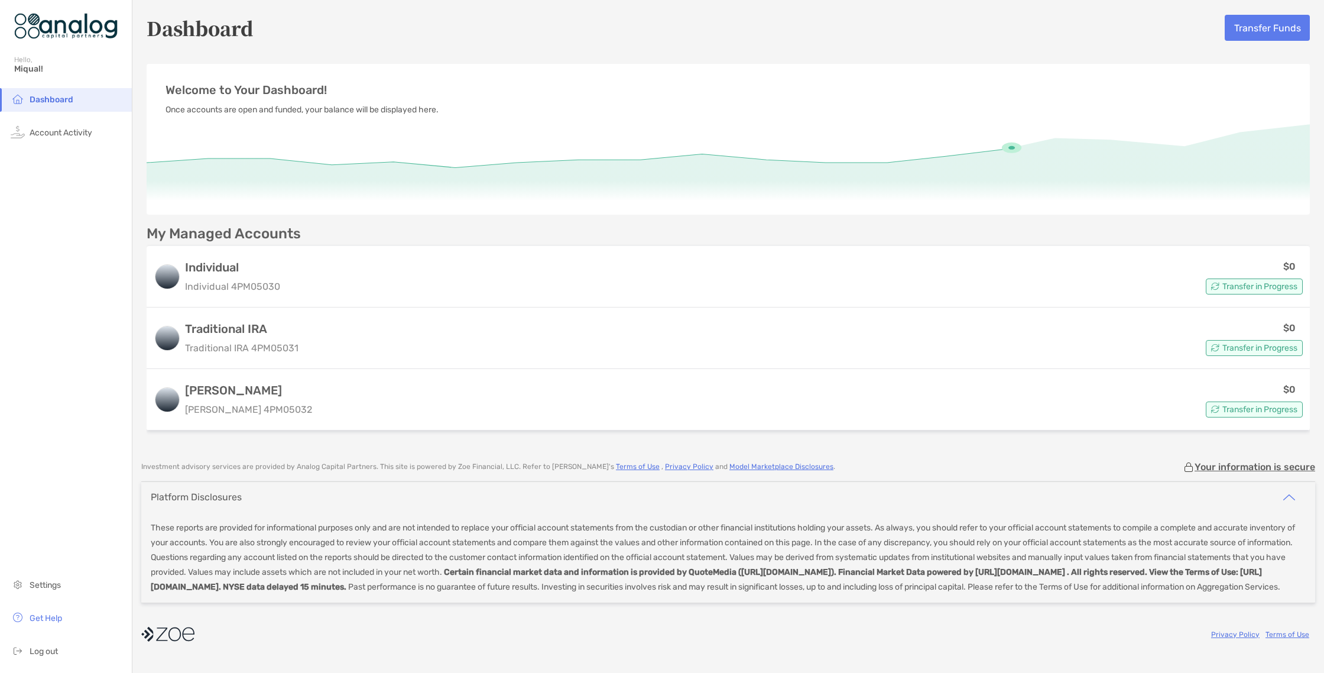
click at [329, 486] on div "Platform Disclosures" at bounding box center [728, 497] width 1174 height 30
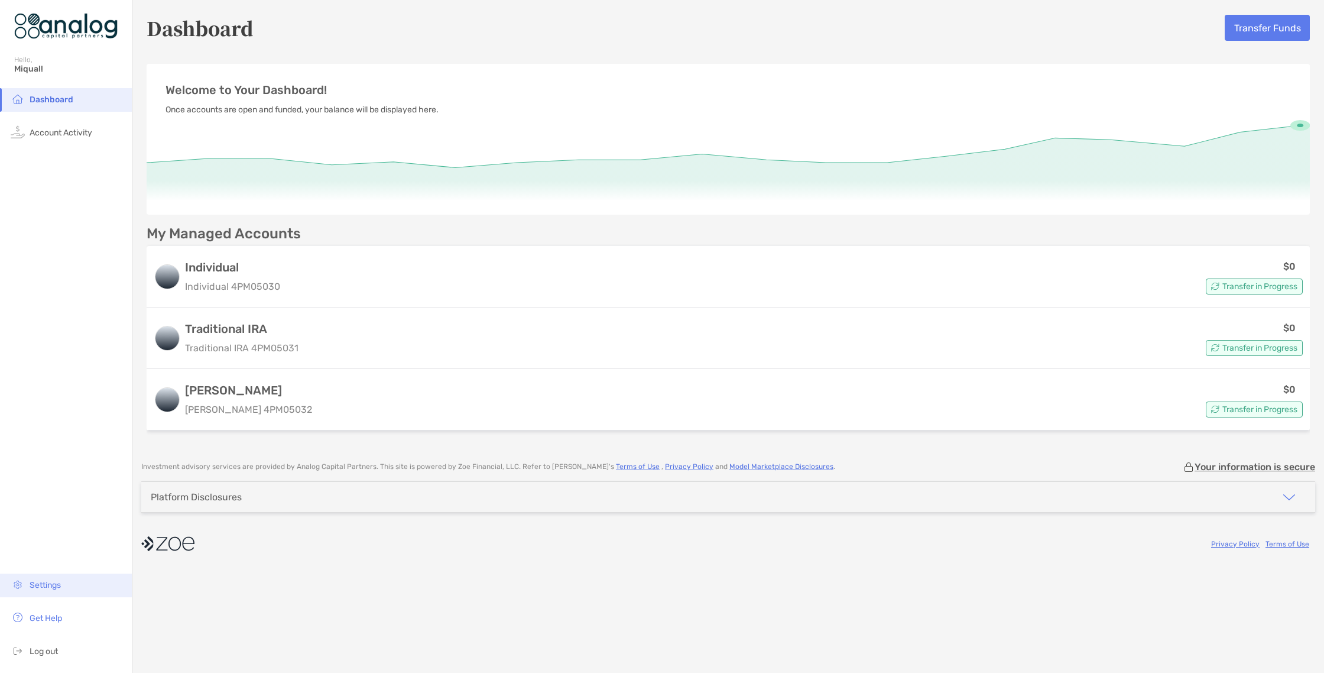
click at [41, 586] on span "Settings" at bounding box center [45, 585] width 31 height 10
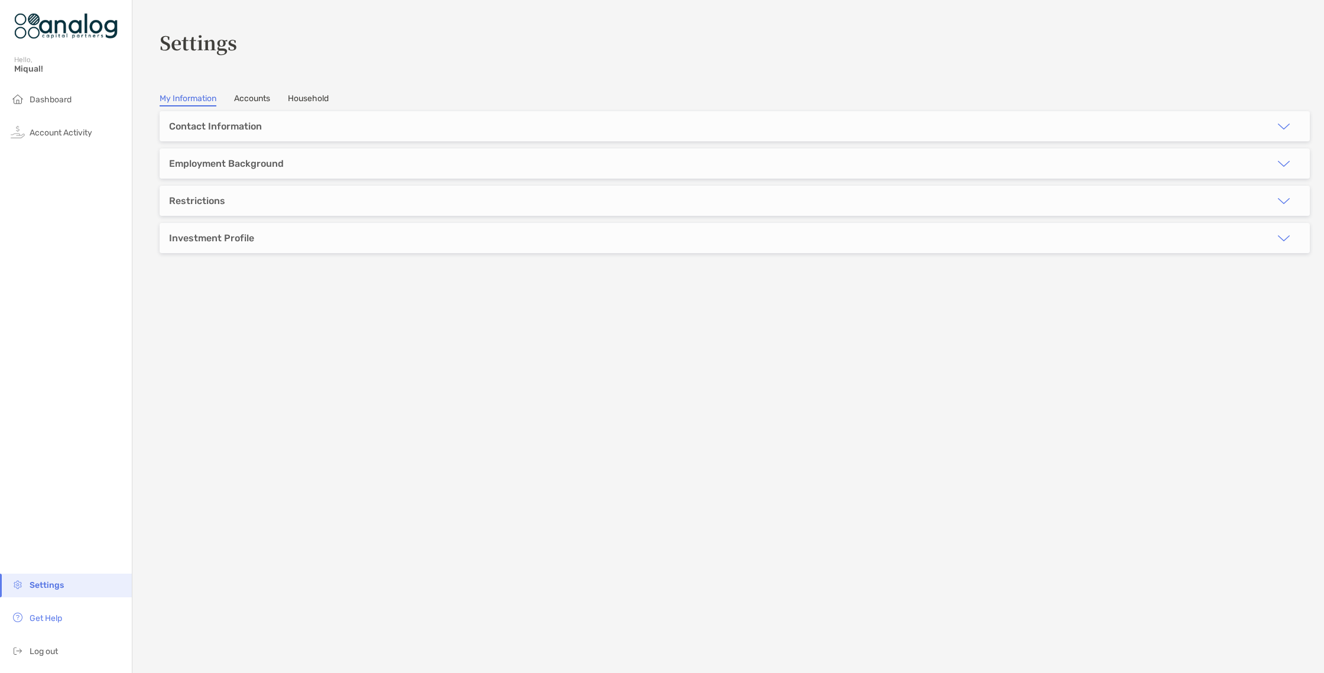
click at [251, 106] on section "**********" at bounding box center [728, 336] width 1192 height 673
click at [252, 97] on link "Accounts" at bounding box center [252, 99] width 36 height 13
click at [320, 95] on link "Household" at bounding box center [308, 99] width 41 height 13
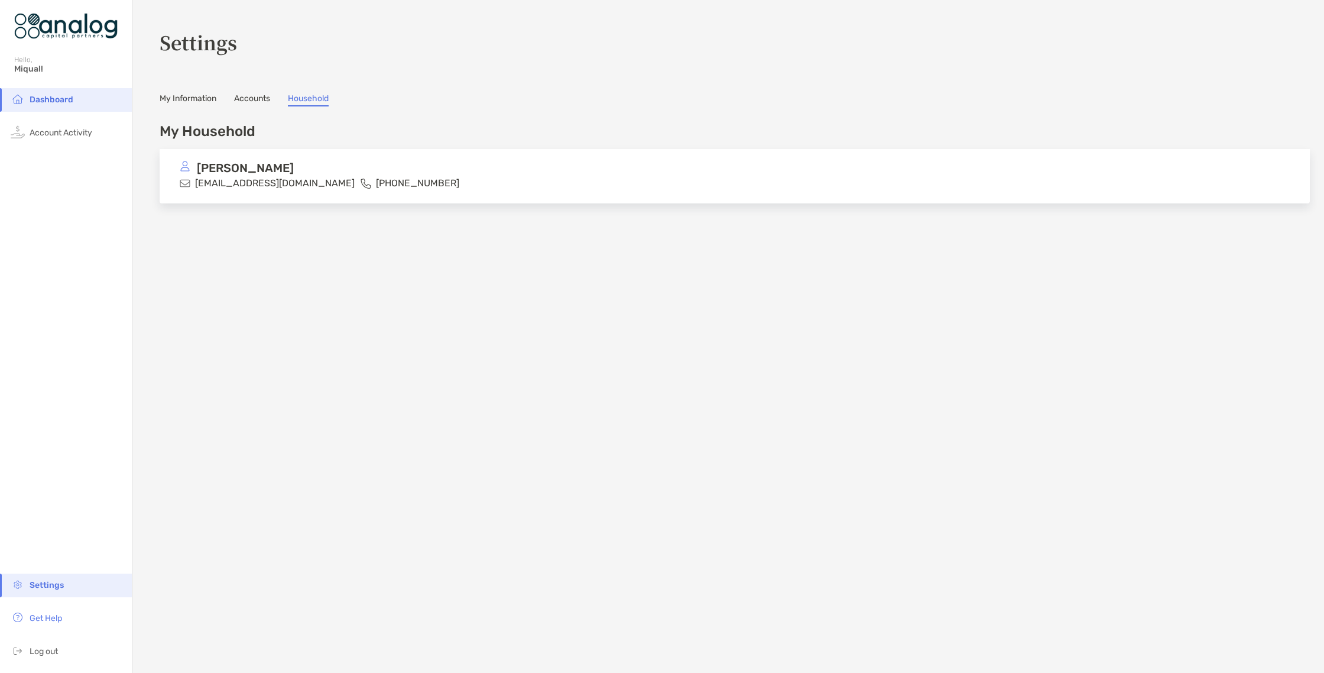
click at [190, 101] on link "My Information" at bounding box center [188, 99] width 57 height 13
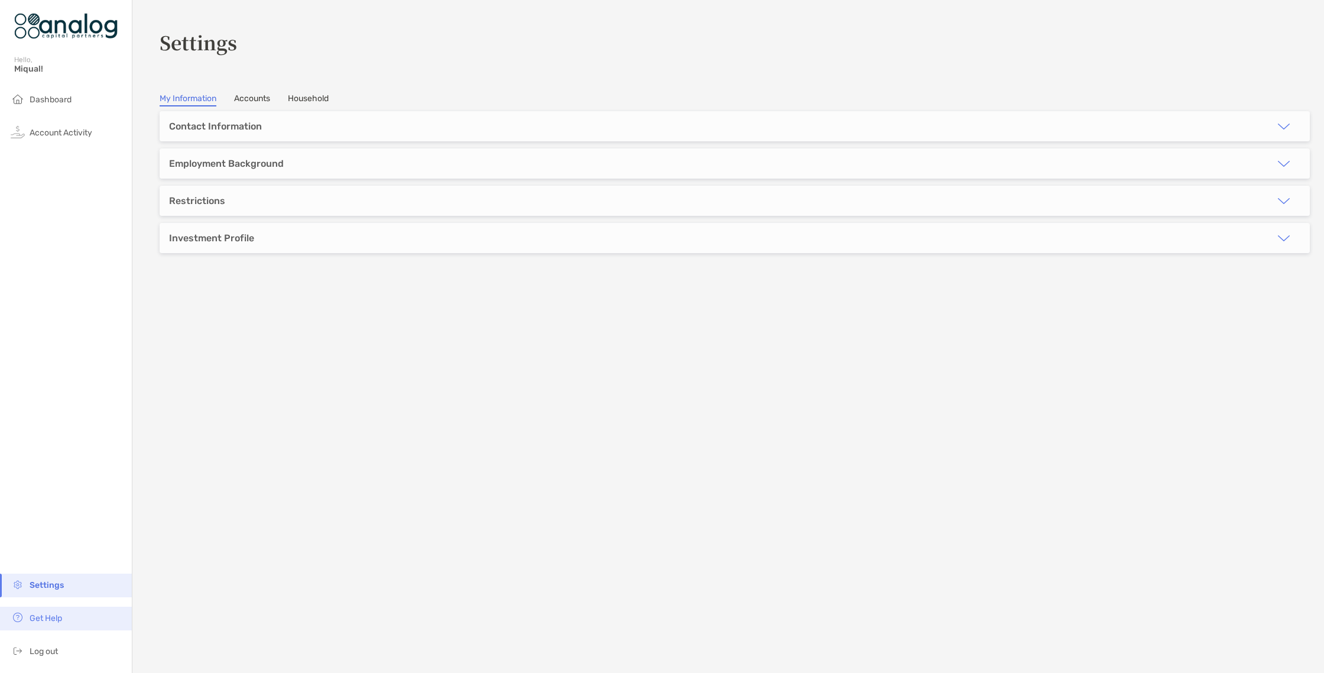
click at [44, 621] on span "Get Help" at bounding box center [46, 618] width 33 height 10
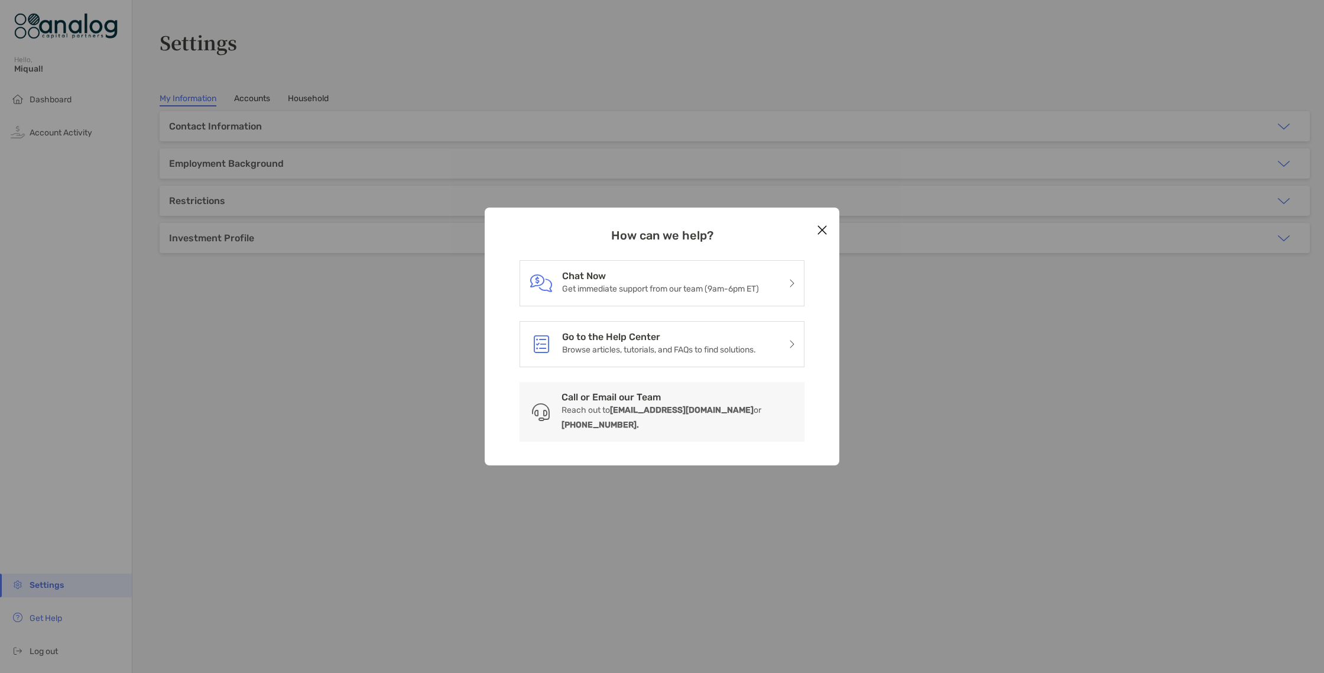
click at [40, 568] on div "How can we help? Chat Now Get immediate support from our team (9am-6pm ET) Go t…" at bounding box center [662, 336] width 1324 height 673
click at [41, 579] on div "How can we help? Chat Now Get immediate support from our team (9am-6pm ET) Go t…" at bounding box center [662, 336] width 1324 height 673
click at [826, 237] on icon "Close modal" at bounding box center [822, 230] width 11 height 14
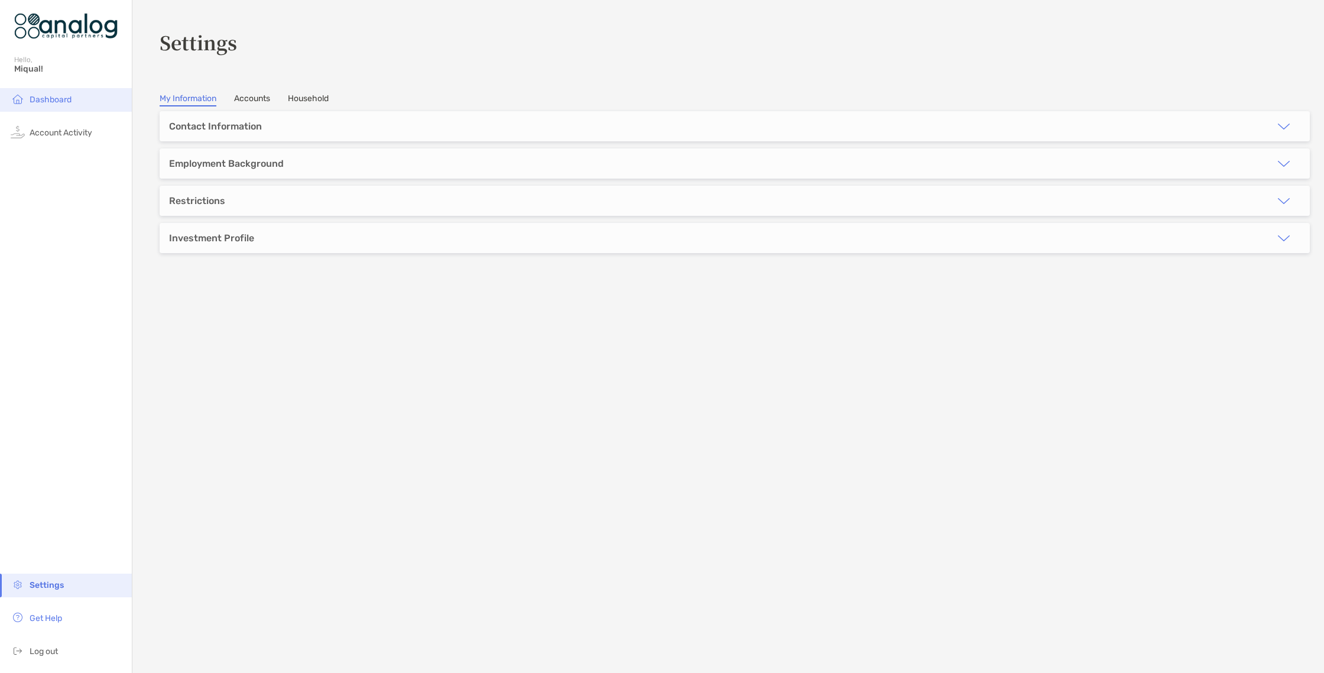
click at [89, 108] on li "Dashboard" at bounding box center [66, 100] width 132 height 24
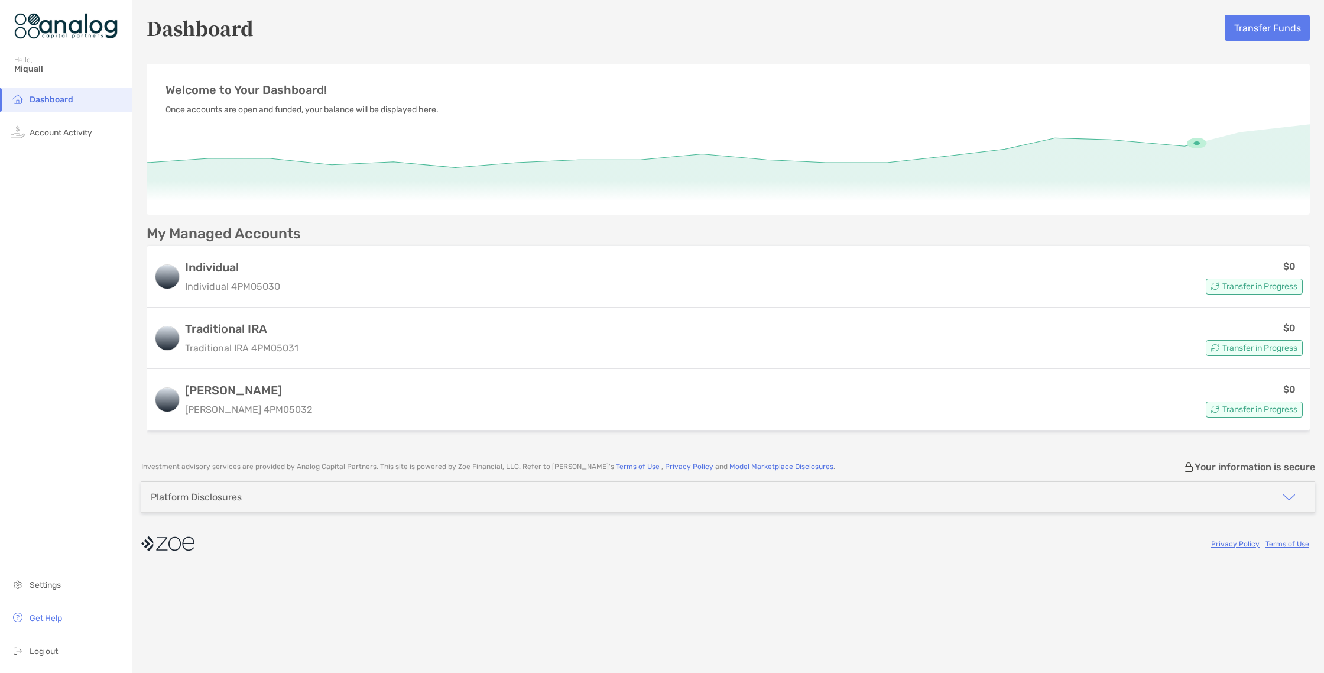
click at [1224, 495] on div "Platform Disclosures" at bounding box center [728, 497] width 1174 height 30
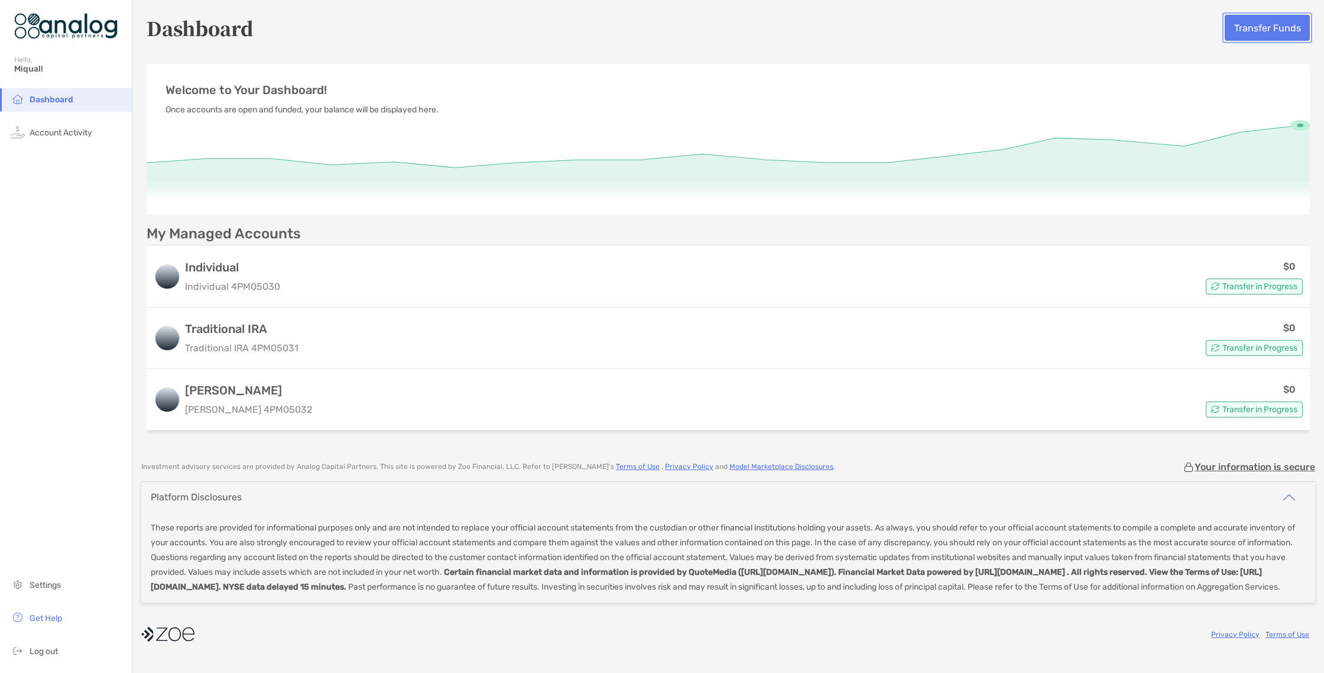
click at [1237, 30] on button "Transfer Funds" at bounding box center [1267, 28] width 85 height 26
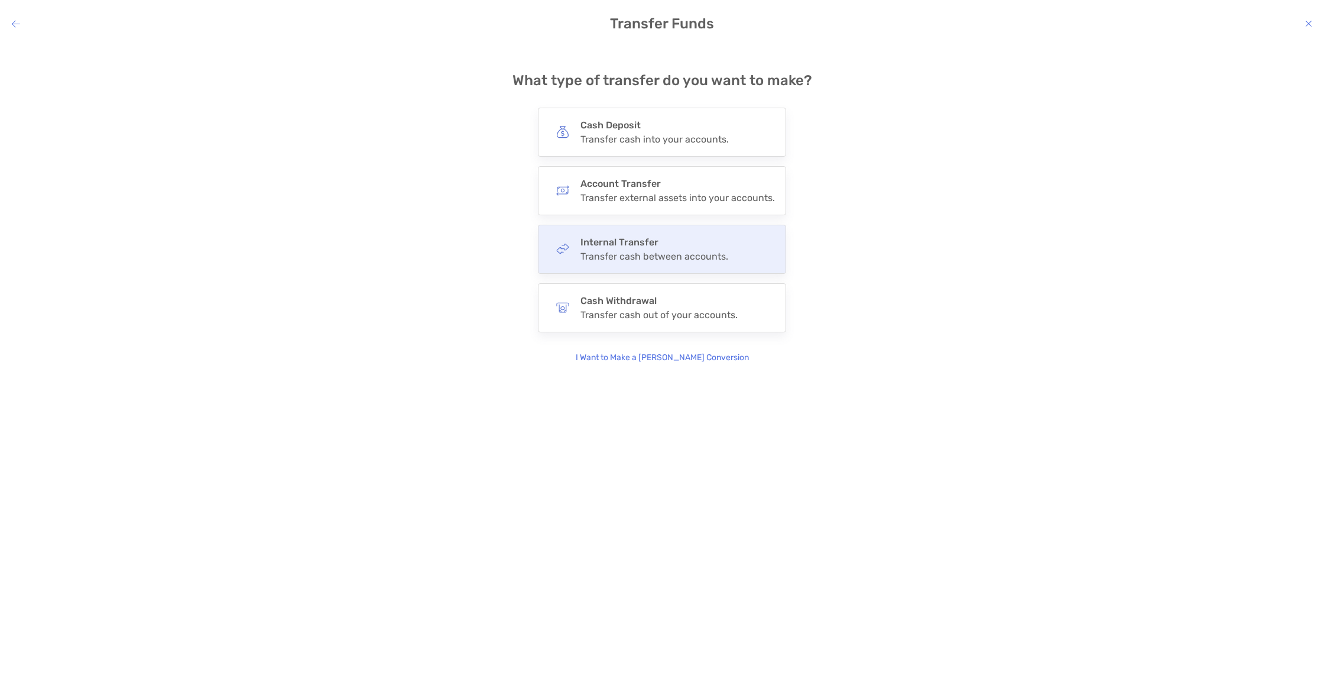
click at [755, 253] on div "Internal Transfer Transfer cash between accounts." at bounding box center [662, 249] width 248 height 49
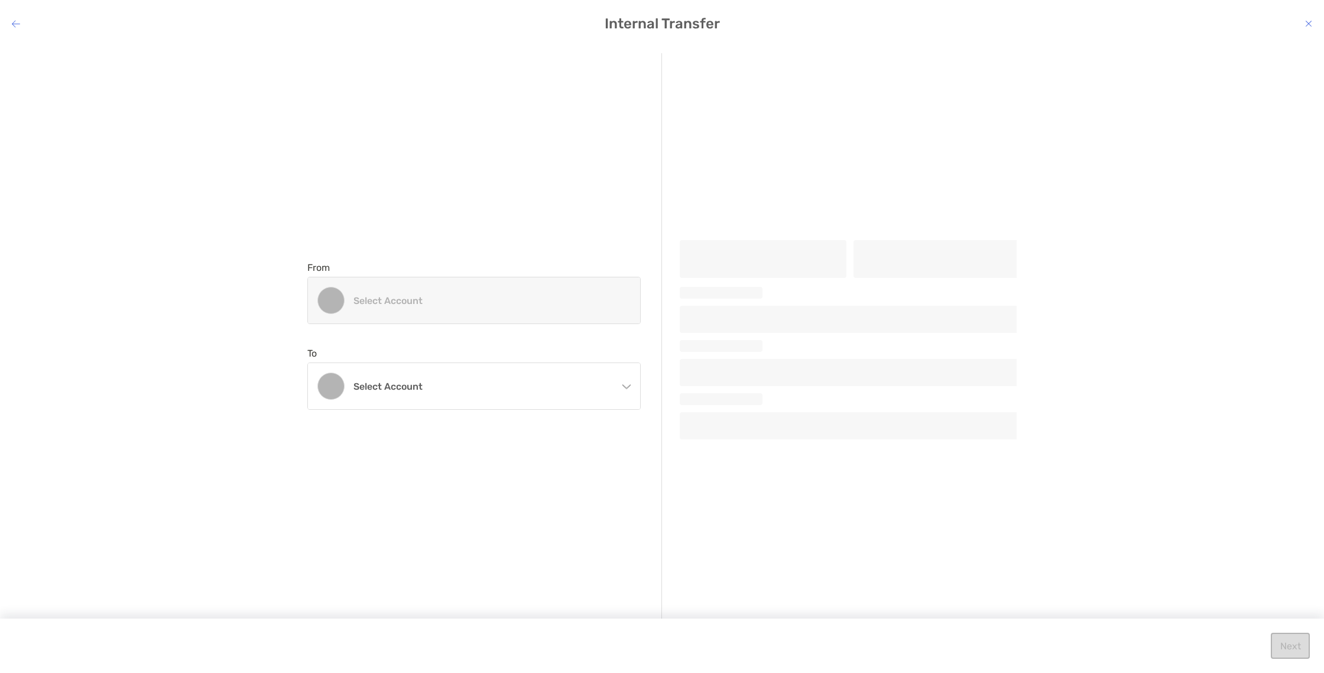
click at [494, 296] on h4 "Select account" at bounding box center [480, 300] width 255 height 11
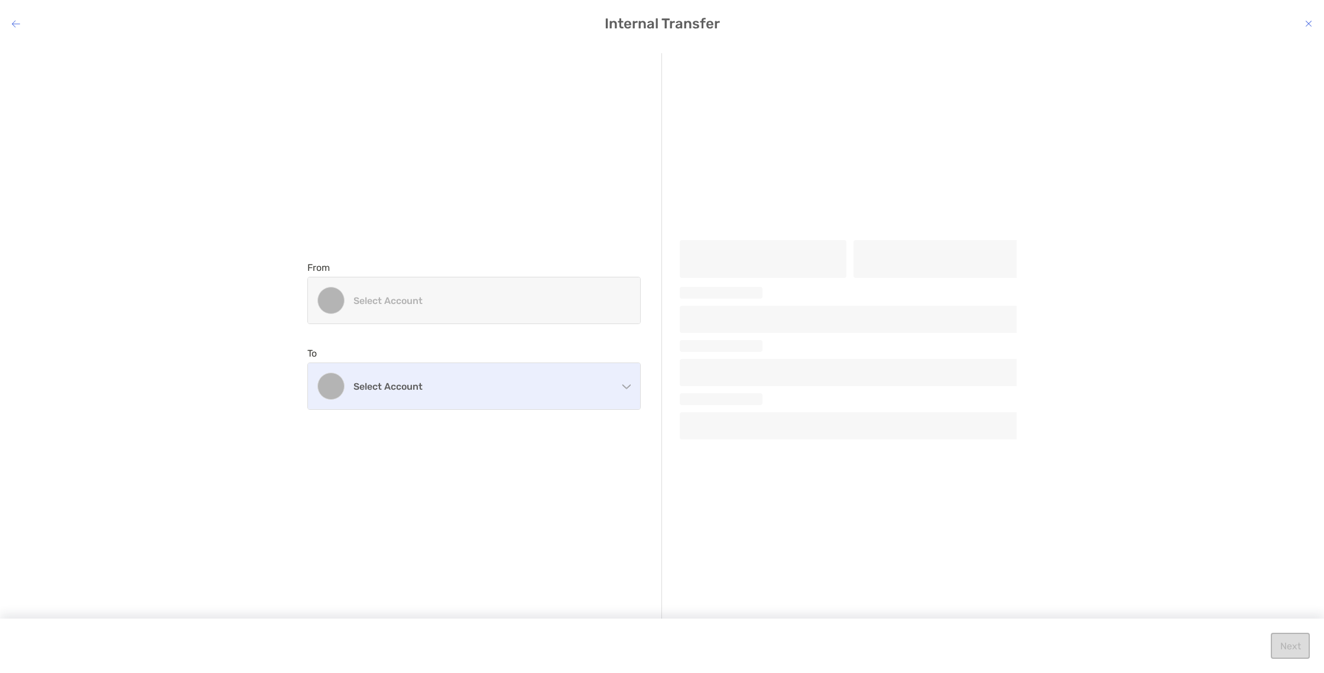
click at [469, 388] on h4 "Select account" at bounding box center [480, 386] width 255 height 11
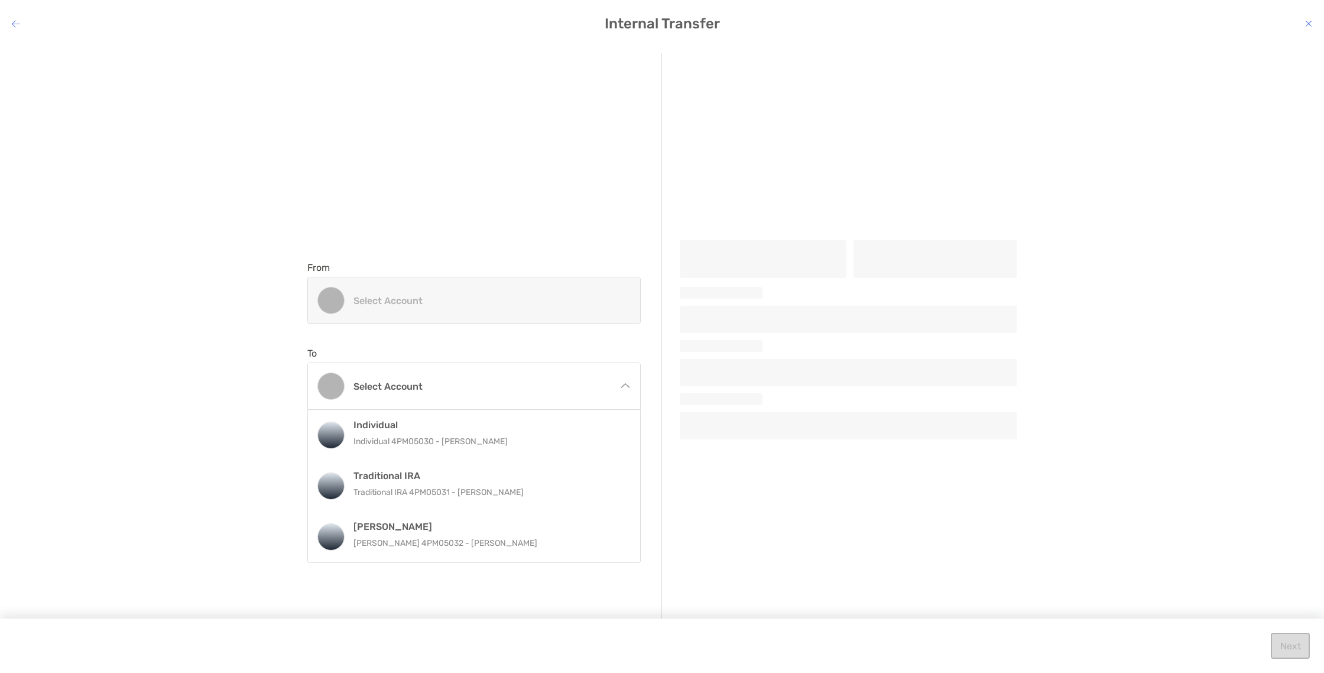
click at [496, 264] on div "From Select account" at bounding box center [473, 293] width 333 height 62
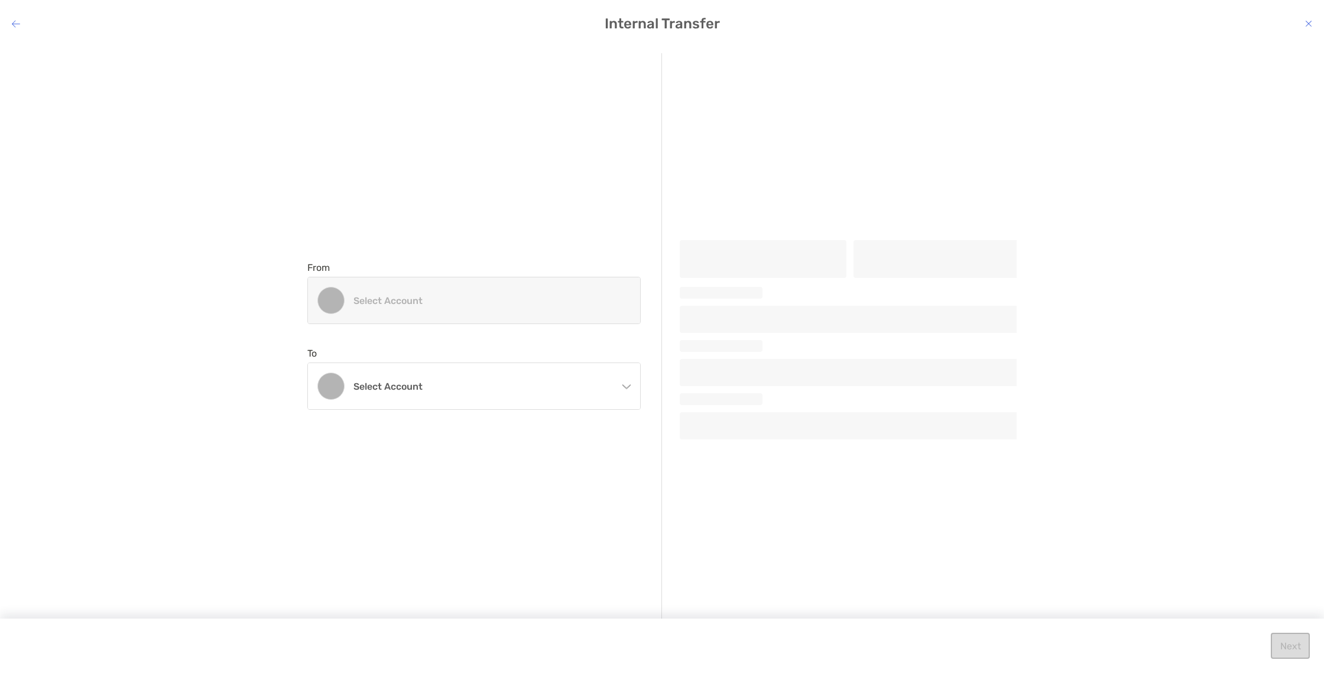
click at [17, 20] on icon "modal" at bounding box center [16, 23] width 8 height 9
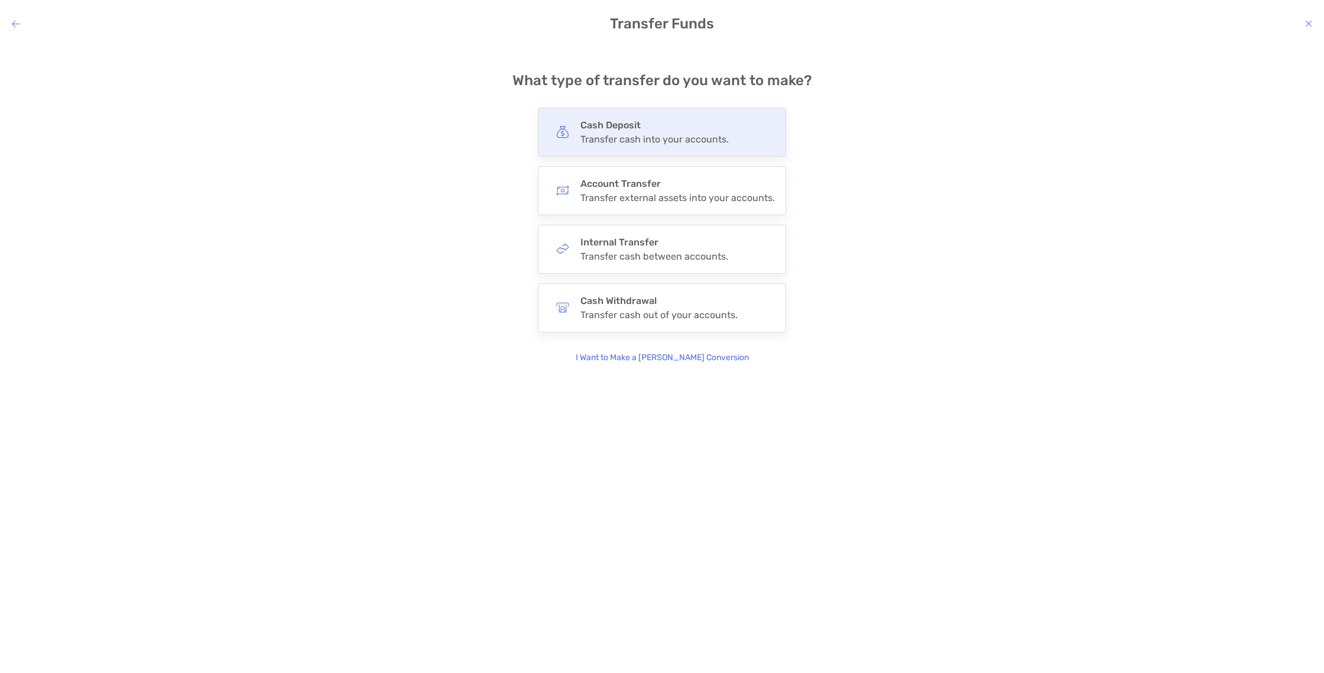
click at [647, 139] on div "Transfer cash into your accounts." at bounding box center [654, 139] width 148 height 11
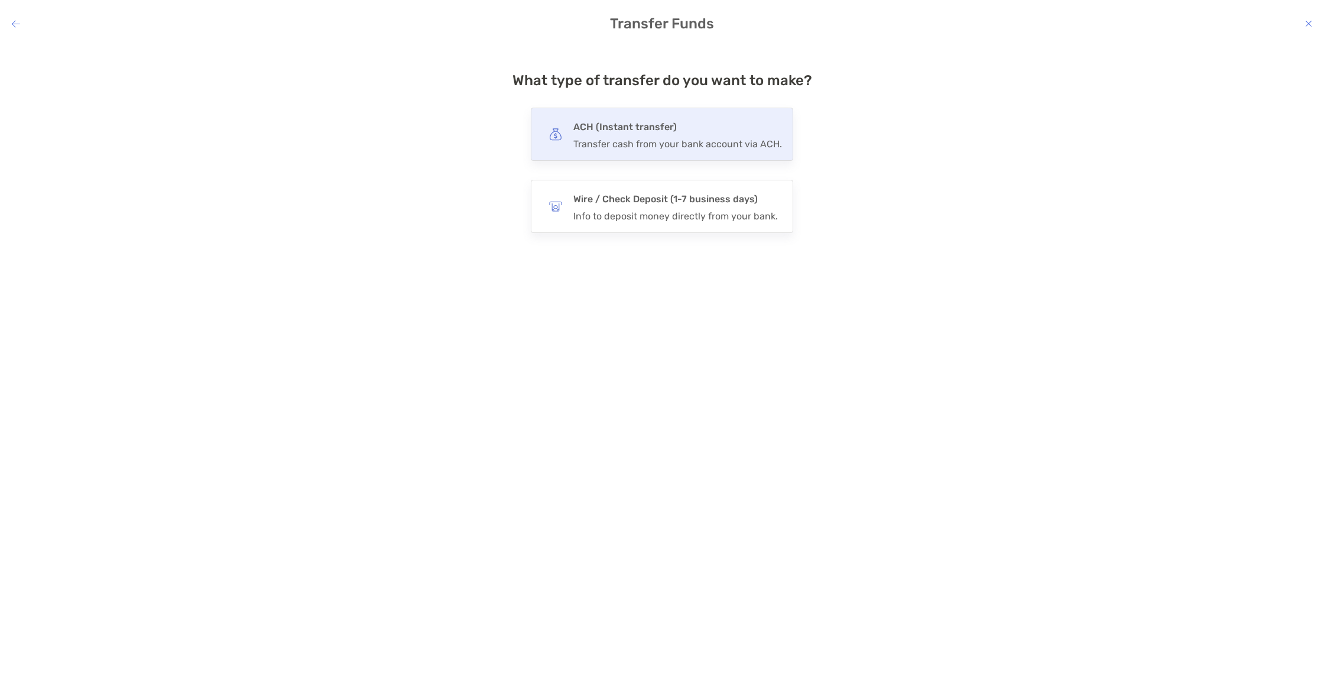
click at [653, 138] on div "Transfer cash from your bank account via ACH." at bounding box center [677, 143] width 209 height 11
click at [0, 0] on input "***" at bounding box center [0, 0] width 0 height 0
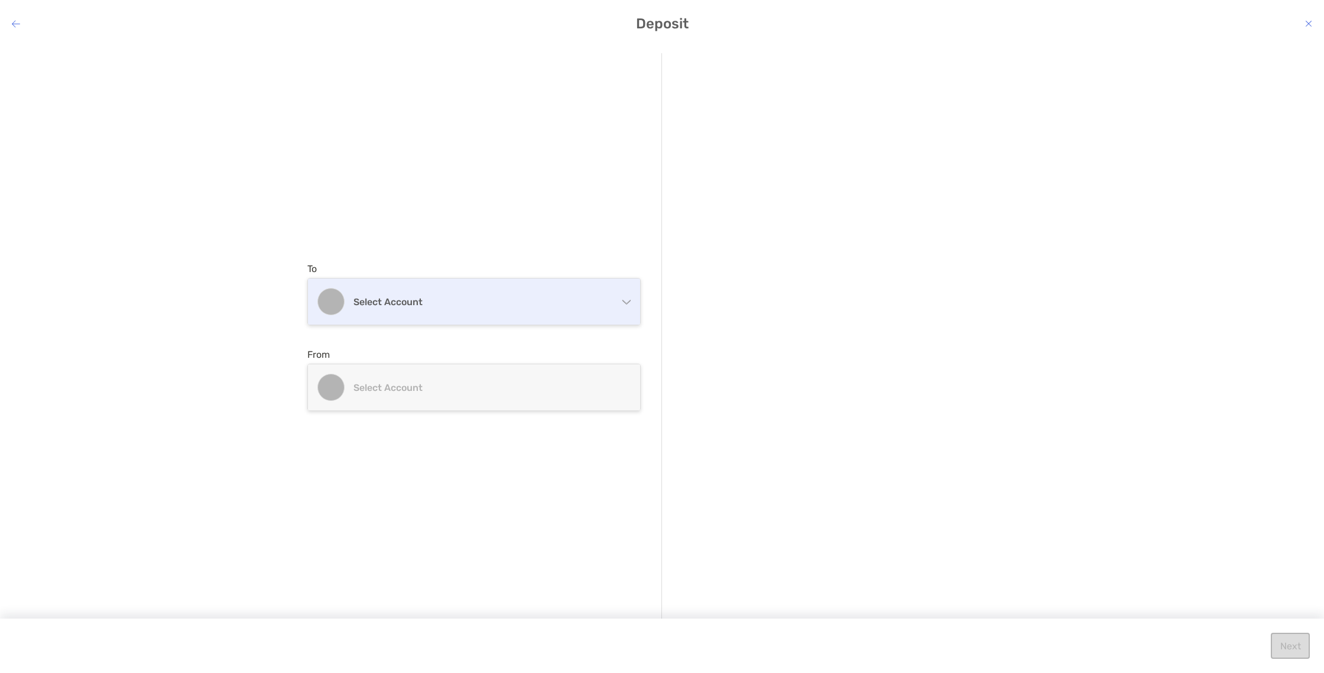
click at [465, 305] on h4 "Select account" at bounding box center [480, 301] width 255 height 11
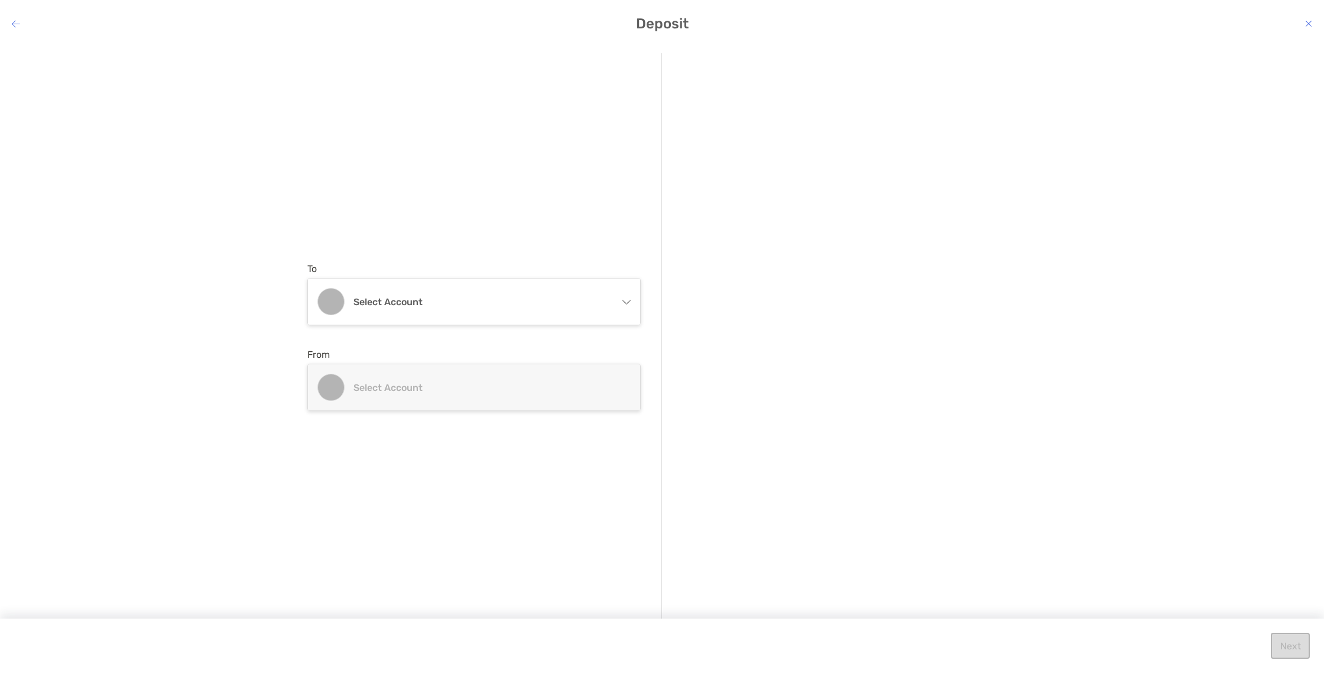
drag, startPoint x: 1072, startPoint y: 123, endPoint x: 1095, endPoint y: 117, distance: 23.2
click at [1076, 122] on div "To Select account Individual Individual 4PM05030 - Miqual Spivey Traditional IR…" at bounding box center [662, 349] width 1324 height 611
click at [1307, 23] on icon "modal" at bounding box center [1308, 23] width 7 height 9
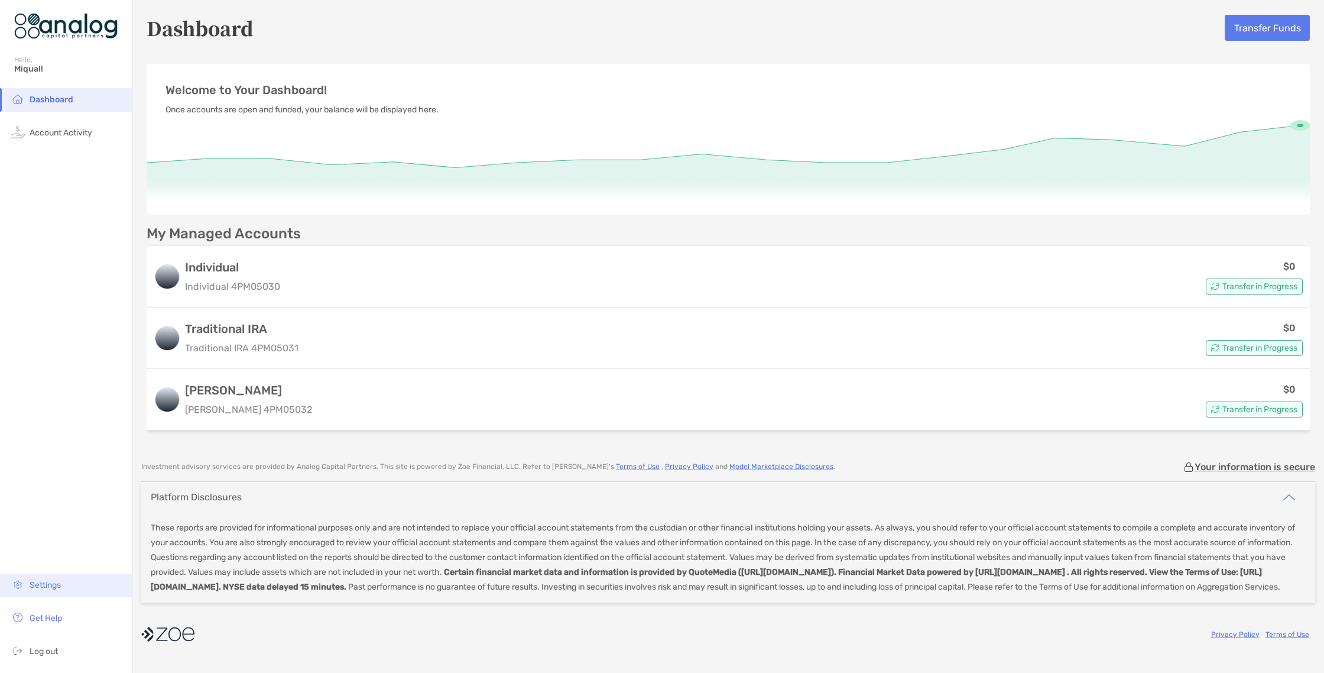
click at [25, 586] on li "Settings" at bounding box center [66, 585] width 132 height 24
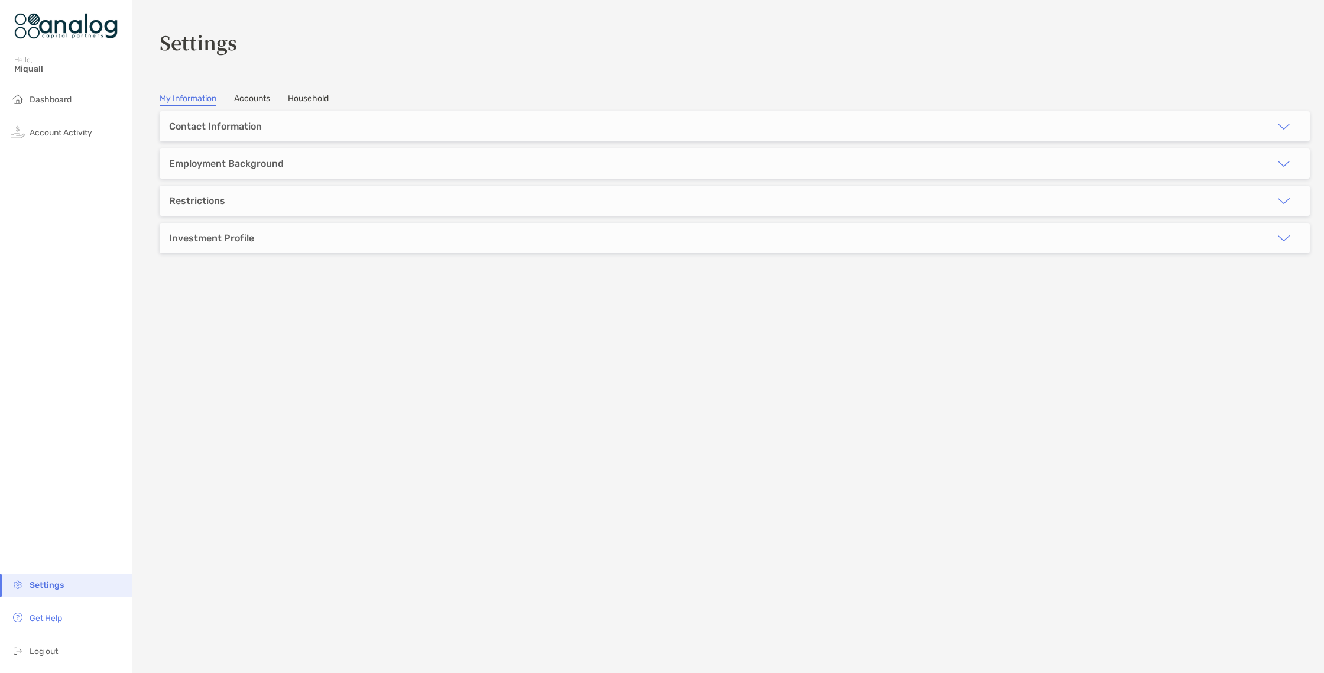
click at [300, 214] on div "Restrictions" at bounding box center [735, 201] width 1150 height 30
